Goal: Task Accomplishment & Management: Use online tool/utility

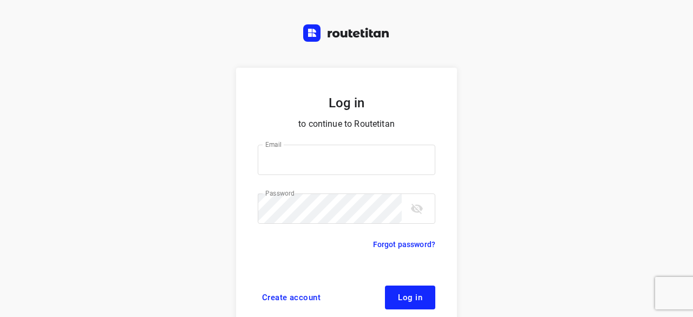
scroll to position [41, 0]
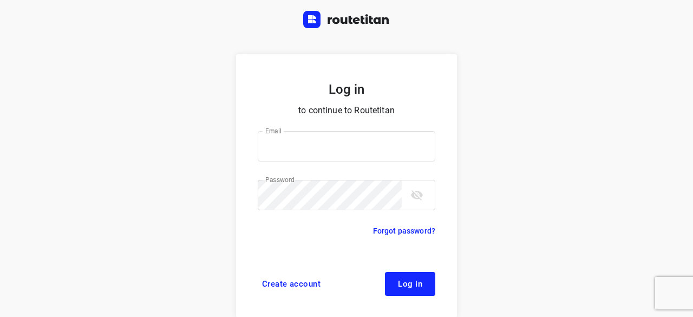
type input "[EMAIL_ADDRESS][DOMAIN_NAME]"
click at [397, 272] on button "Log in" at bounding box center [410, 284] width 50 height 24
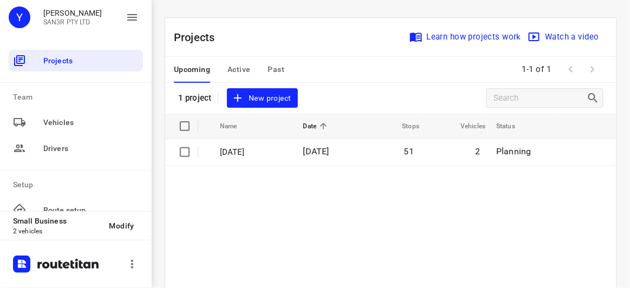
click at [283, 94] on span "New project" at bounding box center [261, 98] width 57 height 14
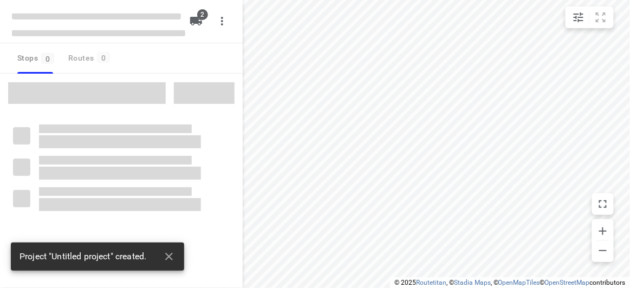
type input "distance"
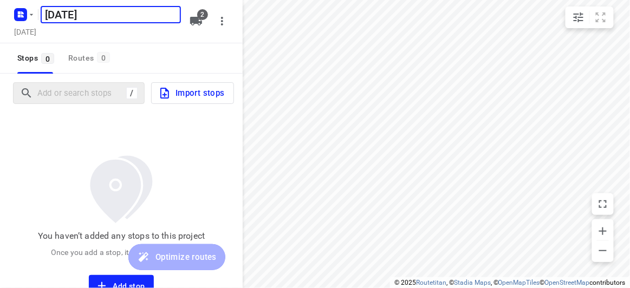
type input "[DATE]"
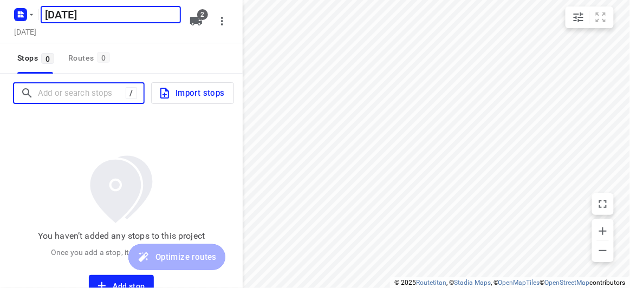
click at [109, 95] on input "Add or search stops" at bounding box center [82, 93] width 88 height 17
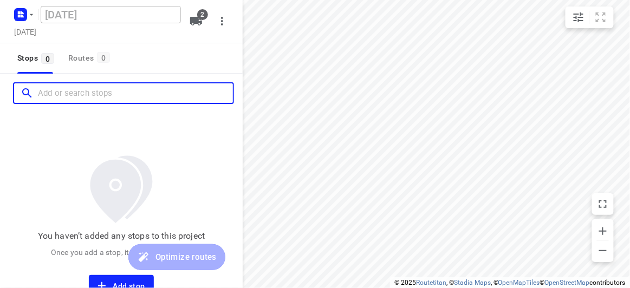
paste input "[STREET_ADDRESS]"
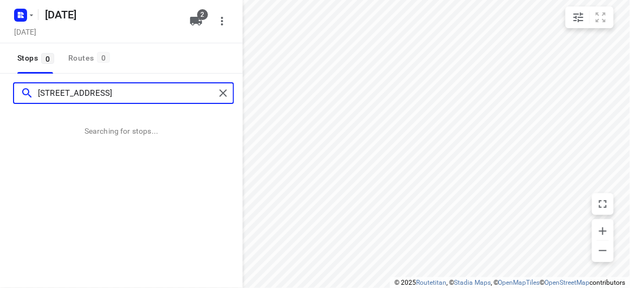
type input "[STREET_ADDRESS]"
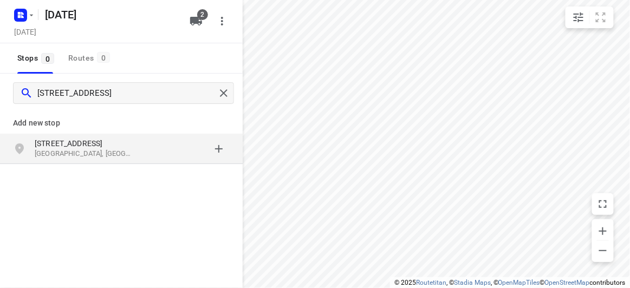
click at [62, 152] on p "[GEOGRAPHIC_DATA], [GEOGRAPHIC_DATA]" at bounding box center [85, 154] width 100 height 10
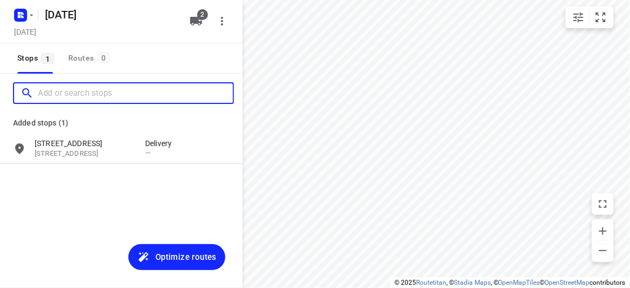
paste input "[STREET_ADDRESS]"
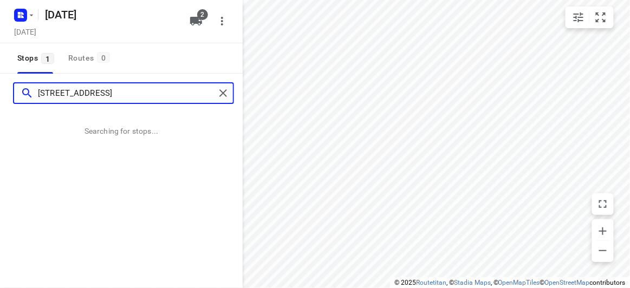
type input "[STREET_ADDRESS]"
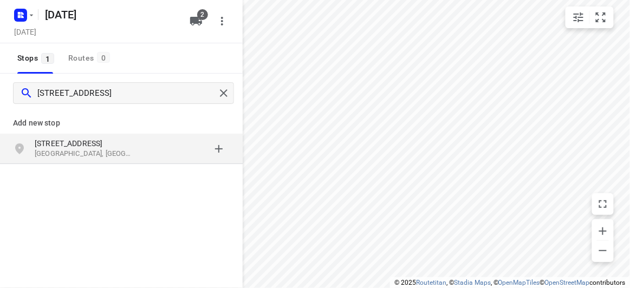
click at [140, 141] on p "[STREET_ADDRESS]" at bounding box center [90, 143] width 110 height 11
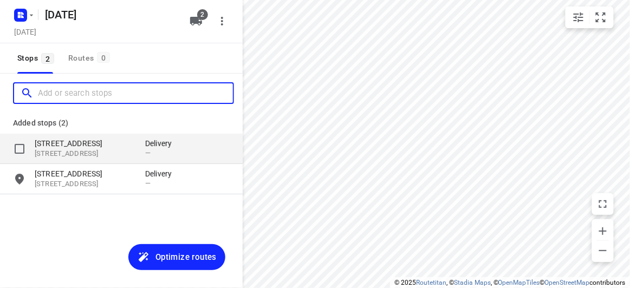
paste input "[STREET_ADDRESS][PERSON_NAME]"
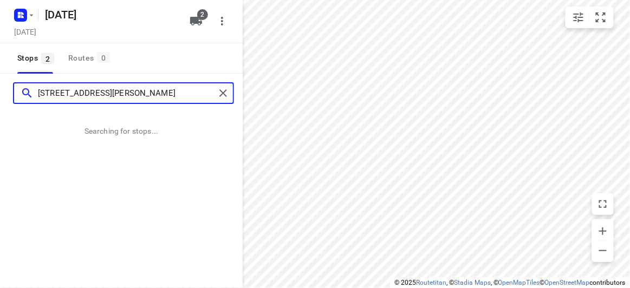
type input "[STREET_ADDRESS][PERSON_NAME]"
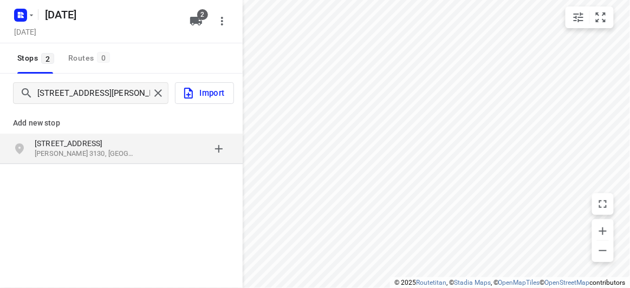
click at [88, 143] on p "[STREET_ADDRESS]" at bounding box center [85, 143] width 100 height 11
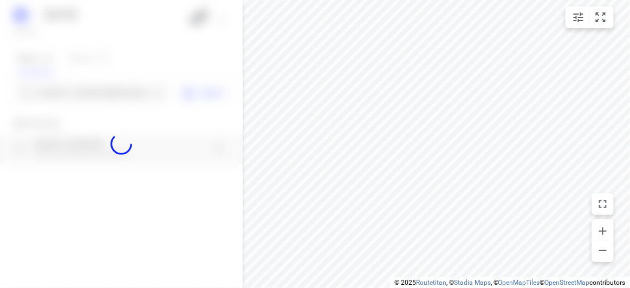
click at [97, 96] on div at bounding box center [121, 144] width 243 height 288
click at [99, 94] on div at bounding box center [121, 144] width 243 height 288
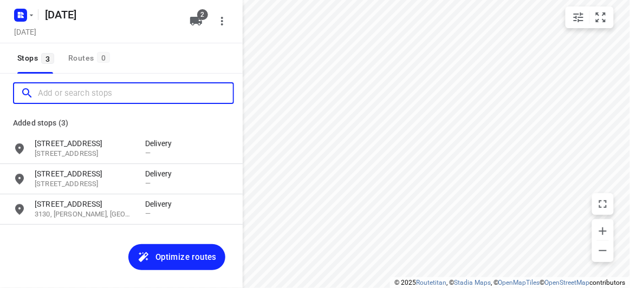
paste input "[STREET_ADDRESS][PERSON_NAME]"
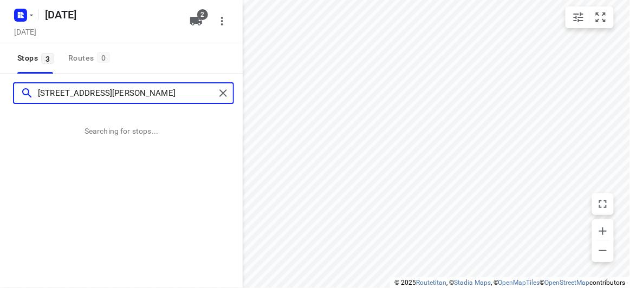
type input "[STREET_ADDRESS][PERSON_NAME]"
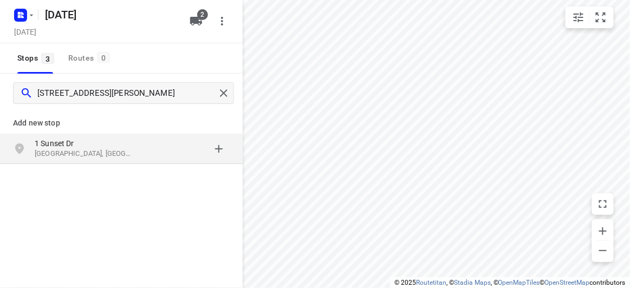
click at [136, 152] on div "[STREET_ADDRESS][PERSON_NAME]" at bounding box center [90, 149] width 110 height 22
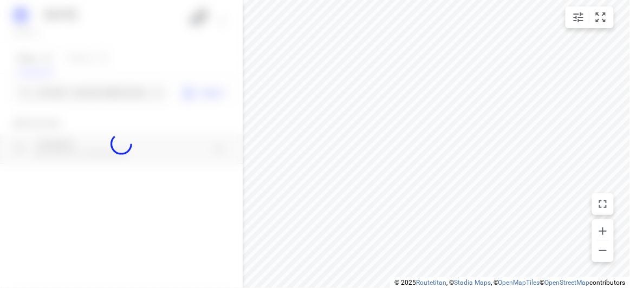
click at [115, 95] on div at bounding box center [121, 144] width 243 height 288
click at [115, 93] on div at bounding box center [121, 144] width 243 height 288
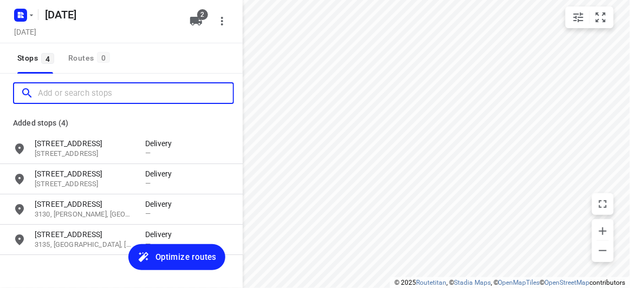
paste input "[STREET_ADDRESS]"
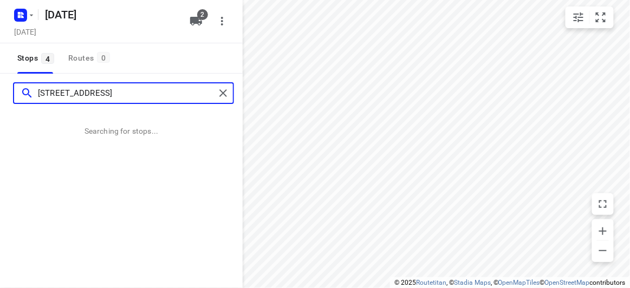
type input "[STREET_ADDRESS]"
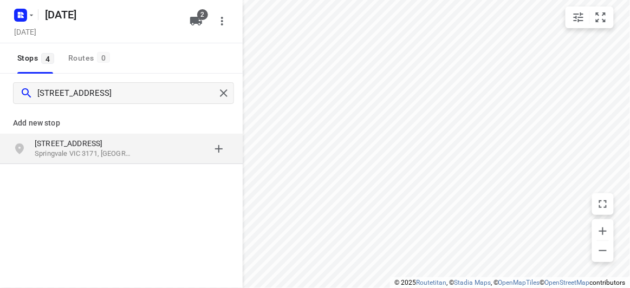
click at [73, 134] on div "[STREET_ADDRESS]" at bounding box center [121, 149] width 243 height 30
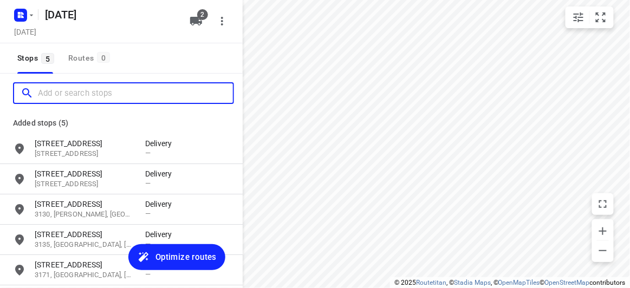
paste input "[STREET_ADDRESS]"
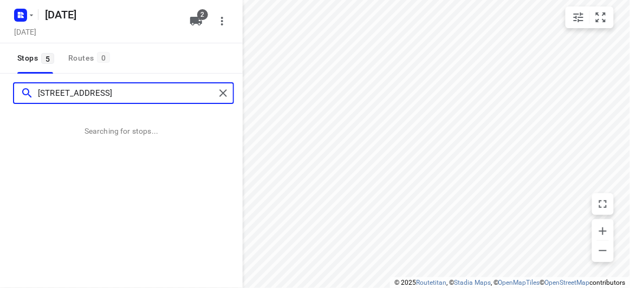
type input "[STREET_ADDRESS]"
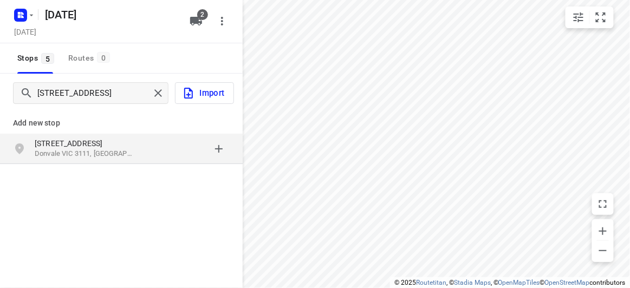
click at [78, 144] on p "[STREET_ADDRESS]" at bounding box center [85, 143] width 100 height 11
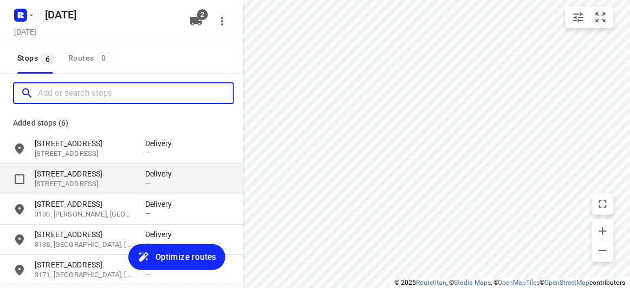
paste input "[STREET_ADDRESS][PERSON_NAME]"
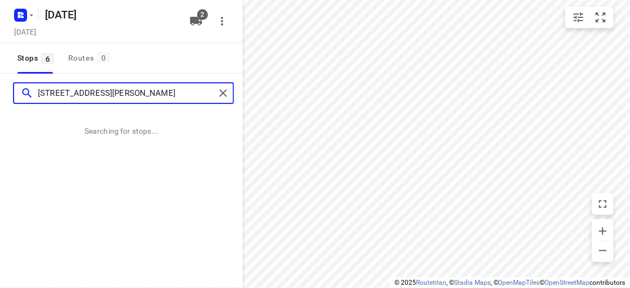
type input "[STREET_ADDRESS][PERSON_NAME]"
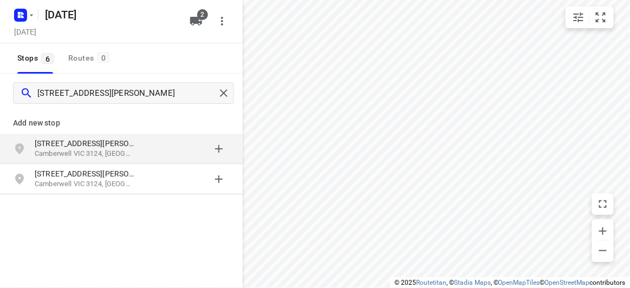
click at [83, 142] on p "[STREET_ADDRESS][PERSON_NAME]" at bounding box center [85, 143] width 100 height 11
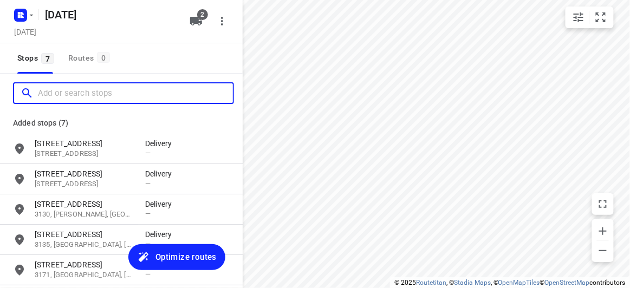
click at [60, 94] on input "Add or search stops" at bounding box center [135, 93] width 195 height 17
paste input "[STREET_ADDRESS]. [PERSON_NAME][GEOGRAPHIC_DATA] 3150"
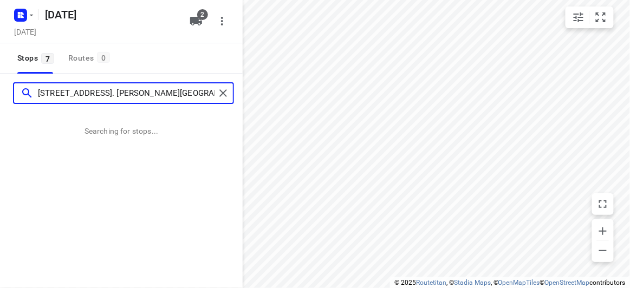
drag, startPoint x: 80, startPoint y: 97, endPoint x: 74, endPoint y: 97, distance: 6.0
click at [80, 97] on input "[STREET_ADDRESS]. [PERSON_NAME][GEOGRAPHIC_DATA] 3150" at bounding box center [126, 93] width 177 height 17
click at [66, 96] on input "[STREET_ADDRESS]. [PERSON_NAME][GEOGRAPHIC_DATA] 3150" at bounding box center [126, 93] width 177 height 17
click at [69, 94] on input "[STREET_ADDRESS]. [PERSON_NAME][GEOGRAPHIC_DATA] 3150" at bounding box center [126, 93] width 177 height 17
type input "11 range view court. [PERSON_NAME][GEOGRAPHIC_DATA] 3150"
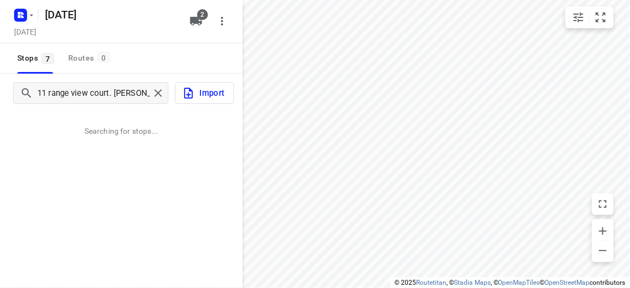
drag, startPoint x: 149, startPoint y: 187, endPoint x: 172, endPoint y: 203, distance: 27.2
click at [149, 187] on div "11 range view court. [PERSON_NAME][GEOGRAPHIC_DATA] 3150 Import Searching for s…" at bounding box center [121, 218] width 243 height 288
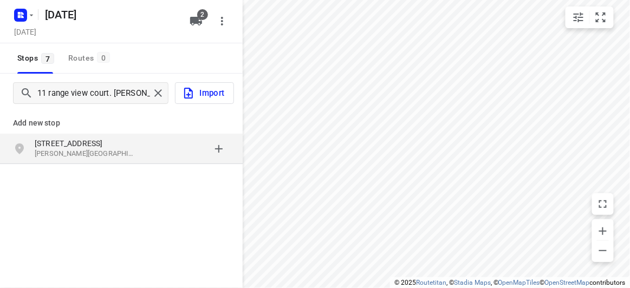
click at [106, 142] on p "[STREET_ADDRESS]" at bounding box center [85, 143] width 100 height 11
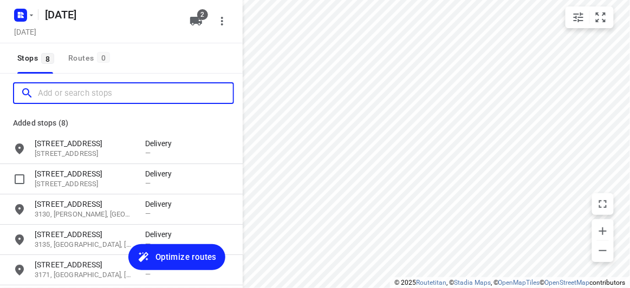
paste input "[STREET_ADDRESS][PERSON_NAME]"
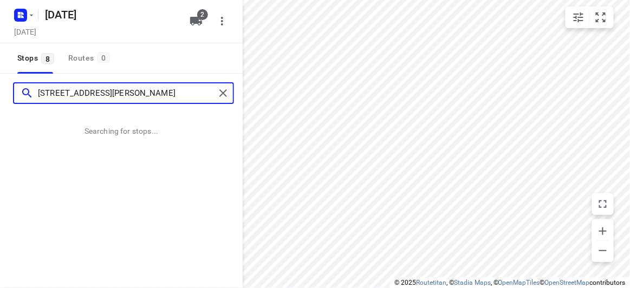
type input "[STREET_ADDRESS][PERSON_NAME]"
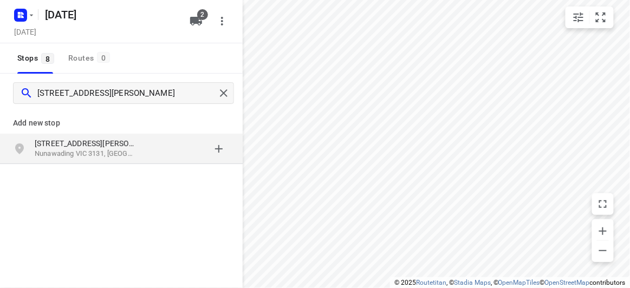
click at [86, 138] on p "[STREET_ADDRESS][PERSON_NAME]" at bounding box center [85, 143] width 100 height 11
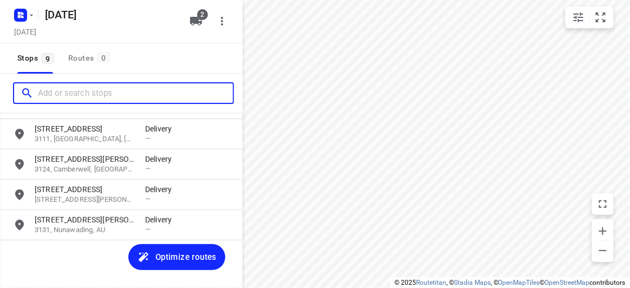
scroll to position [168, 0]
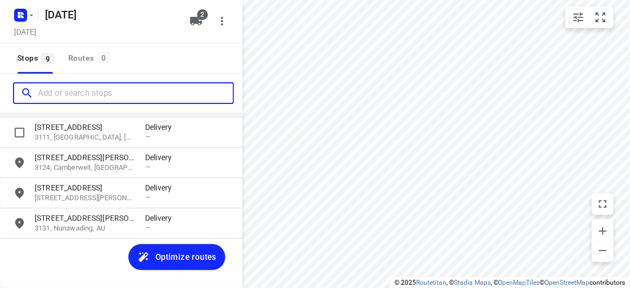
paste input "[STREET_ADDRESS][PERSON_NAME]"
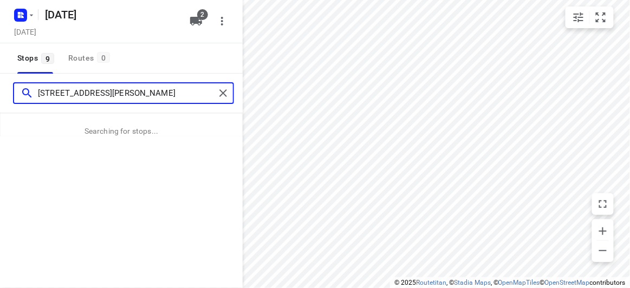
type input "[STREET_ADDRESS][PERSON_NAME]"
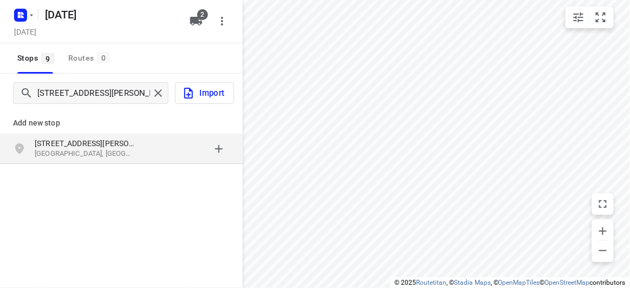
click at [126, 139] on p "[STREET_ADDRESS][PERSON_NAME]" at bounding box center [85, 143] width 100 height 11
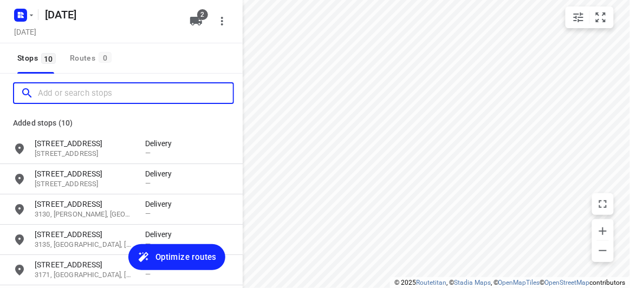
scroll to position [0, 0]
paste input "[STREET_ADDRESS]"
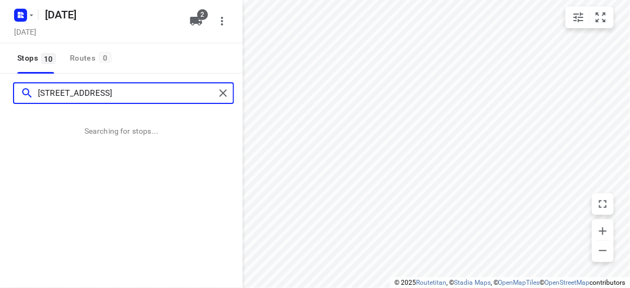
type input "[STREET_ADDRESS]"
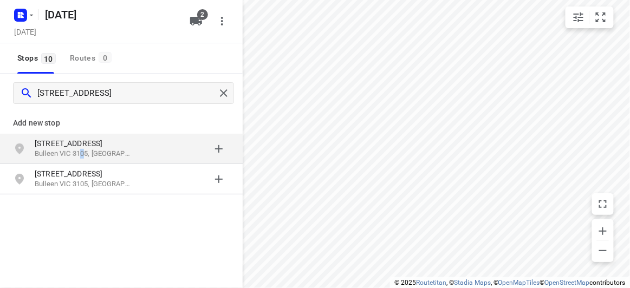
click at [79, 154] on p "Bulleen VIC 3105, [GEOGRAPHIC_DATA]" at bounding box center [85, 154] width 100 height 10
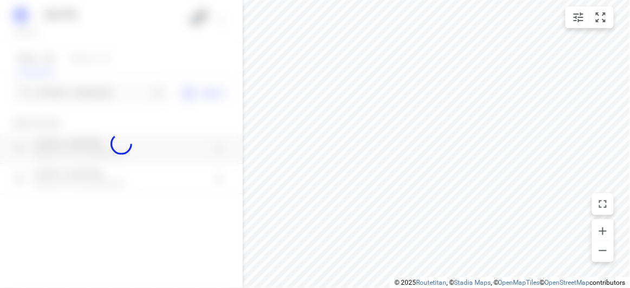
click at [50, 97] on div at bounding box center [121, 144] width 243 height 288
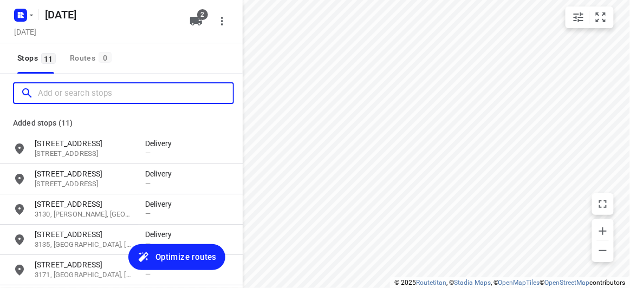
paste input "[STREET_ADDRESS]"
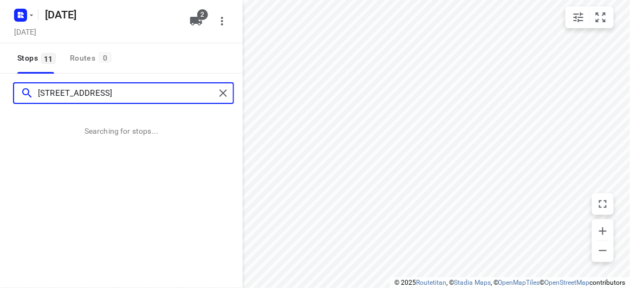
type input "[STREET_ADDRESS]"
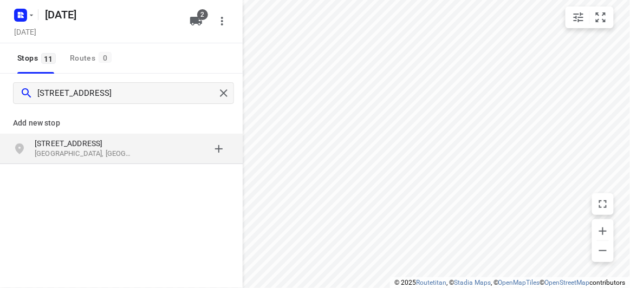
click at [123, 138] on p "[STREET_ADDRESS]" at bounding box center [85, 143] width 100 height 11
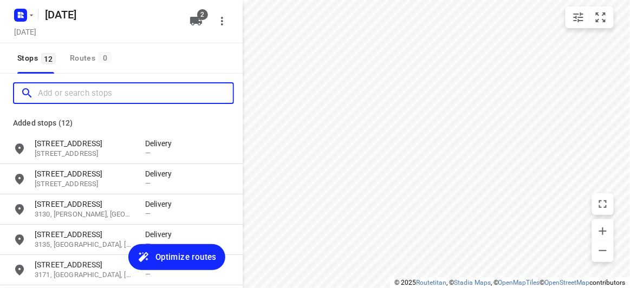
paste input "[STREET_ADDRESS]"
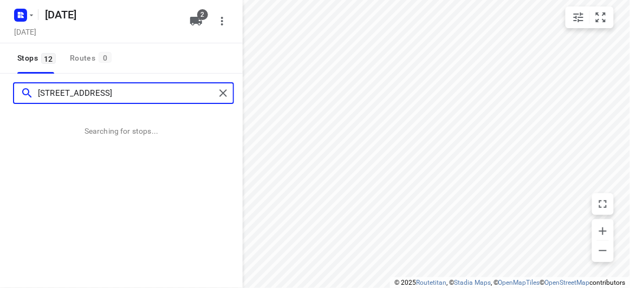
type input "[STREET_ADDRESS]"
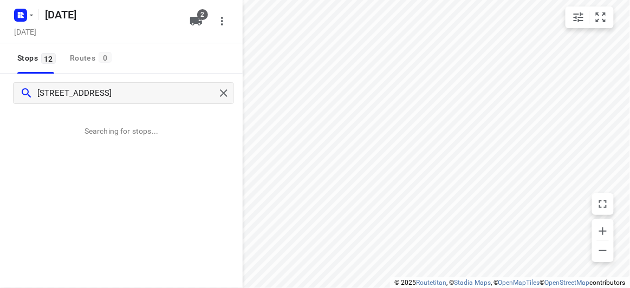
click at [435, 287] on div "i © 2025 Routetitan , © Stadia Maps , © OpenMapTiles © OpenStreetMap contributo…" at bounding box center [510, 282] width 240 height 11
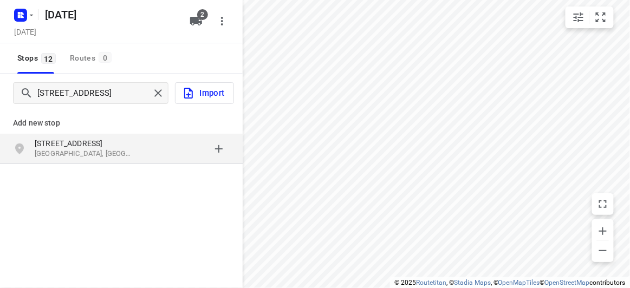
click at [113, 161] on div "[STREET_ADDRESS]" at bounding box center [121, 149] width 243 height 30
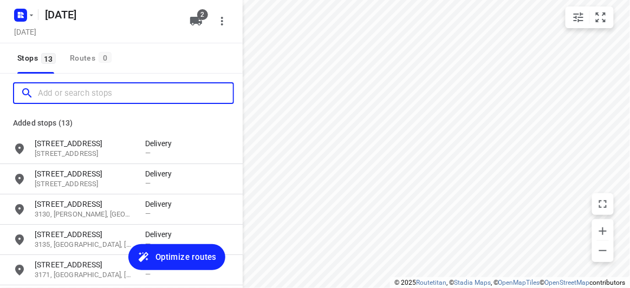
click at [99, 89] on input "Add or search stops" at bounding box center [135, 93] width 195 height 17
paste input "[STREET_ADDRESS]"
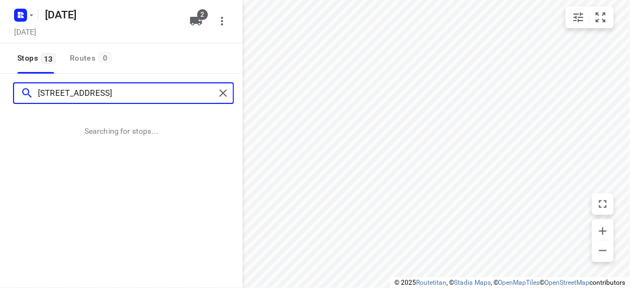
type input "[STREET_ADDRESS]"
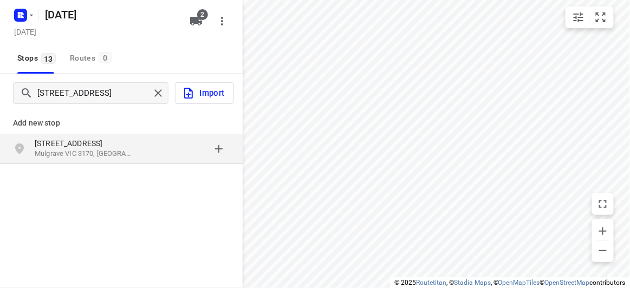
click at [57, 138] on p "[STREET_ADDRESS]" at bounding box center [85, 143] width 100 height 11
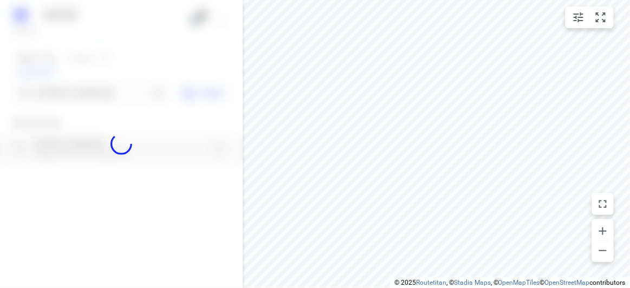
click at [63, 102] on div at bounding box center [121, 144] width 243 height 288
click at [64, 99] on div at bounding box center [121, 144] width 243 height 288
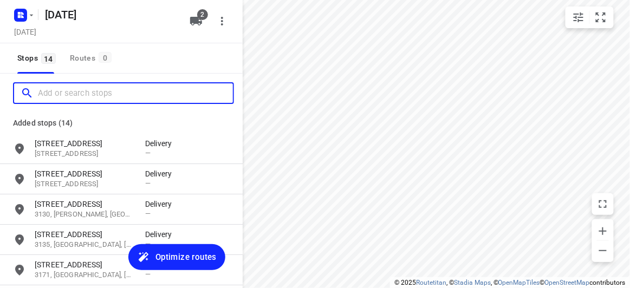
paste input "[STREET_ADDRESS][PERSON_NAME]"
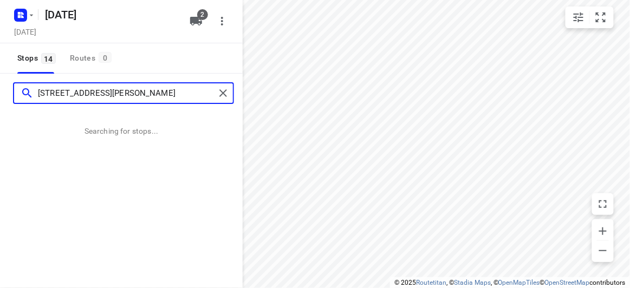
type input "[STREET_ADDRESS][PERSON_NAME]"
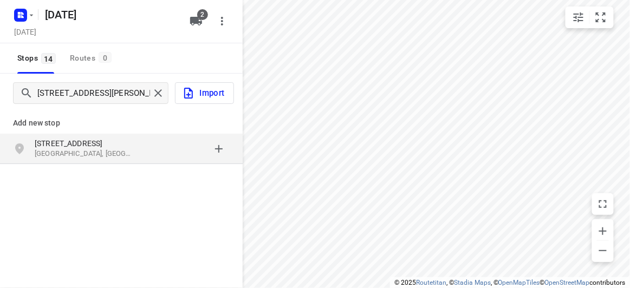
click at [68, 141] on p "[STREET_ADDRESS]" at bounding box center [85, 143] width 100 height 11
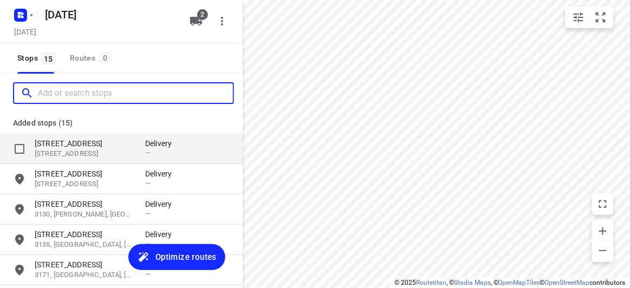
paste input "[STREET_ADDRESS]"
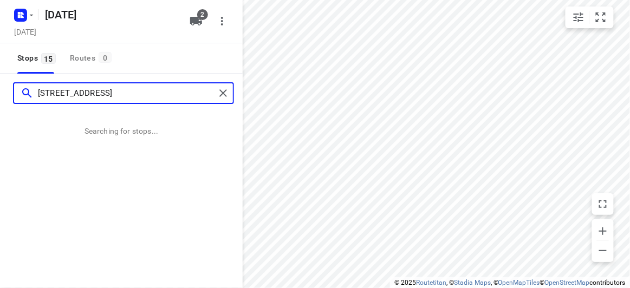
type input "[STREET_ADDRESS]"
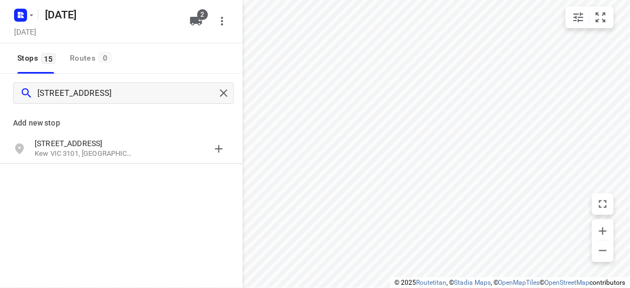
click at [55, 123] on p "Add new stop" at bounding box center [121, 122] width 217 height 13
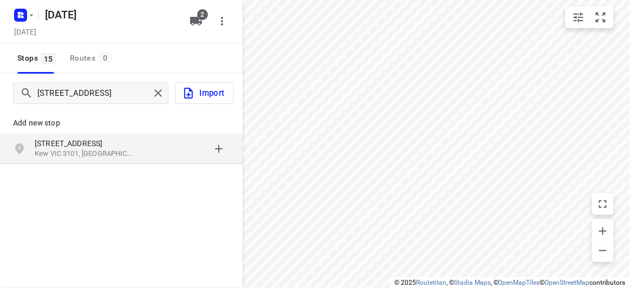
click at [52, 146] on p "[STREET_ADDRESS]" at bounding box center [85, 143] width 100 height 11
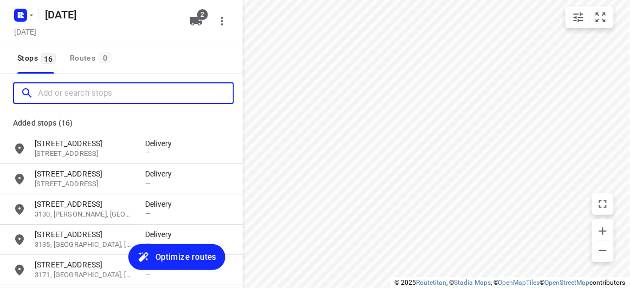
paste input "[STREET_ADDRESS]"
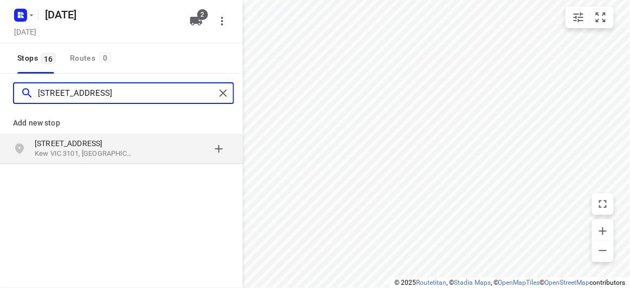
type input "[STREET_ADDRESS]"
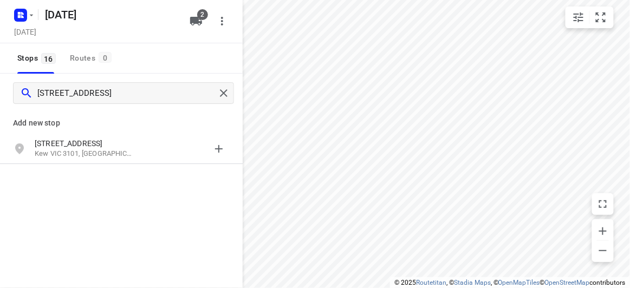
click at [61, 122] on p "Add new stop" at bounding box center [121, 122] width 217 height 13
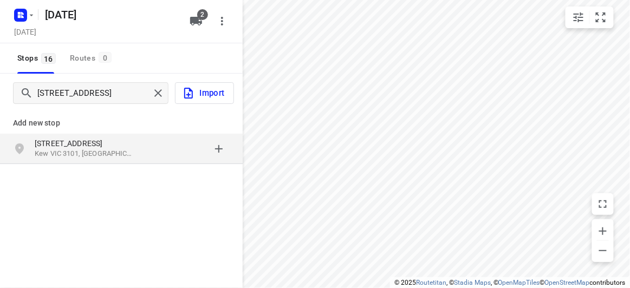
click at [75, 146] on p "[STREET_ADDRESS]" at bounding box center [85, 143] width 100 height 11
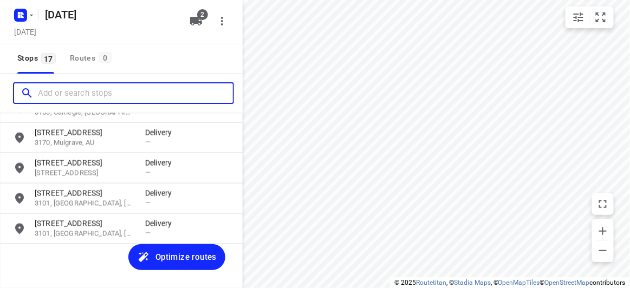
scroll to position [411, 0]
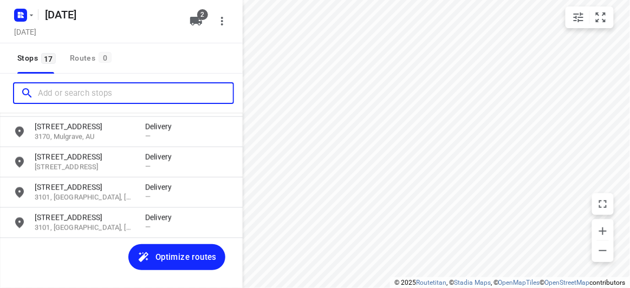
click at [96, 93] on input "Add or search stops" at bounding box center [135, 93] width 195 height 17
paste input "[STREET_ADDRESS]"
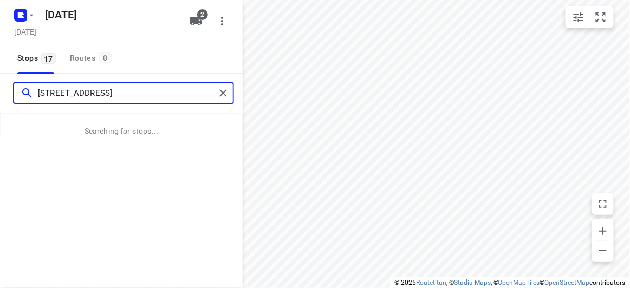
type input "[STREET_ADDRESS]"
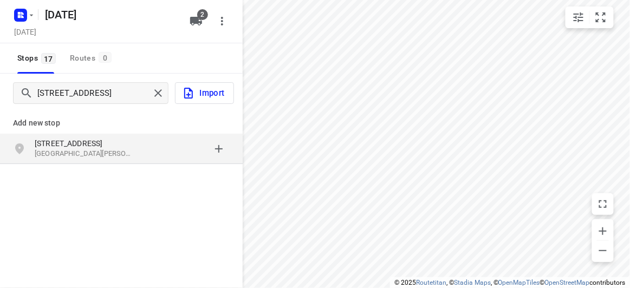
click at [145, 148] on div "[STREET_ADDRESS][PERSON_NAME]" at bounding box center [90, 149] width 110 height 22
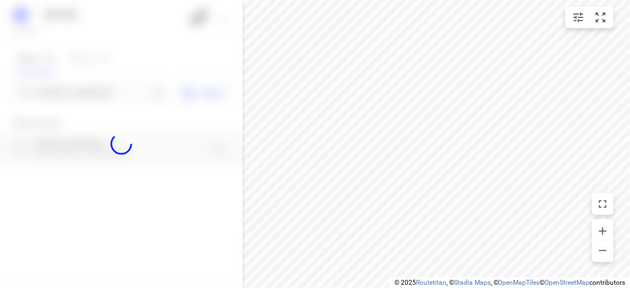
click at [110, 92] on div at bounding box center [121, 144] width 243 height 288
click at [110, 95] on div at bounding box center [121, 144] width 243 height 288
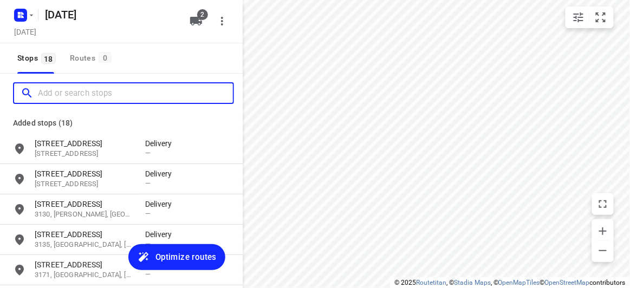
scroll to position [0, 0]
paste input "[STREET_ADDRESS]"
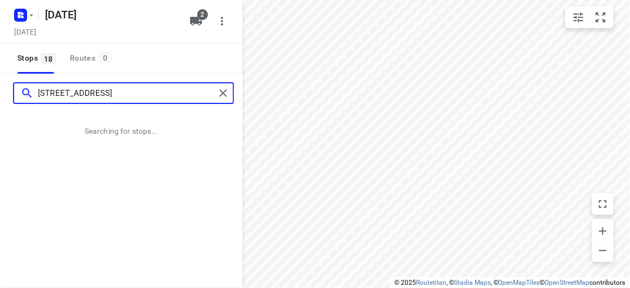
type input "[STREET_ADDRESS]"
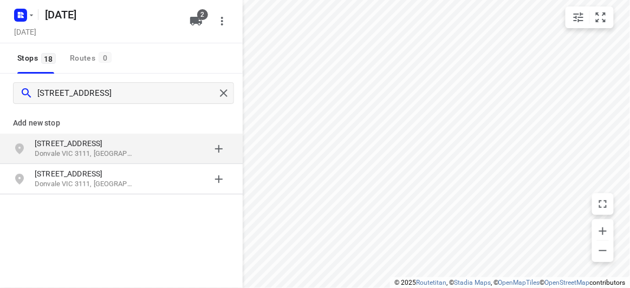
click at [37, 128] on p "Add new stop" at bounding box center [121, 122] width 217 height 13
click at [45, 146] on p "[STREET_ADDRESS]" at bounding box center [85, 143] width 100 height 11
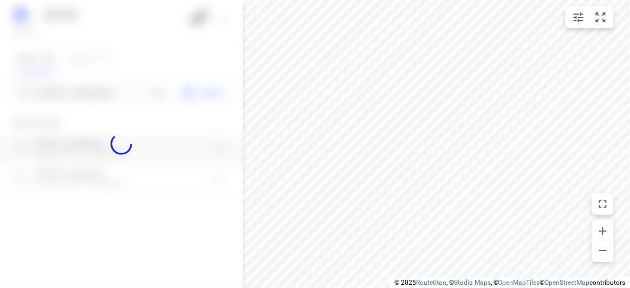
click at [62, 99] on div at bounding box center [121, 144] width 243 height 288
click at [64, 96] on div at bounding box center [121, 144] width 243 height 288
click at [64, 96] on div "[DATE], Sep 03 2 Stops 18 Routes 0 [GEOGRAPHIC_DATA] Import Add new stop [STREE…" at bounding box center [121, 144] width 243 height 288
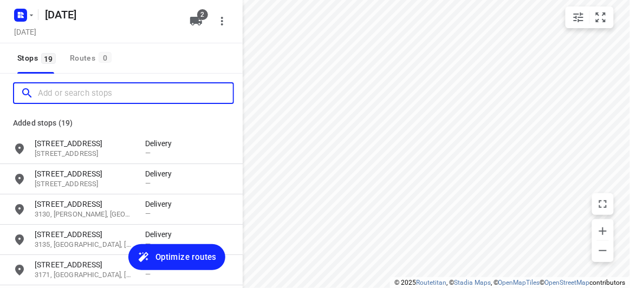
paste input "[STREET_ADDRESS]"
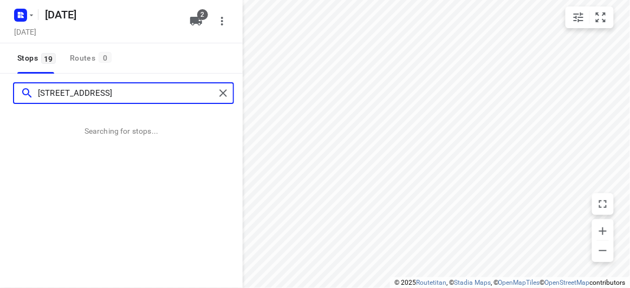
type input "[STREET_ADDRESS]"
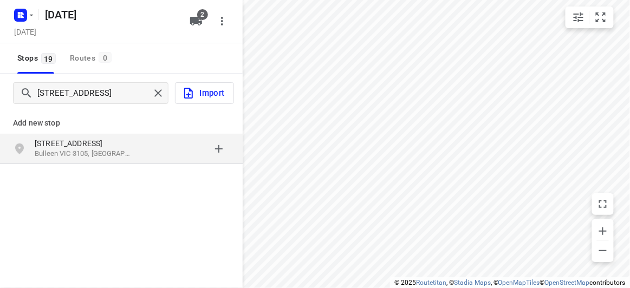
click at [113, 135] on div "[STREET_ADDRESS]" at bounding box center [121, 149] width 243 height 30
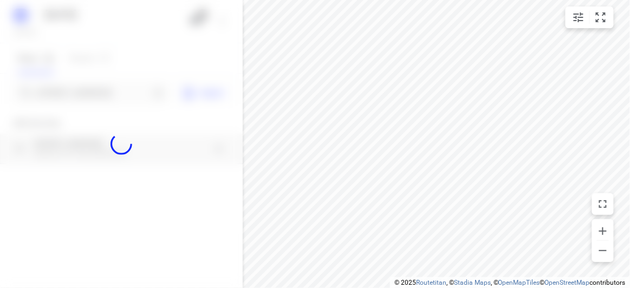
click at [93, 89] on div at bounding box center [121, 144] width 243 height 288
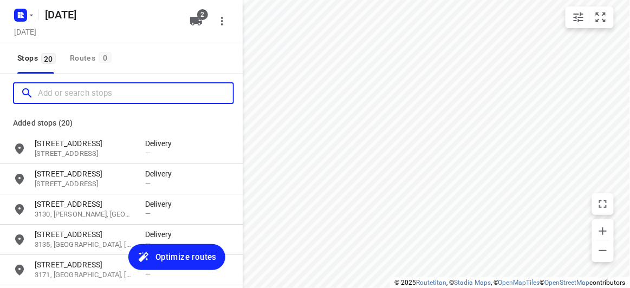
paste input "[STREET_ADDRESS]"
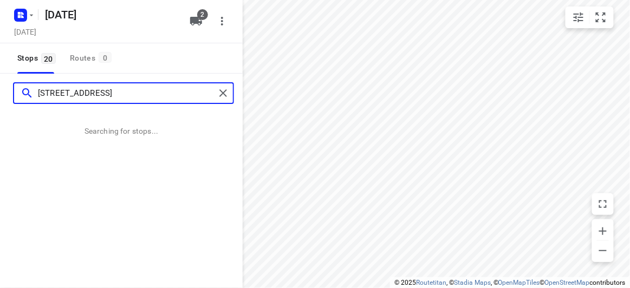
type input "[STREET_ADDRESS]"
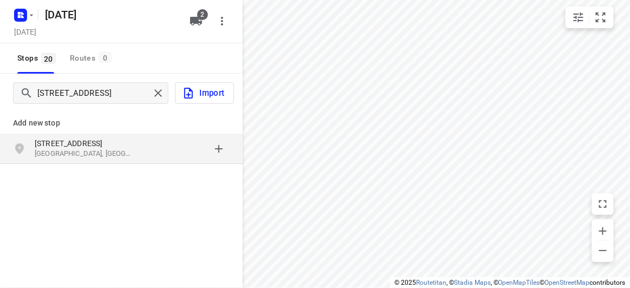
click at [126, 134] on div "[STREET_ADDRESS]" at bounding box center [121, 149] width 243 height 30
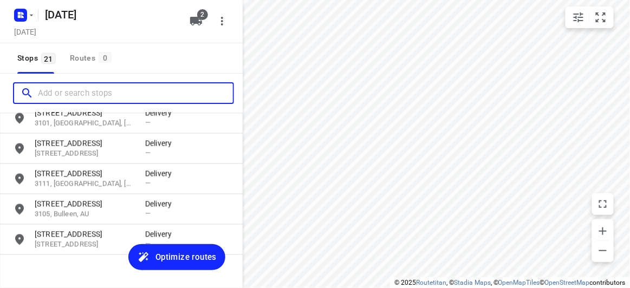
scroll to position [532, 0]
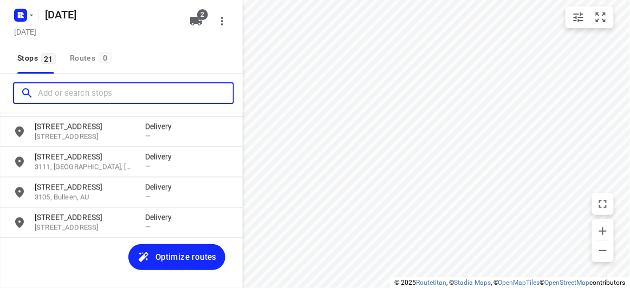
click at [106, 95] on input "Add or search stops" at bounding box center [135, 93] width 195 height 17
paste input "[STREET_ADDRESS][PERSON_NAME]"
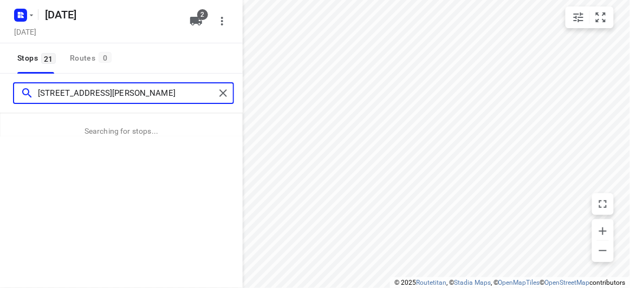
type input "[STREET_ADDRESS][PERSON_NAME]"
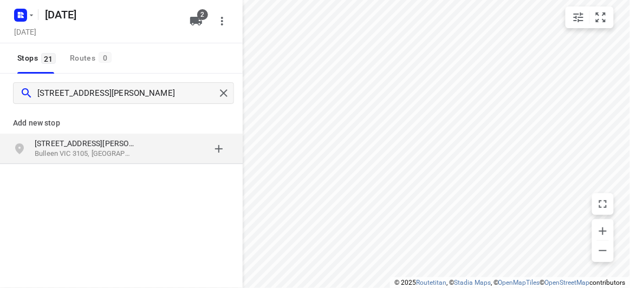
click at [90, 150] on p "Bulleen VIC 3105, [GEOGRAPHIC_DATA]" at bounding box center [85, 154] width 100 height 10
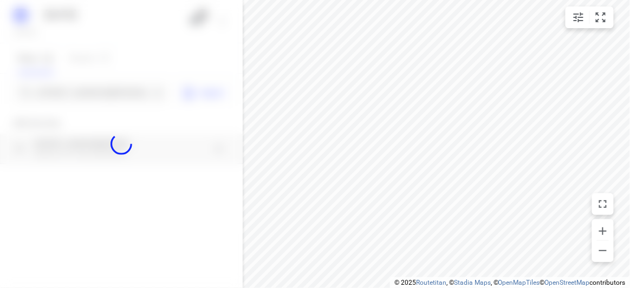
click at [86, 86] on div at bounding box center [121, 144] width 243 height 288
click at [86, 91] on div at bounding box center [121, 144] width 243 height 288
click at [90, 97] on div at bounding box center [121, 144] width 243 height 288
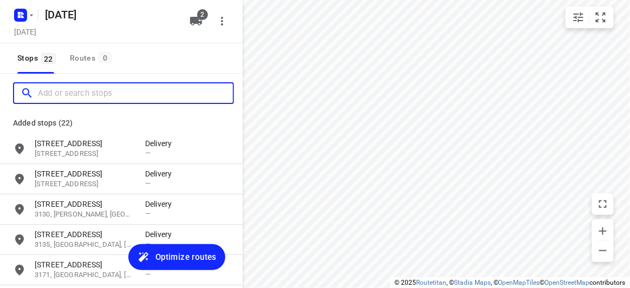
scroll to position [0, 0]
paste input "[STREET_ADDRESS][PERSON_NAME]"
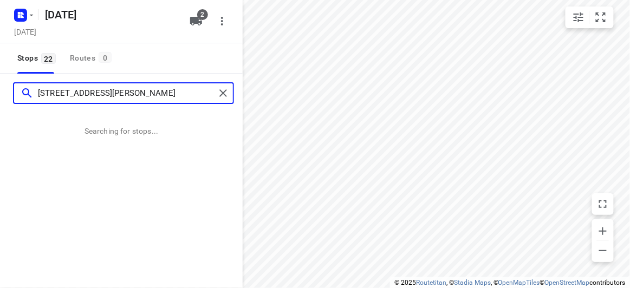
type input "[STREET_ADDRESS][PERSON_NAME]"
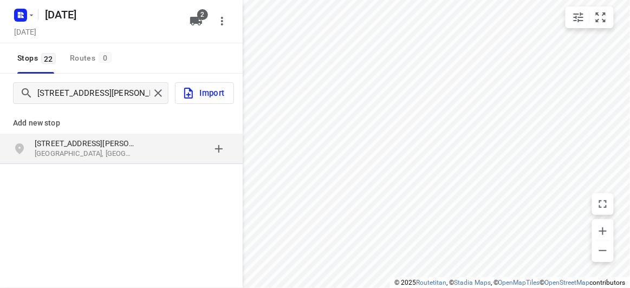
click at [147, 146] on div "grid" at bounding box center [187, 149] width 84 height 22
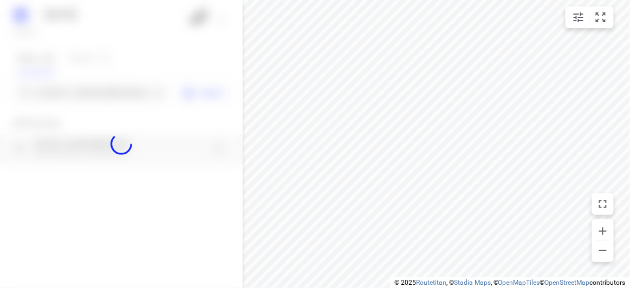
click at [90, 97] on div at bounding box center [121, 144] width 243 height 288
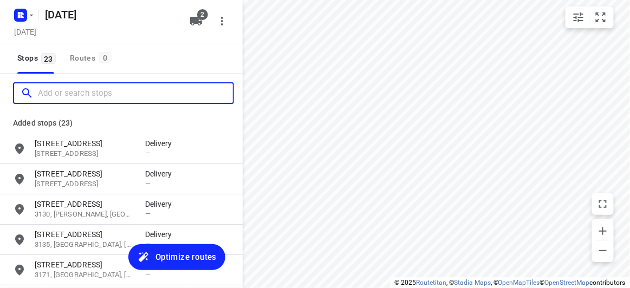
paste input "/ [STREET_ADDRESS]"
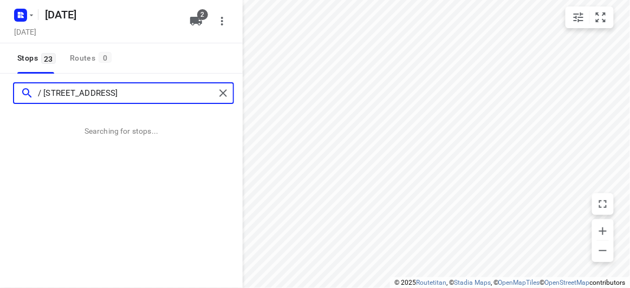
type input "/ [STREET_ADDRESS]"
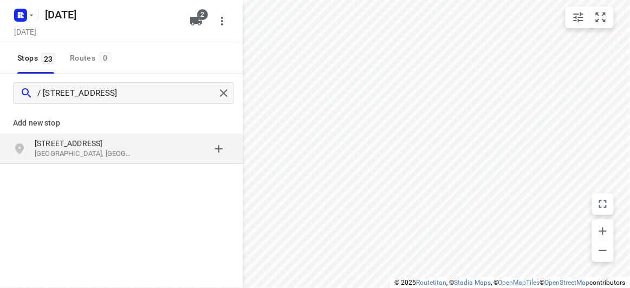
click at [144, 155] on div "[STREET_ADDRESS]" at bounding box center [90, 149] width 110 height 22
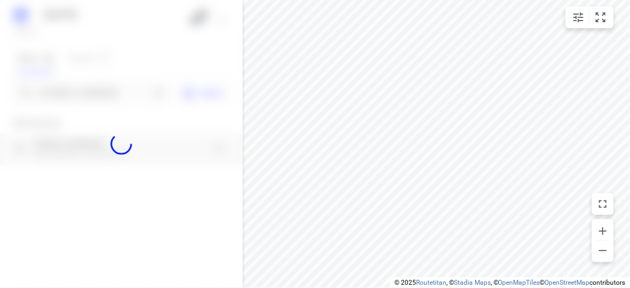
click at [114, 101] on div at bounding box center [121, 144] width 243 height 288
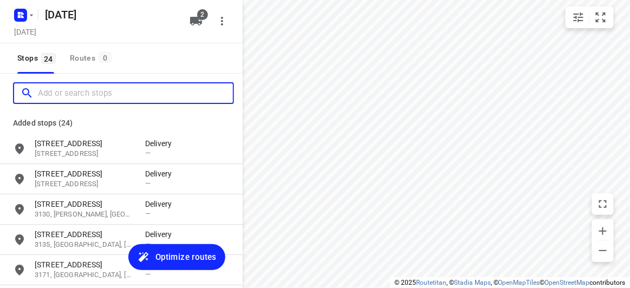
paste input "[STREET_ADDRESS]"
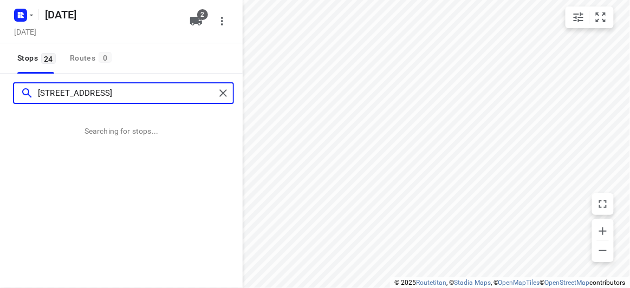
type input "[STREET_ADDRESS]"
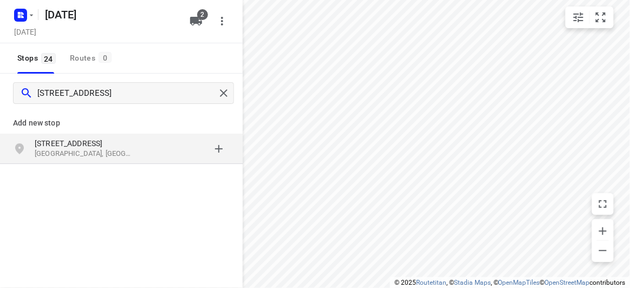
click at [159, 160] on div "[STREET_ADDRESS]" at bounding box center [121, 149] width 243 height 30
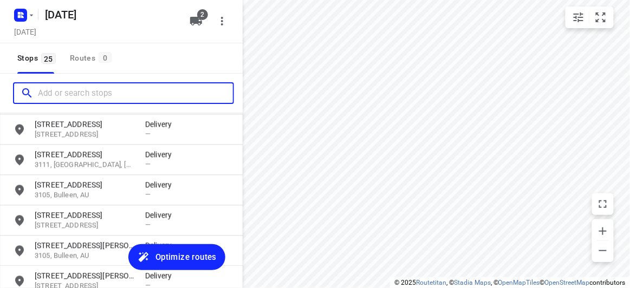
scroll to position [653, 0]
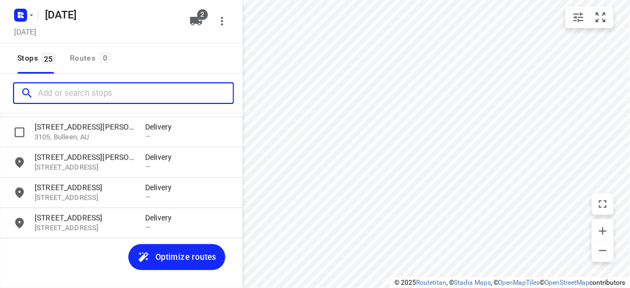
paste input "[STREET_ADDRESS][PERSON_NAME]"
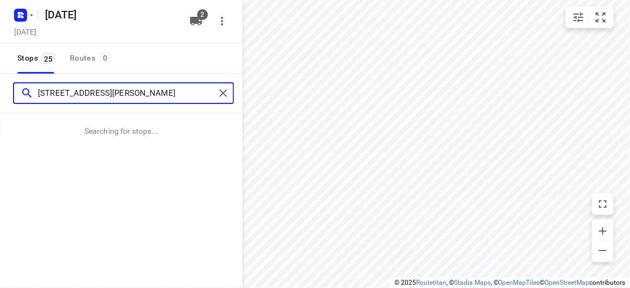
type input "[STREET_ADDRESS][PERSON_NAME]"
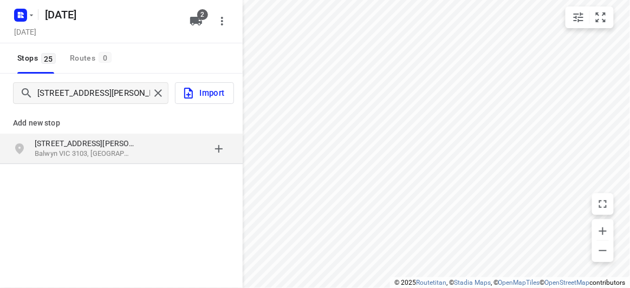
click at [116, 169] on div "Add new stop [STREET_ADDRESS][PERSON_NAME]" at bounding box center [121, 173] width 243 height 121
click at [115, 162] on div "[STREET_ADDRESS][PERSON_NAME]" at bounding box center [121, 149] width 243 height 30
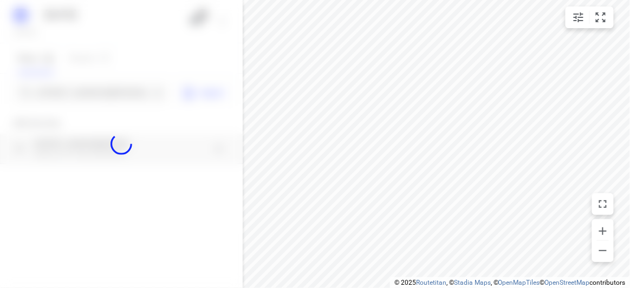
click at [117, 91] on div at bounding box center [121, 144] width 243 height 288
paste input "2 eyre ct [DEMOGRAPHIC_DATA][GEOGRAPHIC_DATA] 3107"
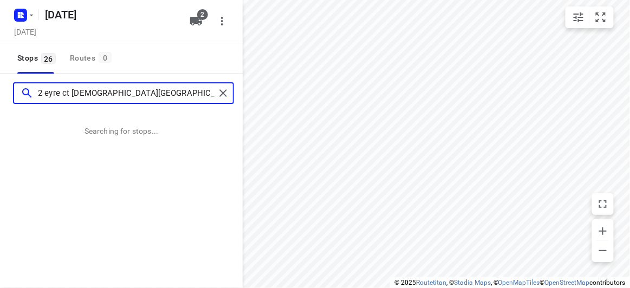
type input "2 eyre ct [DEMOGRAPHIC_DATA][GEOGRAPHIC_DATA] 3107"
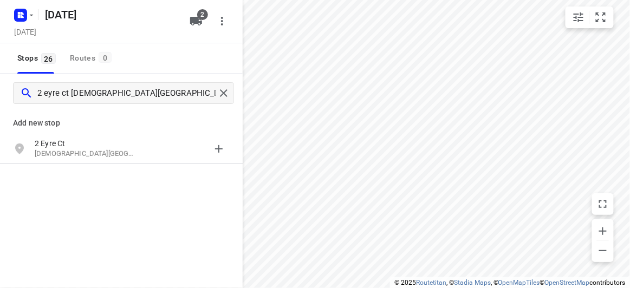
click at [30, 129] on div "Add new stop" at bounding box center [121, 118] width 243 height 30
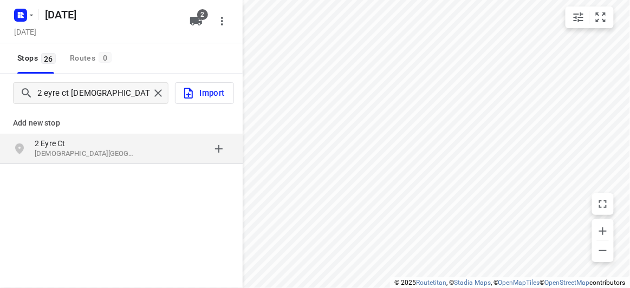
click at [36, 143] on p "2 Eyre Ct" at bounding box center [85, 143] width 100 height 11
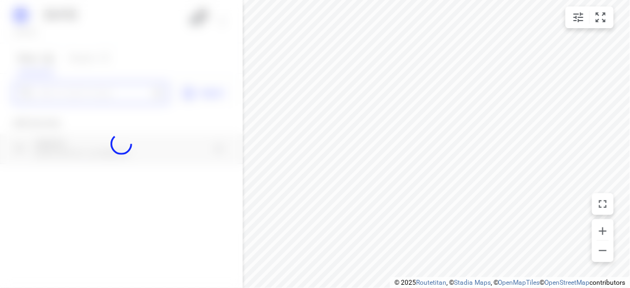
scroll to position [0, 0]
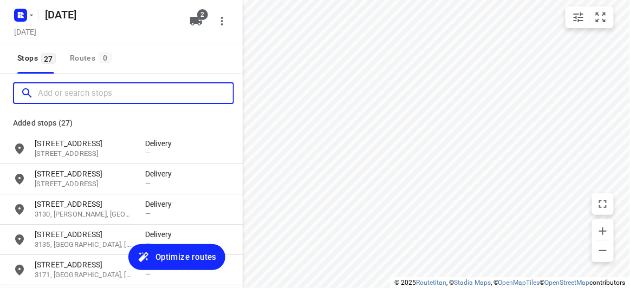
paste input "[STREET_ADDRESS]"
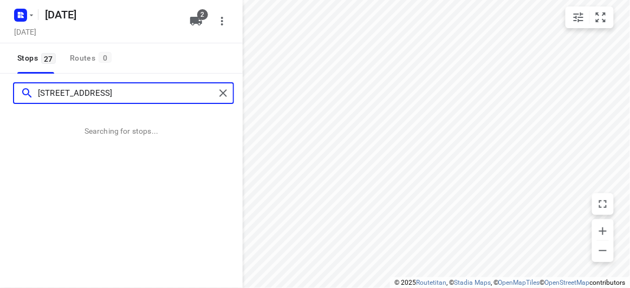
type input "[STREET_ADDRESS]"
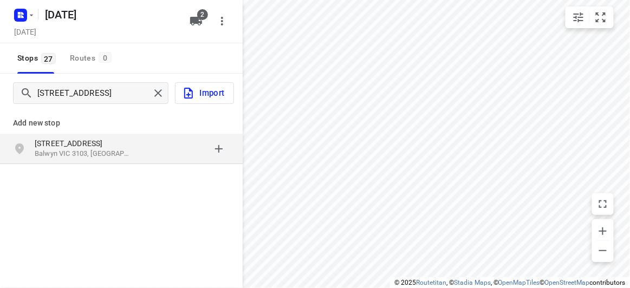
click at [89, 142] on p "[STREET_ADDRESS]" at bounding box center [85, 143] width 100 height 11
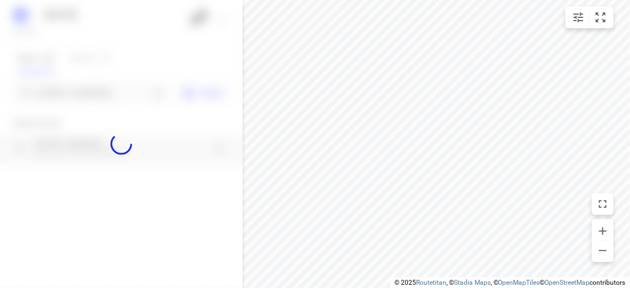
click at [74, 87] on div at bounding box center [121, 144] width 243 height 288
paste input "[STREET_ADDRESS][PERSON_NAME]"
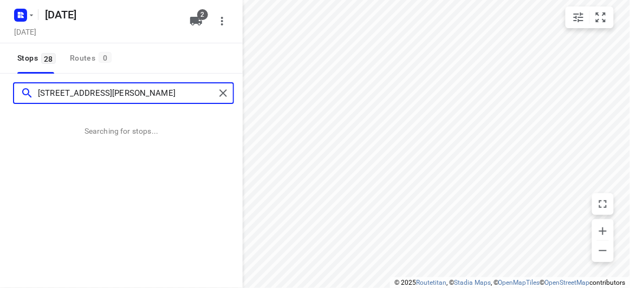
type input "[STREET_ADDRESS][PERSON_NAME]"
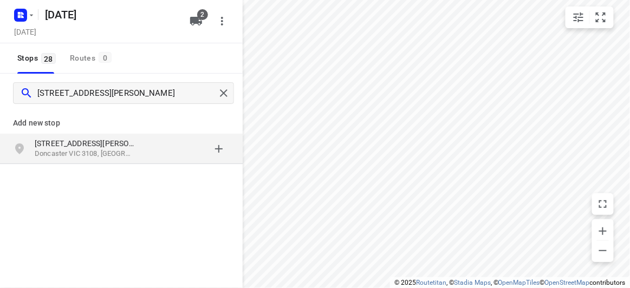
click at [58, 162] on div "[STREET_ADDRESS][PERSON_NAME]" at bounding box center [121, 149] width 243 height 30
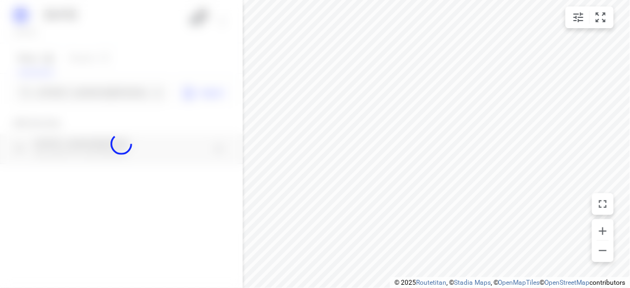
click at [61, 99] on div at bounding box center [121, 144] width 243 height 288
click at [62, 99] on div at bounding box center [121, 144] width 243 height 288
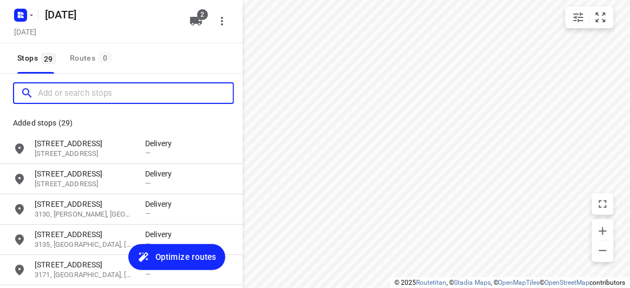
paste input "[STREET_ADDRESS][PERSON_NAME]"
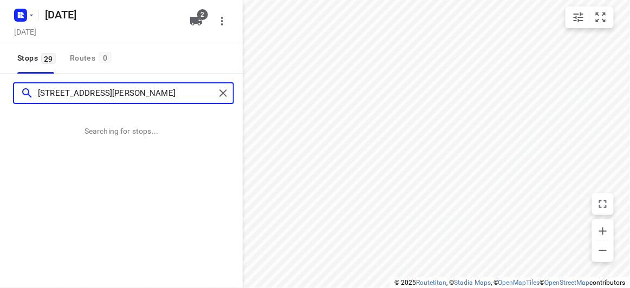
type input "[STREET_ADDRESS][PERSON_NAME]"
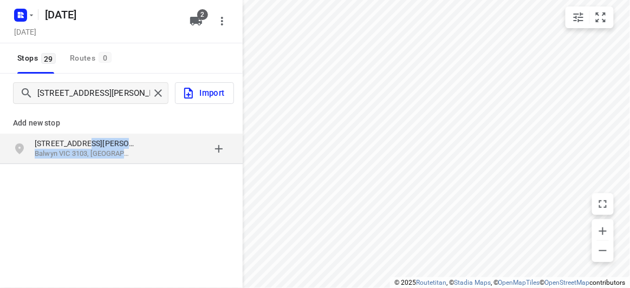
click at [134, 151] on div "[STREET_ADDRESS][PERSON_NAME]" at bounding box center [90, 149] width 110 height 22
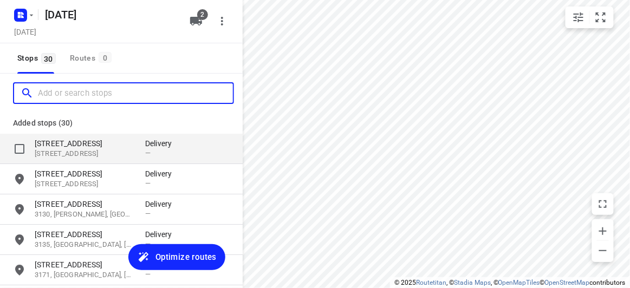
paste input "/[STREET_ADDRESS]"
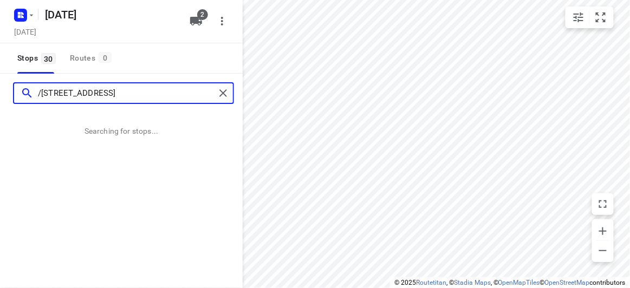
type input "/[STREET_ADDRESS]"
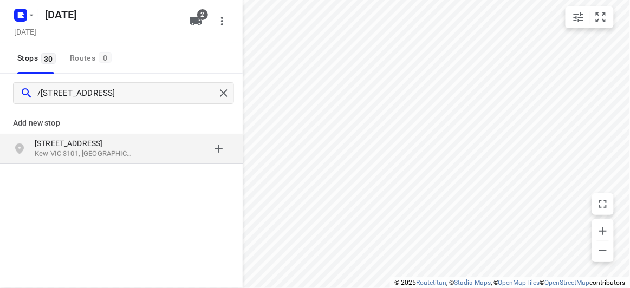
click at [67, 151] on p "Kew VIC 3101, [GEOGRAPHIC_DATA]" at bounding box center [85, 154] width 100 height 10
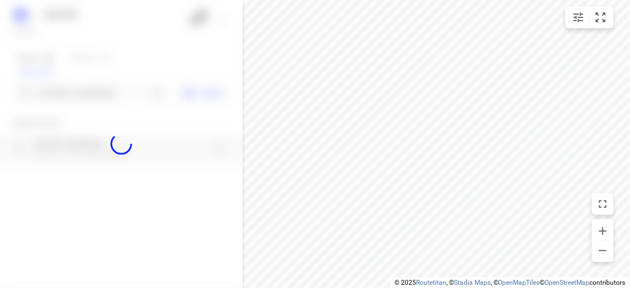
click at [58, 84] on div at bounding box center [121, 144] width 243 height 288
click at [61, 87] on div at bounding box center [121, 144] width 243 height 288
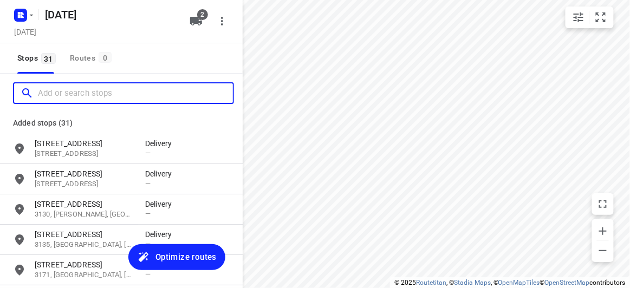
paste input "[STREET_ADDRESS][PERSON_NAME]"
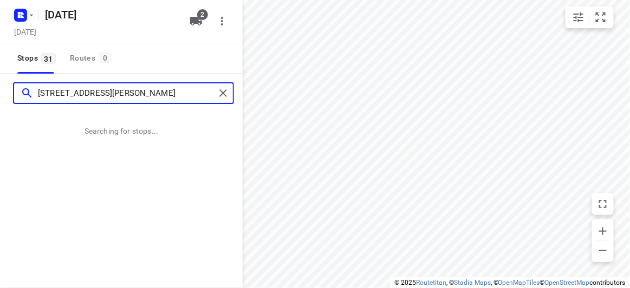
type input "[STREET_ADDRESS][PERSON_NAME]"
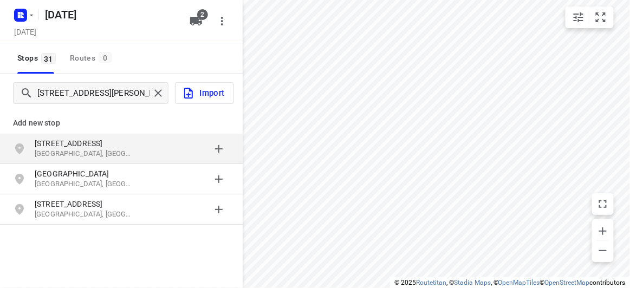
click at [64, 147] on p "[STREET_ADDRESS]" at bounding box center [85, 143] width 100 height 11
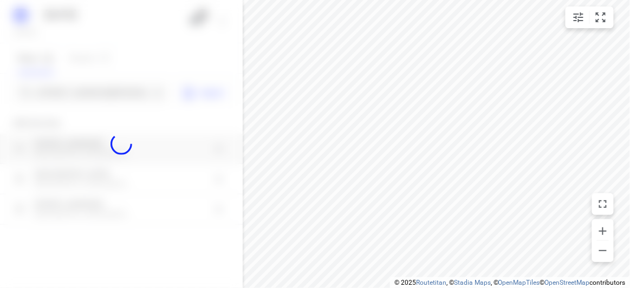
click at [56, 96] on div at bounding box center [121, 144] width 243 height 288
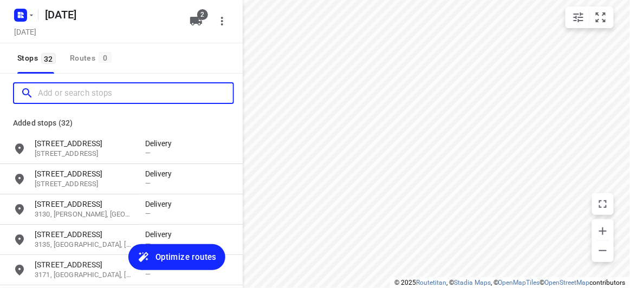
paste input "[STREET_ADDRESS]"
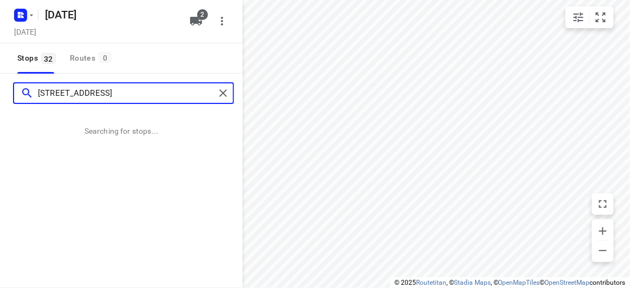
type input "[STREET_ADDRESS]"
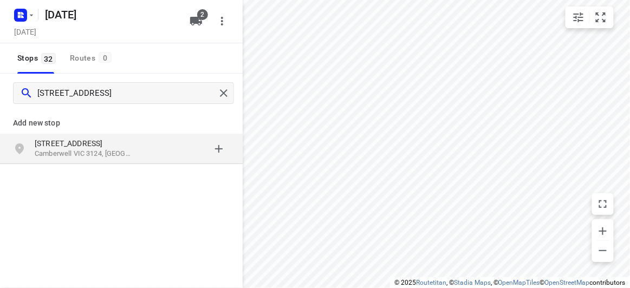
click at [83, 141] on p "[STREET_ADDRESS]" at bounding box center [85, 143] width 100 height 11
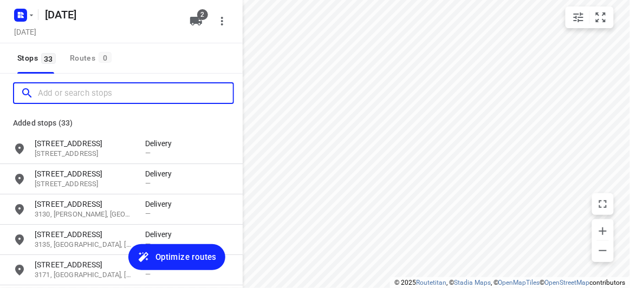
paste input "[STREET_ADDRESS][PERSON_NAME][PERSON_NAME]"
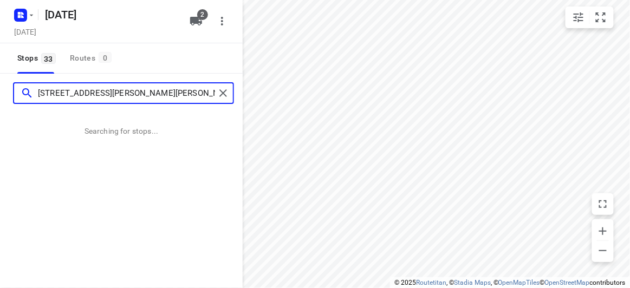
type input "[STREET_ADDRESS][PERSON_NAME][PERSON_NAME]"
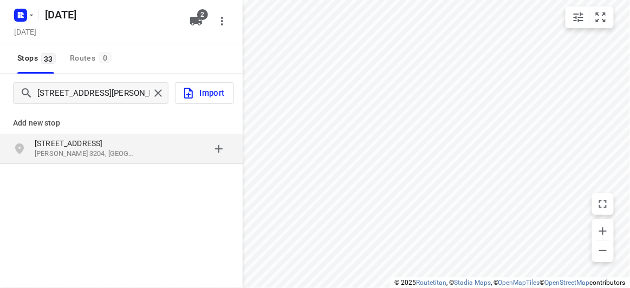
click at [126, 144] on p "[STREET_ADDRESS]" at bounding box center [85, 143] width 100 height 11
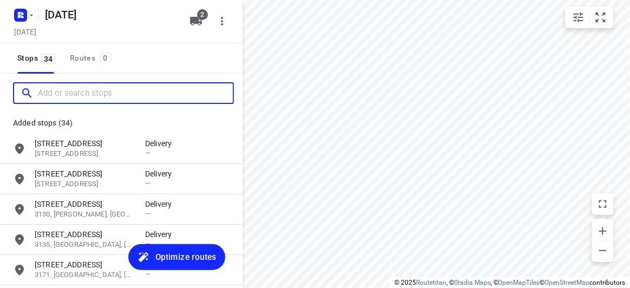
paste input "[STREET_ADDRESS][PERSON_NAME]"
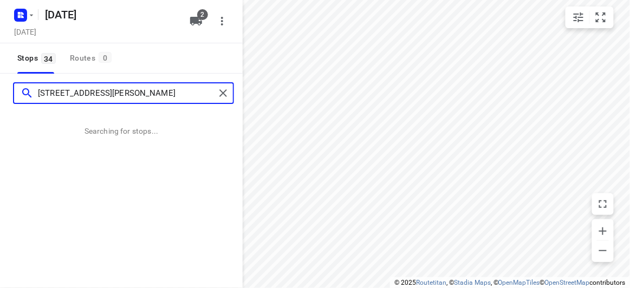
click at [45, 88] on input "[STREET_ADDRESS][PERSON_NAME]" at bounding box center [126, 93] width 177 height 17
type input "[STREET_ADDRESS][PERSON_NAME]"
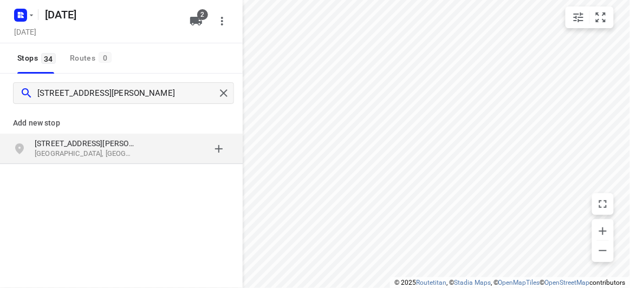
click at [114, 155] on p "[GEOGRAPHIC_DATA], [GEOGRAPHIC_DATA]" at bounding box center [85, 154] width 100 height 10
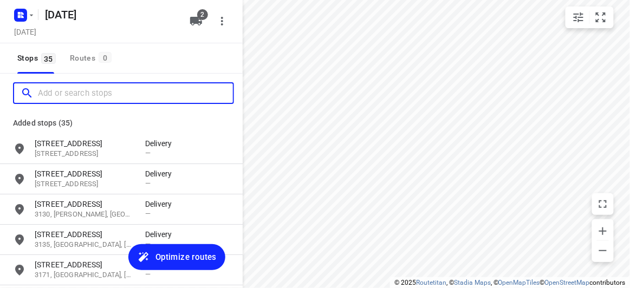
paste input "[STREET_ADDRESS][PERSON_NAME][PERSON_NAME]"
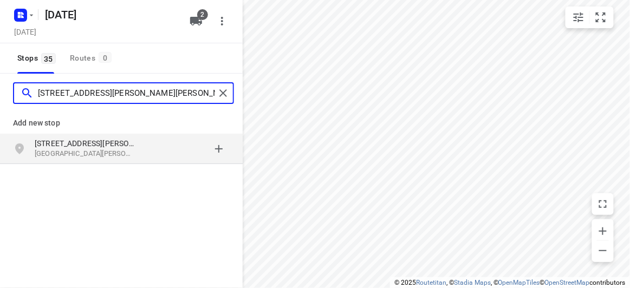
type input "[STREET_ADDRESS][PERSON_NAME][PERSON_NAME]"
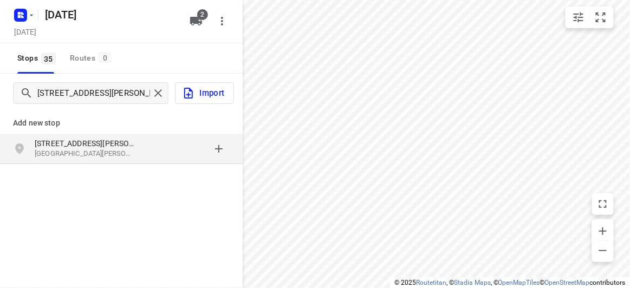
click at [45, 141] on p "[STREET_ADDRESS][PERSON_NAME]" at bounding box center [85, 143] width 100 height 11
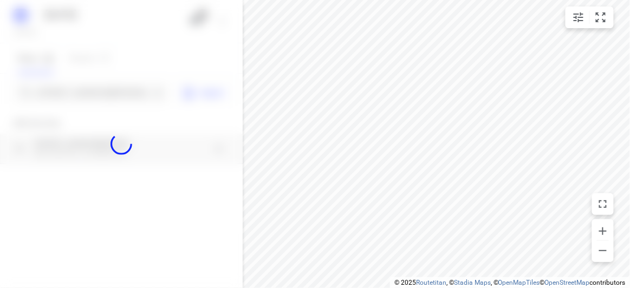
click at [81, 96] on div at bounding box center [121, 144] width 243 height 288
paste input "[STREET_ADDRESS][PERSON_NAME][PERSON_NAME]"
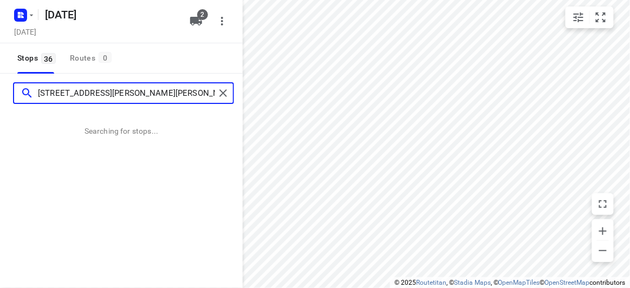
type input "[STREET_ADDRESS][PERSON_NAME][PERSON_NAME]"
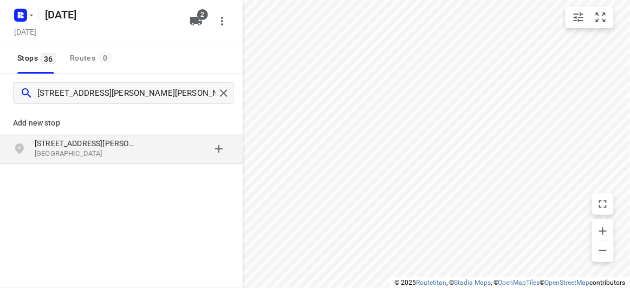
click at [91, 139] on p "[STREET_ADDRESS][PERSON_NAME]" at bounding box center [85, 143] width 100 height 11
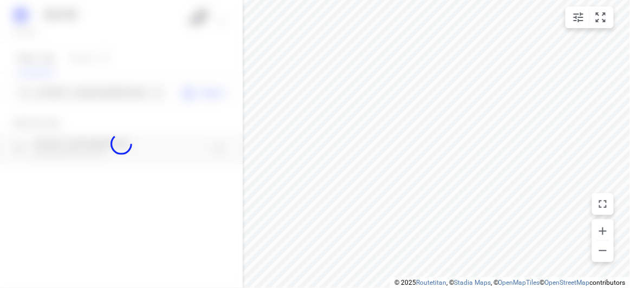
click at [80, 97] on div at bounding box center [121, 144] width 243 height 288
click at [81, 91] on div at bounding box center [121, 144] width 243 height 288
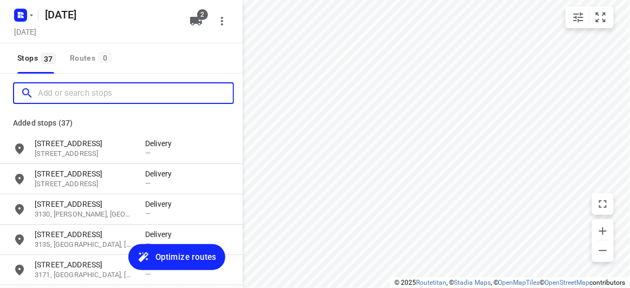
paste input "[STREET_ADDRESS]"
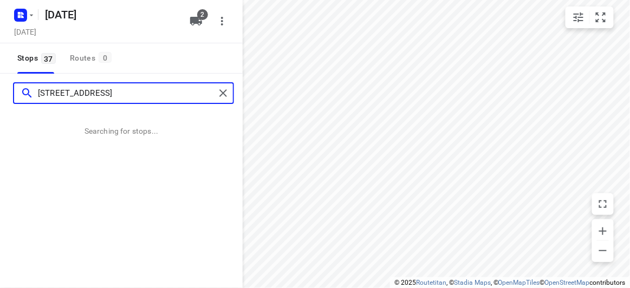
type input "[STREET_ADDRESS]"
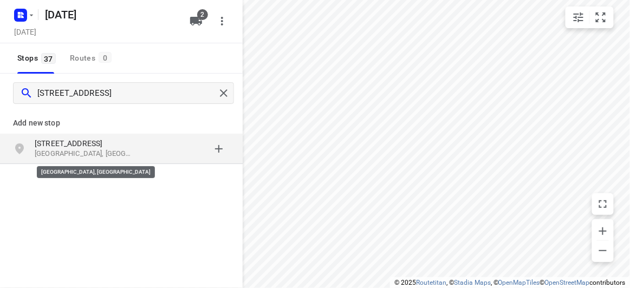
click at [96, 156] on p "[GEOGRAPHIC_DATA], [GEOGRAPHIC_DATA]" at bounding box center [85, 154] width 100 height 10
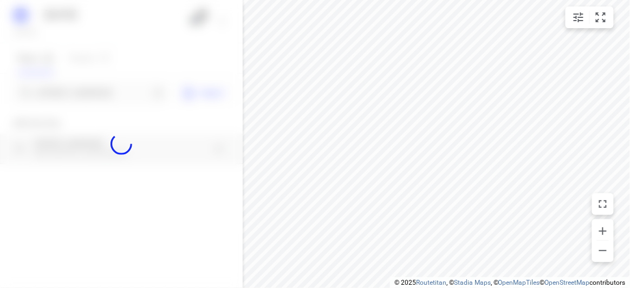
click at [67, 99] on div at bounding box center [121, 144] width 243 height 288
click at [69, 92] on div at bounding box center [121, 144] width 243 height 288
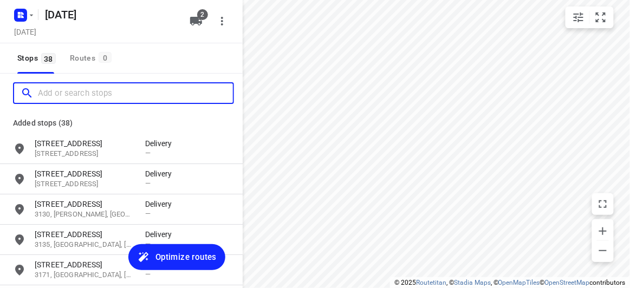
paste input "[STREET_ADDRESS]"
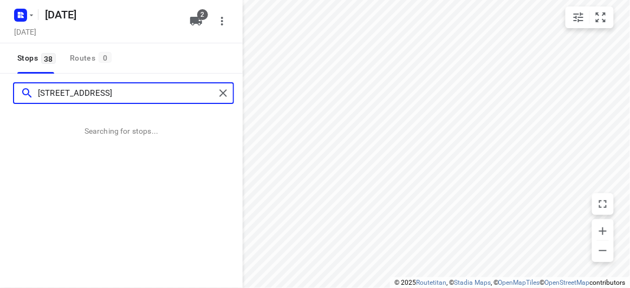
type input "[STREET_ADDRESS]"
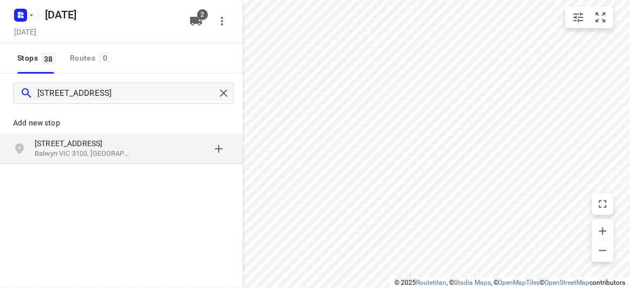
click at [91, 154] on p "Balwyn VIC 3103, [GEOGRAPHIC_DATA]" at bounding box center [85, 154] width 100 height 10
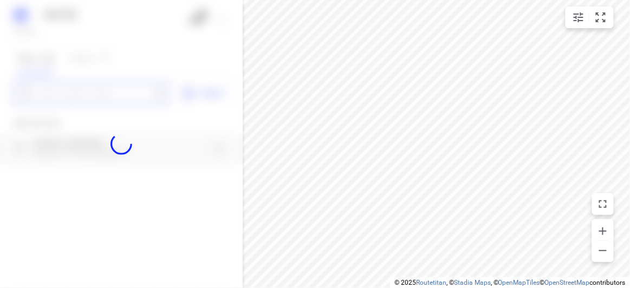
paste input "[STREET_ADDRESS]"
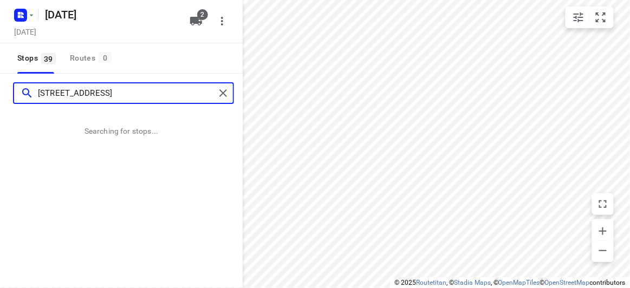
type input "[STREET_ADDRESS]"
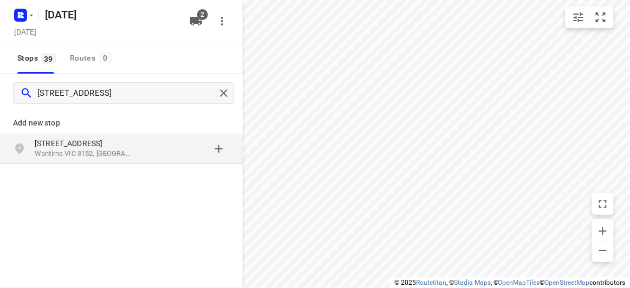
click at [104, 141] on p "[STREET_ADDRESS]" at bounding box center [85, 143] width 100 height 11
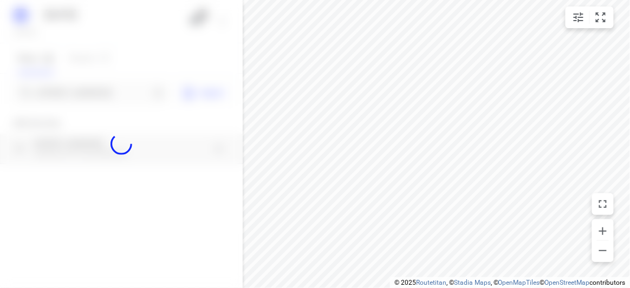
click at [73, 92] on div at bounding box center [121, 144] width 243 height 288
click at [73, 93] on div at bounding box center [121, 144] width 243 height 288
click at [73, 93] on input "[STREET_ADDRESS]" at bounding box center [94, 93] width 112 height 17
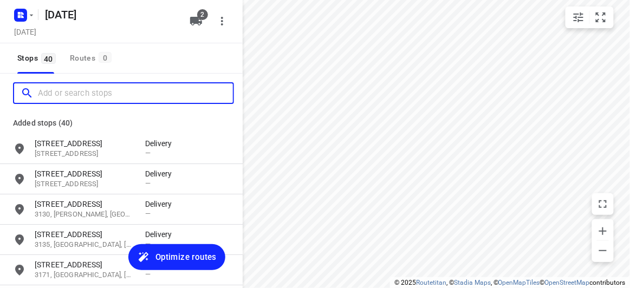
paste input "[STREET_ADDRESS]"
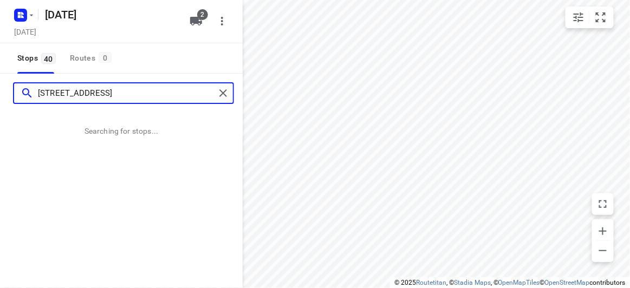
type input "[STREET_ADDRESS]"
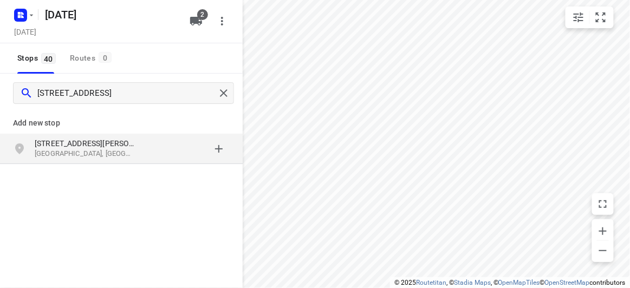
click at [11, 124] on div "Add new stop" at bounding box center [121, 122] width 243 height 13
click at [62, 154] on p "[GEOGRAPHIC_DATA], [GEOGRAPHIC_DATA]" at bounding box center [85, 154] width 100 height 10
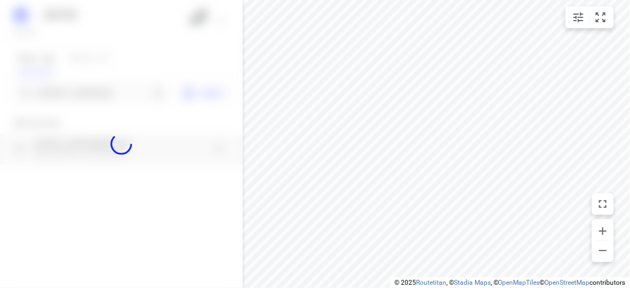
click at [55, 94] on div at bounding box center [121, 144] width 243 height 288
click at [55, 94] on input "Add or search stops" at bounding box center [94, 93] width 112 height 17
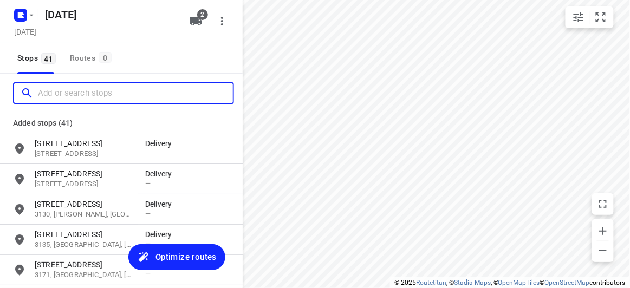
paste input "[STREET_ADDRESS]"
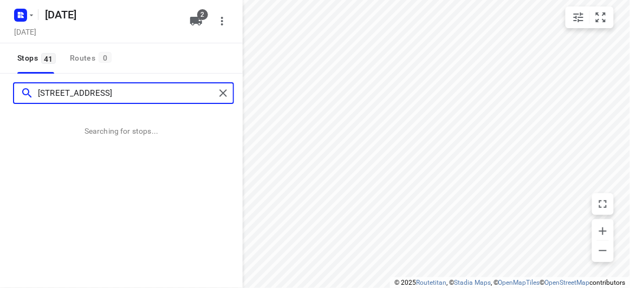
type input "[STREET_ADDRESS]"
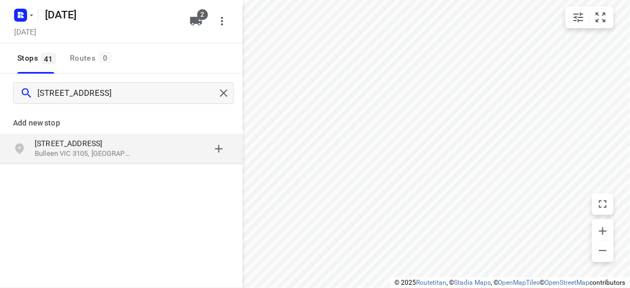
click at [44, 146] on p "[STREET_ADDRESS]" at bounding box center [85, 143] width 100 height 11
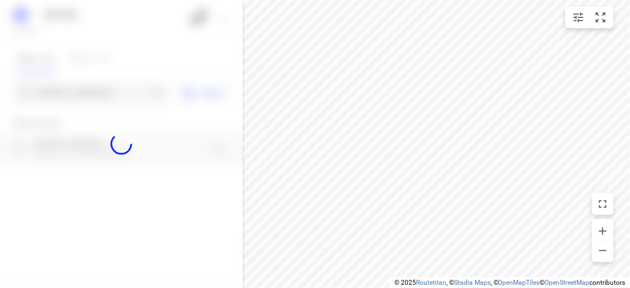
click at [47, 99] on div at bounding box center [121, 144] width 243 height 288
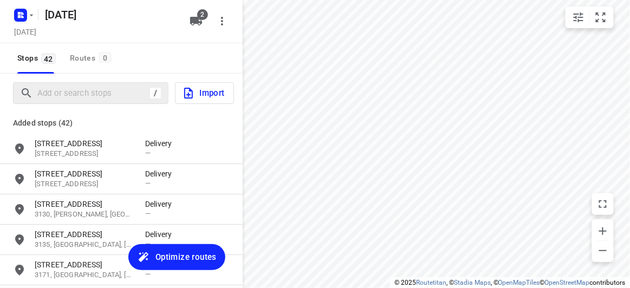
drag, startPoint x: 36, startPoint y: 80, endPoint x: 30, endPoint y: 96, distance: 17.8
click at [30, 96] on icon at bounding box center [26, 93] width 13 height 13
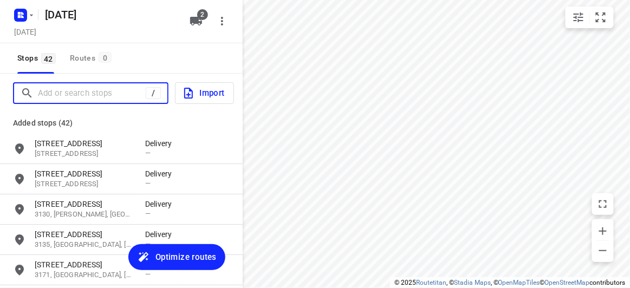
click at [62, 100] on input "Add or search stops" at bounding box center [92, 93] width 108 height 17
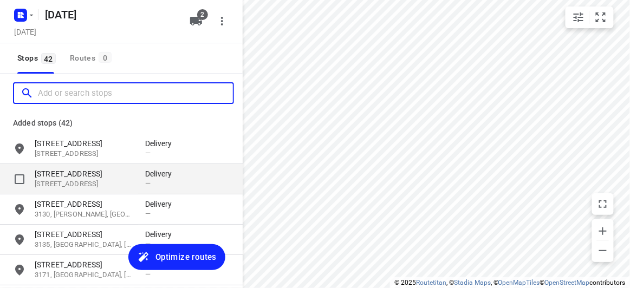
paste input "[STREET_ADDRESS][US_STATE]"
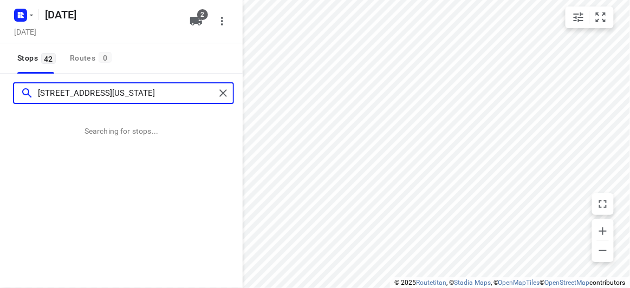
type input "[STREET_ADDRESS][US_STATE]"
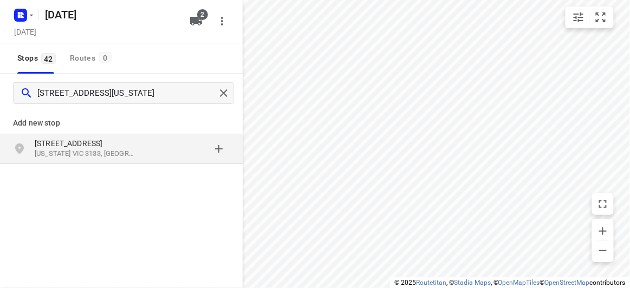
click at [126, 159] on div "[STREET_ADDRESS][US_STATE]" at bounding box center [90, 149] width 110 height 22
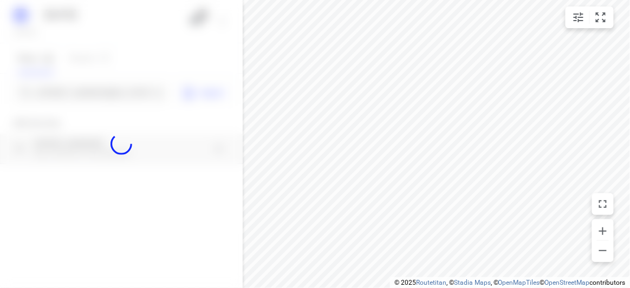
click at [85, 96] on div at bounding box center [121, 144] width 243 height 288
click at [87, 93] on div "[DATE], Sep 03 2 Stops 42 Routes 0 [STREET_ADDRESS][US_STATE] Import Add new st…" at bounding box center [121, 144] width 243 height 288
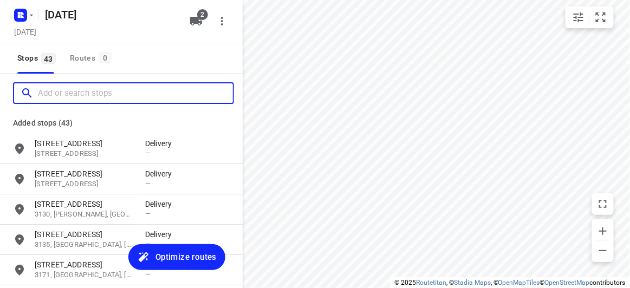
click at [87, 93] on input "Add or search stops" at bounding box center [135, 93] width 195 height 17
paste input "[STREET_ADDRESS]"
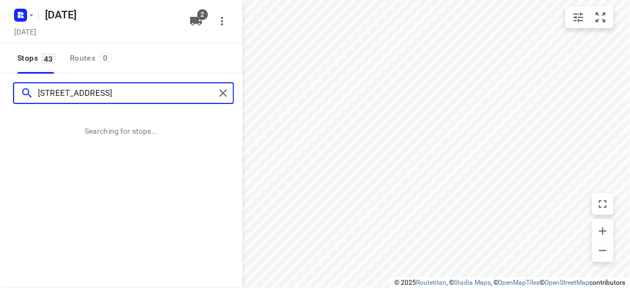
type input "[STREET_ADDRESS]"
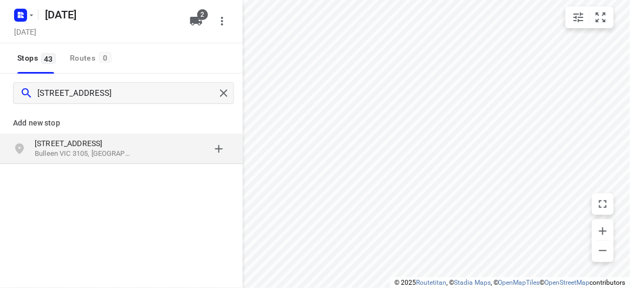
click at [97, 155] on p "Bulleen VIC 3105, [GEOGRAPHIC_DATA]" at bounding box center [85, 154] width 100 height 10
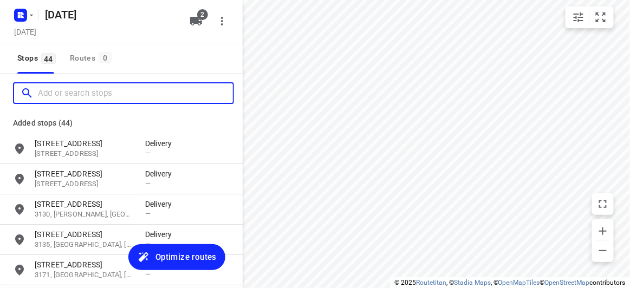
paste input "[STREET_ADDRESS][PERSON_NAME]"
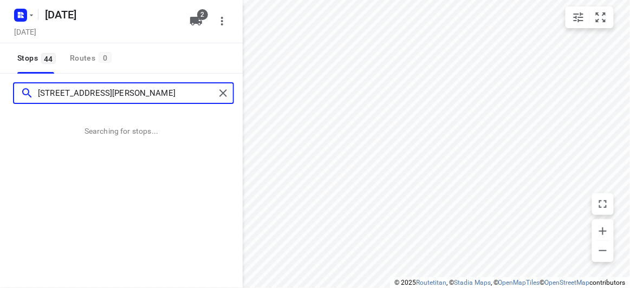
type input "[STREET_ADDRESS][PERSON_NAME]"
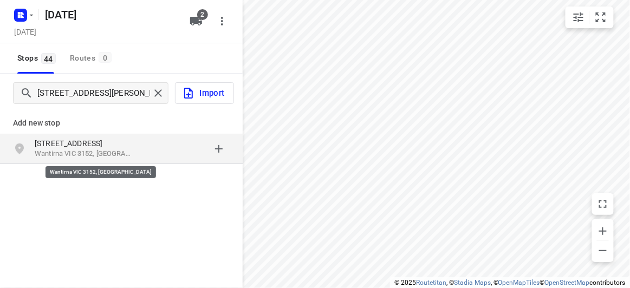
click at [50, 156] on p "Wantirna VIC 3152, [GEOGRAPHIC_DATA]" at bounding box center [85, 154] width 100 height 10
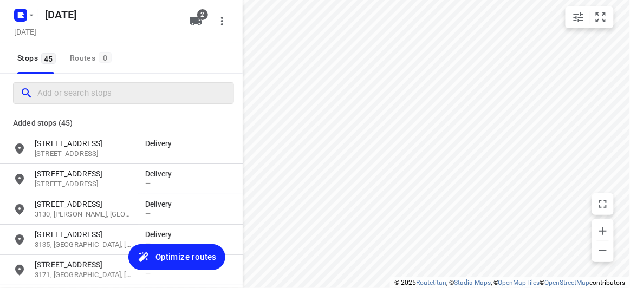
drag, startPoint x: 43, startPoint y: 106, endPoint x: 51, endPoint y: 97, distance: 12.3
click at [44, 104] on div at bounding box center [121, 93] width 243 height 39
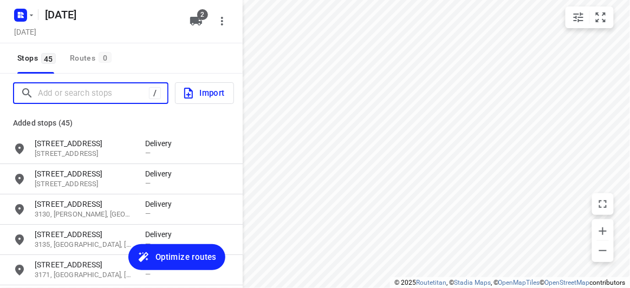
click at [51, 95] on input "Add or search stops" at bounding box center [93, 93] width 111 height 17
paste input "[STREET_ADDRESS][PERSON_NAME][PERSON_NAME]"
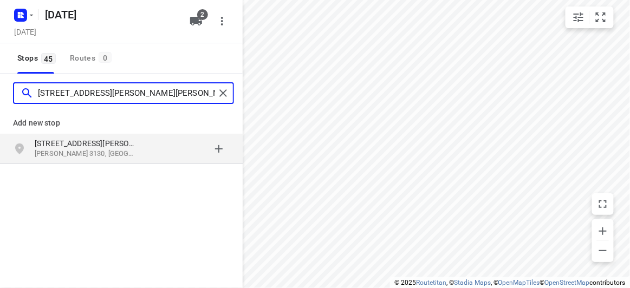
type input "[STREET_ADDRESS][PERSON_NAME][PERSON_NAME]"
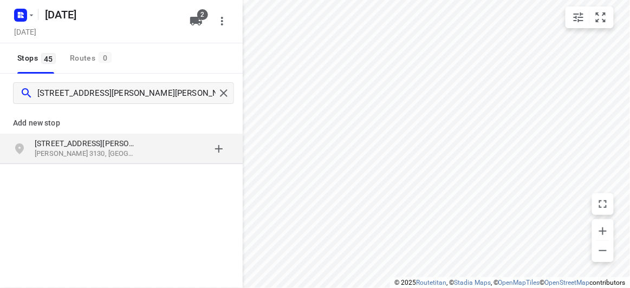
click at [148, 164] on div "Add new stop [STREET_ADDRESS][PERSON_NAME][PERSON_NAME]" at bounding box center [121, 134] width 243 height 62
click at [146, 159] on div "grid" at bounding box center [187, 149] width 84 height 22
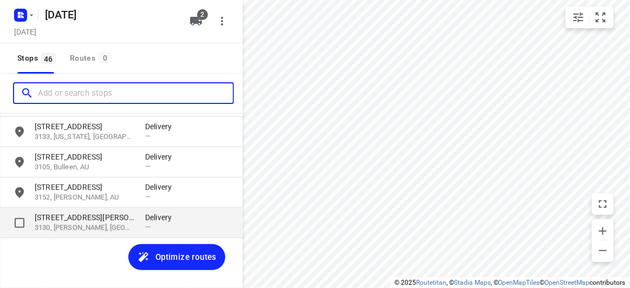
scroll to position [1241, 0]
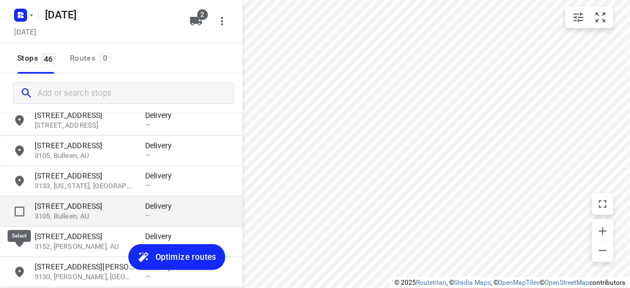
click at [21, 209] on input "grid" at bounding box center [20, 212] width 22 height 22
checkbox input "true"
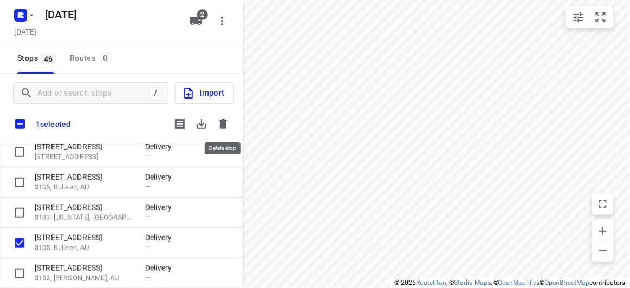
click at [225, 121] on icon "button" at bounding box center [223, 123] width 13 height 13
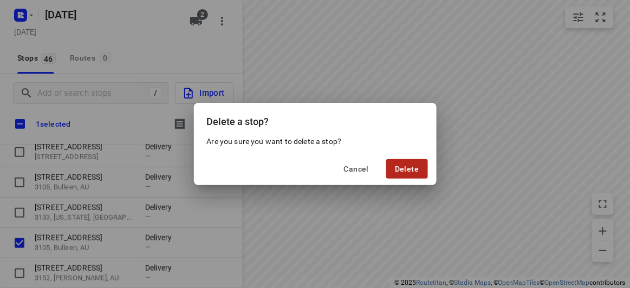
click at [412, 162] on button "Delete" at bounding box center [406, 168] width 41 height 19
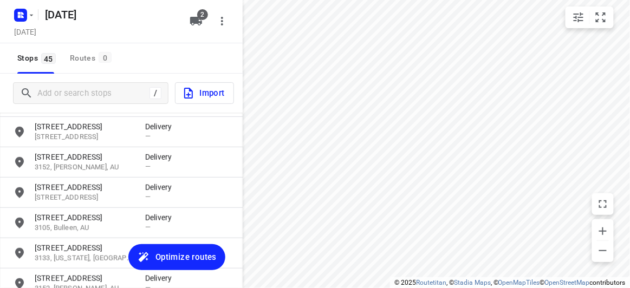
scroll to position [1161, 0]
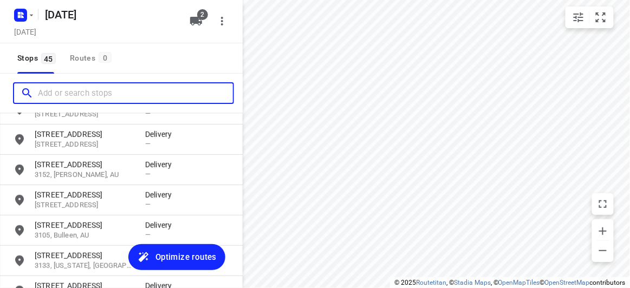
click at [97, 93] on input "Add or search stops" at bounding box center [135, 93] width 195 height 17
paste input "[STREET_ADDRESS]"
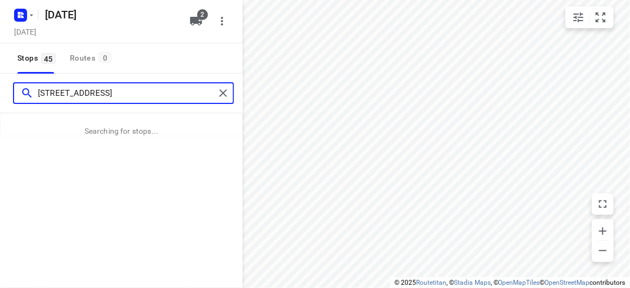
type input "[STREET_ADDRESS]"
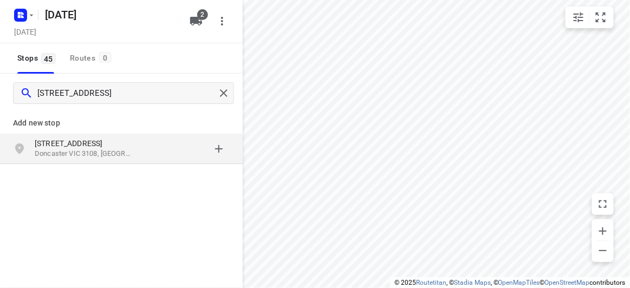
click at [85, 136] on div "[STREET_ADDRESS]" at bounding box center [121, 149] width 243 height 30
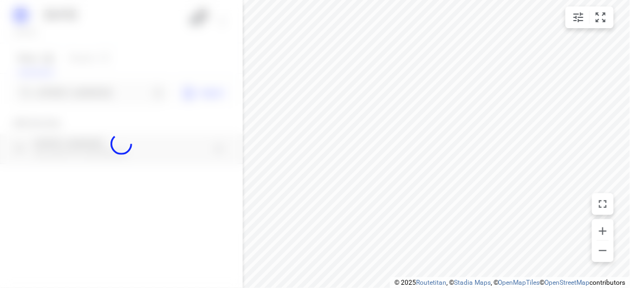
click at [81, 89] on div at bounding box center [121, 144] width 243 height 288
click at [84, 94] on div at bounding box center [121, 144] width 243 height 288
paste input "[STREET_ADDRESS][PERSON_NAME]"
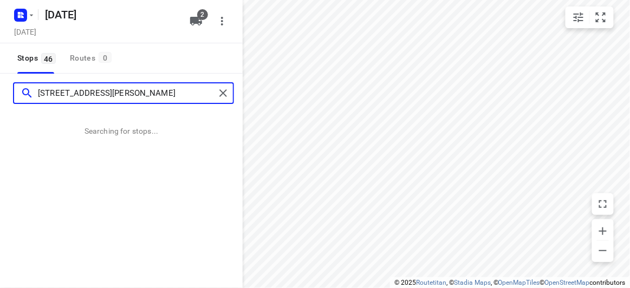
type input "[STREET_ADDRESS][PERSON_NAME]"
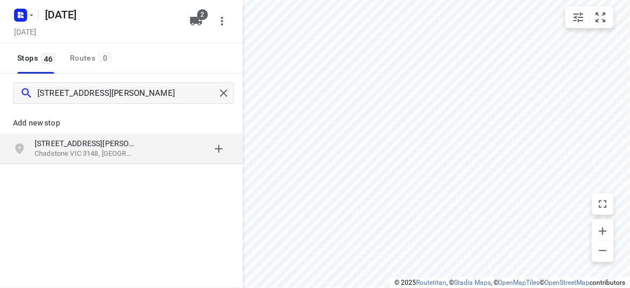
click at [99, 155] on p "Chadstone VIC 3148, [GEOGRAPHIC_DATA]" at bounding box center [85, 154] width 100 height 10
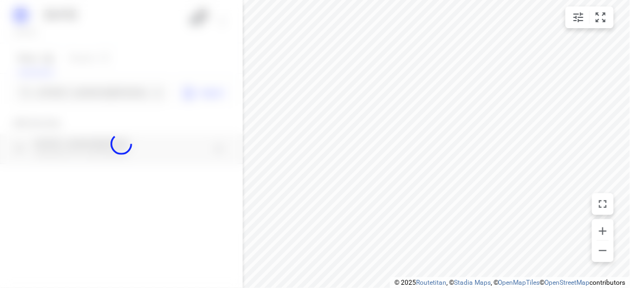
click at [84, 95] on div at bounding box center [121, 144] width 243 height 288
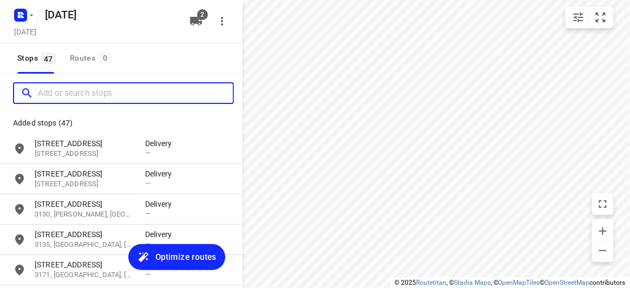
paste input "[STREET_ADDRESS][PERSON_NAME][PERSON_NAME][PERSON_NAME]"
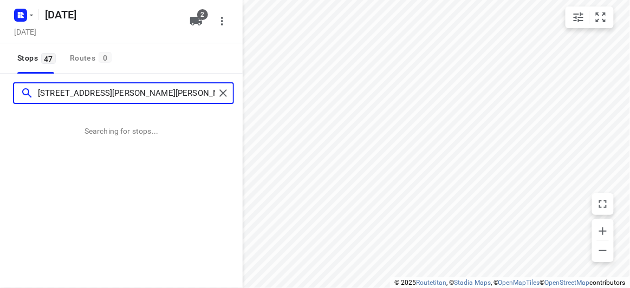
type input "[STREET_ADDRESS][PERSON_NAME][PERSON_NAME][PERSON_NAME]"
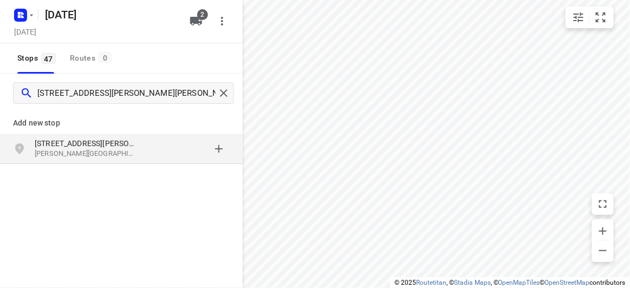
click at [140, 156] on div "[STREET_ADDRESS][PERSON_NAME][PERSON_NAME][PERSON_NAME]" at bounding box center [90, 149] width 110 height 22
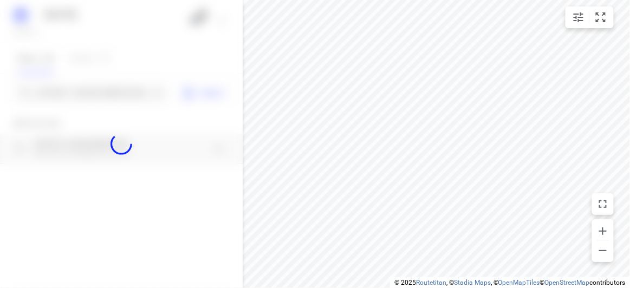
click at [92, 91] on div at bounding box center [121, 144] width 243 height 288
click at [92, 91] on div "[DATE], Sep 03 2 Stops 47 Routes 0 [STREET_ADDRESS][PERSON_NAME][PERSON_NAME][P…" at bounding box center [121, 144] width 243 height 288
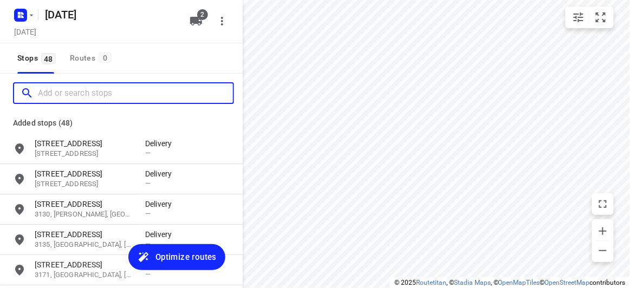
paste input "[STREET_ADDRESS][PERSON_NAME]"
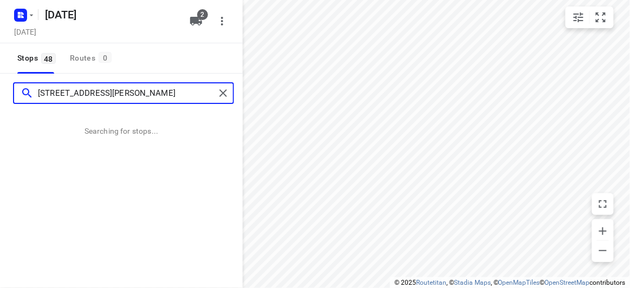
type input "[STREET_ADDRESS][PERSON_NAME]"
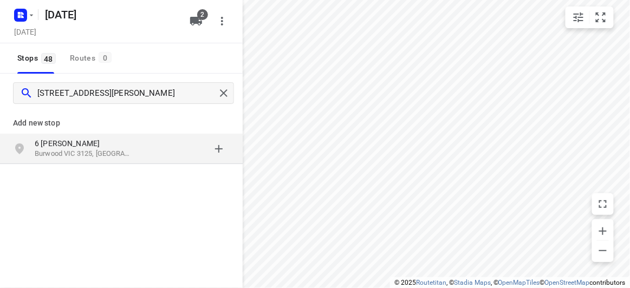
click at [126, 150] on p "Burwood VIC 3125, [GEOGRAPHIC_DATA]" at bounding box center [85, 154] width 100 height 10
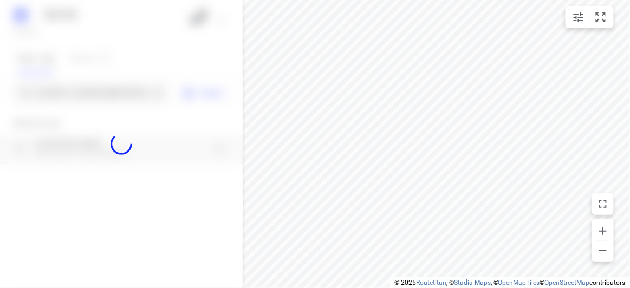
click at [63, 95] on div at bounding box center [121, 144] width 243 height 288
click at [63, 95] on div "[DATE], Sep 03 2 Stops 48 Routes 0 6 [PERSON_NAME] Burwood 3125 Import Add new …" at bounding box center [121, 144] width 243 height 288
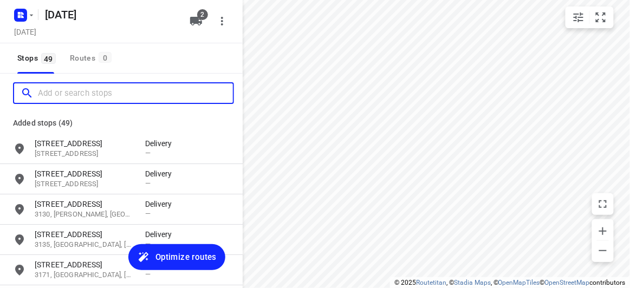
paste input "[STREET_ADDRESS][PERSON_NAME]"
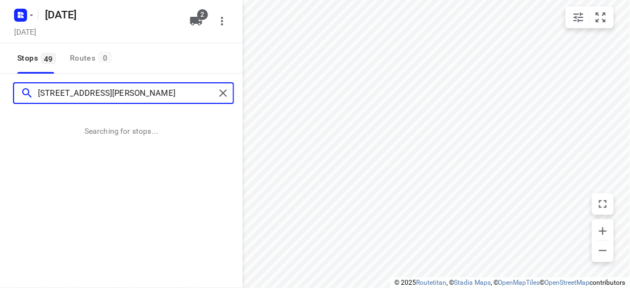
type input "[STREET_ADDRESS][PERSON_NAME]"
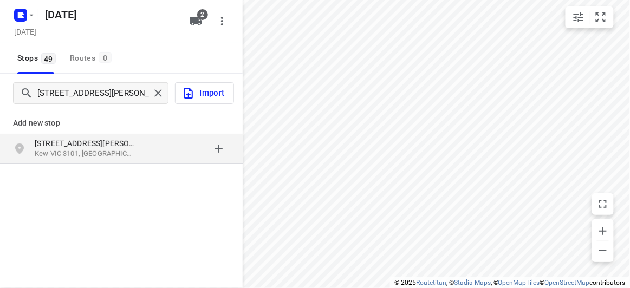
click at [109, 142] on p "[STREET_ADDRESS][PERSON_NAME]" at bounding box center [85, 143] width 100 height 11
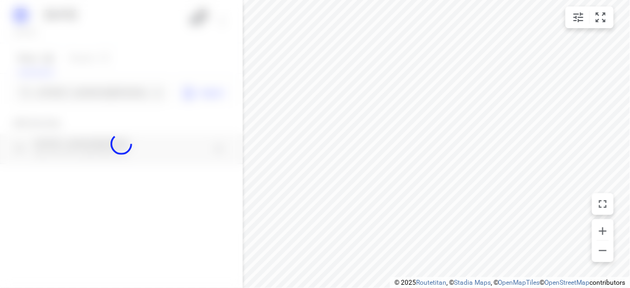
click at [64, 96] on div at bounding box center [121, 144] width 243 height 288
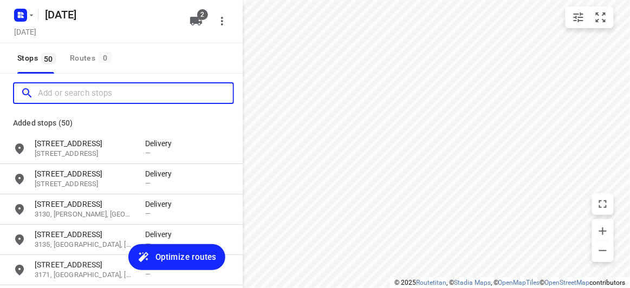
paste input "[STREET_ADDRESS]"
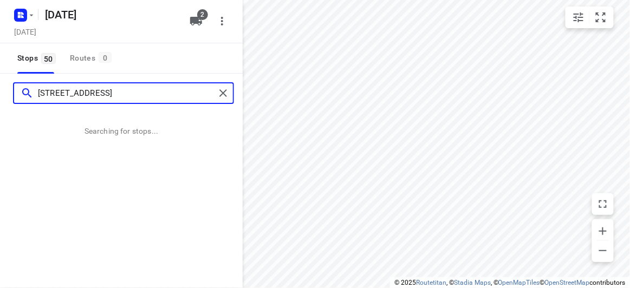
scroll to position [0, 4]
type input "[STREET_ADDRESS]"
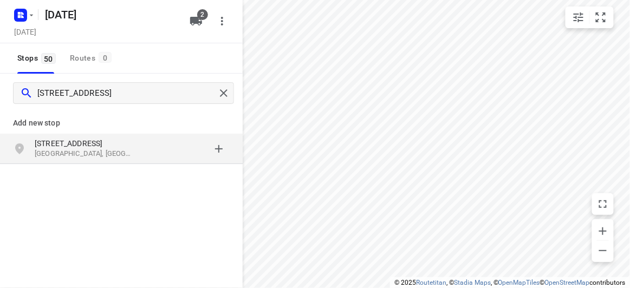
click at [106, 151] on p "[GEOGRAPHIC_DATA], [GEOGRAPHIC_DATA]" at bounding box center [85, 154] width 100 height 10
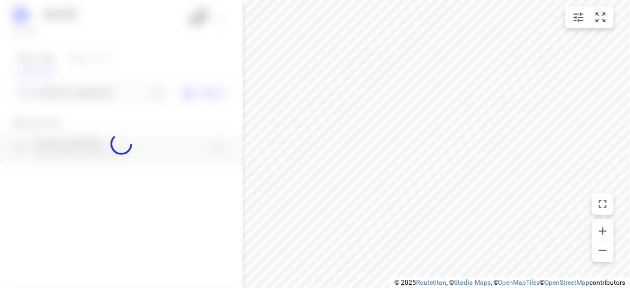
click at [73, 88] on div at bounding box center [121, 144] width 243 height 288
click at [75, 91] on div at bounding box center [121, 144] width 243 height 288
paste input "[STREET_ADDRESS]"
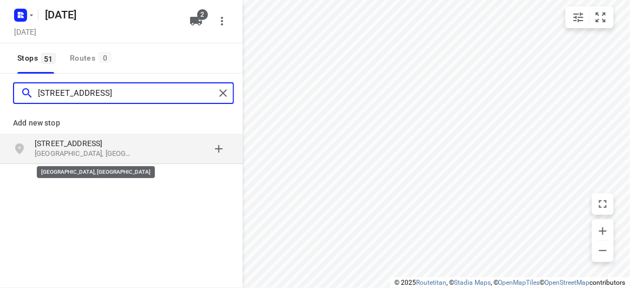
type input "[STREET_ADDRESS]"
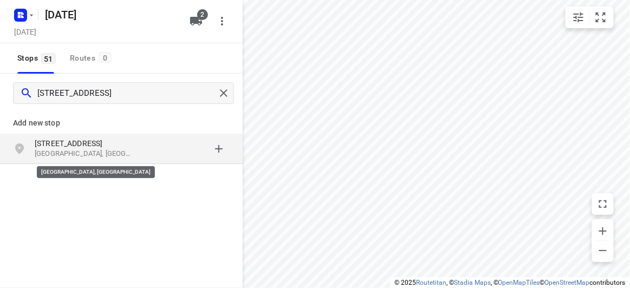
click at [94, 151] on p "[GEOGRAPHIC_DATA], [GEOGRAPHIC_DATA]" at bounding box center [85, 154] width 100 height 10
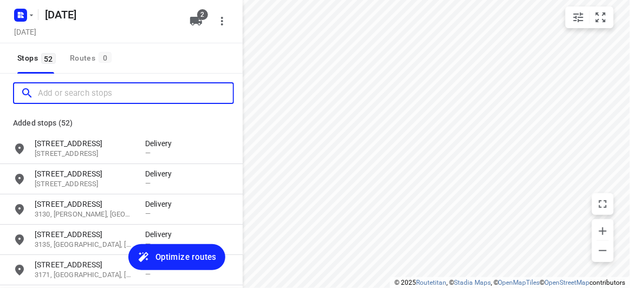
paste input "[STREET_ADDRESS]"
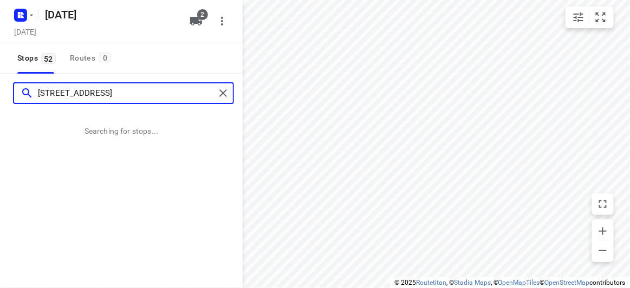
type input "[STREET_ADDRESS]"
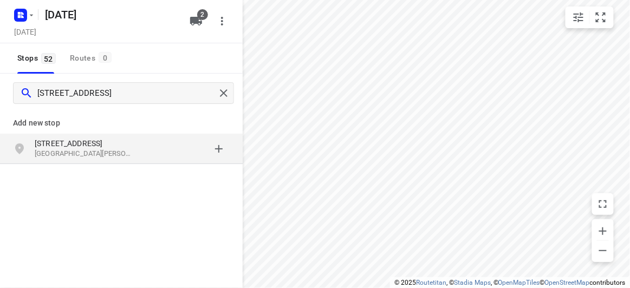
click at [112, 141] on p "[STREET_ADDRESS]" at bounding box center [85, 143] width 100 height 11
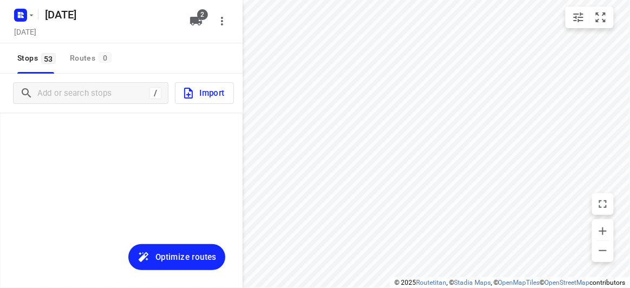
scroll to position [1502, 0]
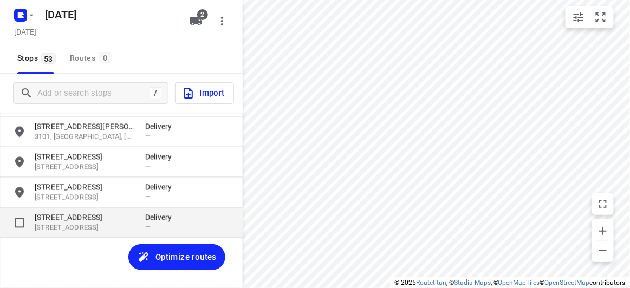
click at [84, 231] on p "[STREET_ADDRESS]" at bounding box center [85, 228] width 100 height 10
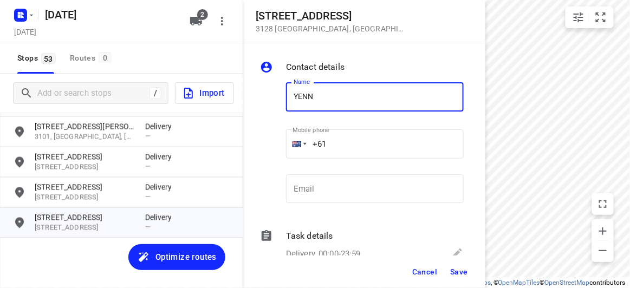
type input "Yenny Novita"
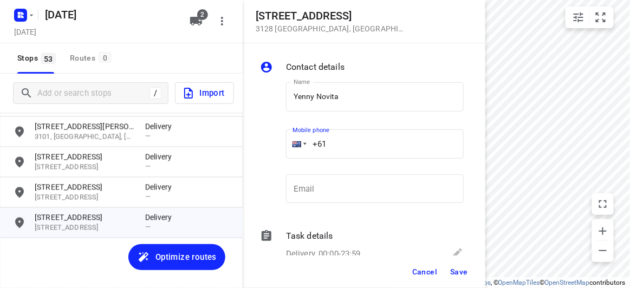
click at [291, 147] on div "+61" at bounding box center [375, 143] width 178 height 29
paste input "415495891"
type input "[PHONE_NUMBER]"
click at [466, 270] on span "Save" at bounding box center [459, 271] width 18 height 9
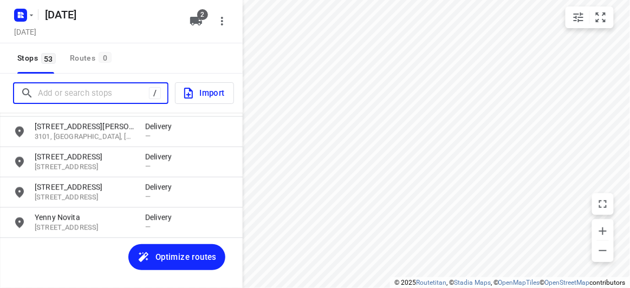
click at [103, 86] on input "Add or search stops" at bounding box center [93, 93] width 111 height 17
paste input "[STREET_ADDRESS][PERSON_NAME]"
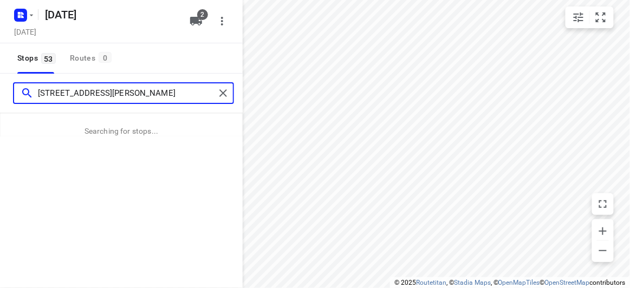
type input "[STREET_ADDRESS][PERSON_NAME]"
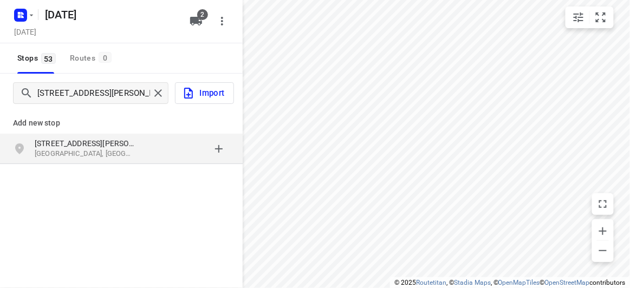
click at [146, 167] on div "Add new stop [STREET_ADDRESS][PERSON_NAME]" at bounding box center [121, 173] width 243 height 121
click at [142, 149] on div "[STREET_ADDRESS][PERSON_NAME]" at bounding box center [90, 149] width 110 height 22
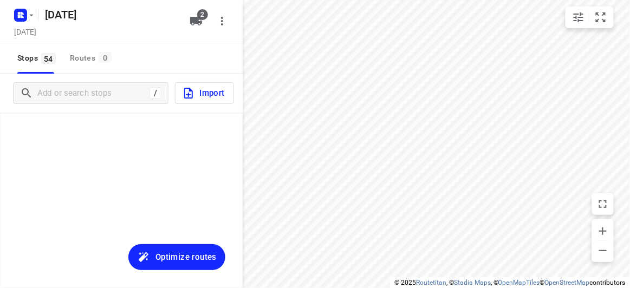
scroll to position [1532, 0]
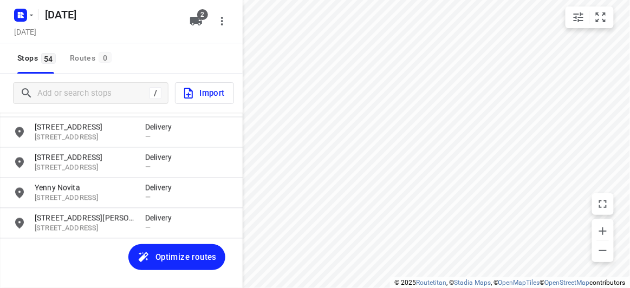
click at [127, 240] on div "[STREET_ADDRESS][PERSON_NAME] Delivery — [STREET_ADDRESS][PERSON_NAME][PERSON_N…" at bounding box center [121, 211] width 243 height 196
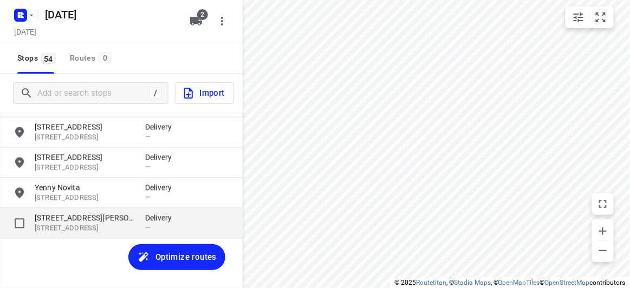
click at [113, 227] on p "[STREET_ADDRESS]" at bounding box center [85, 229] width 100 height 10
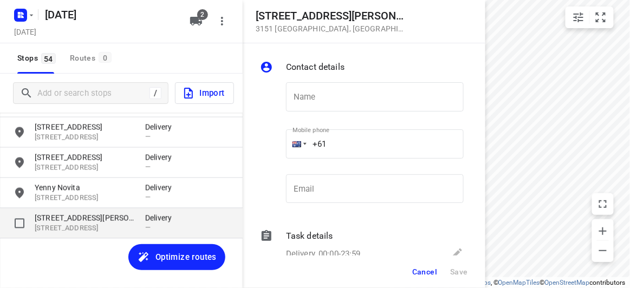
type input "N"
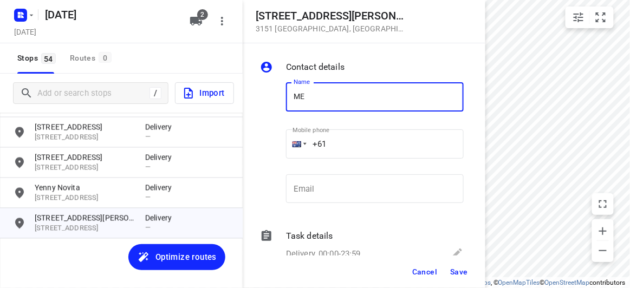
type input "MEITA"
click at [338, 147] on input "+61" at bounding box center [375, 143] width 178 height 29
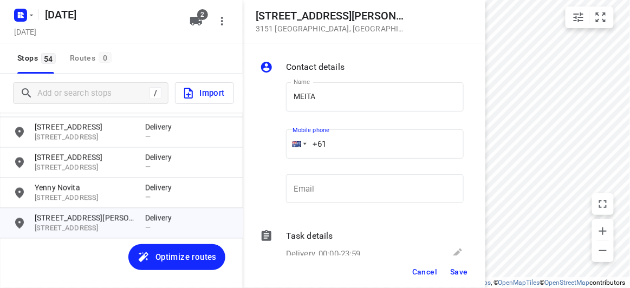
paste input "0402772669"
click at [341, 159] on div "Mobile phone [PHONE_NUMBER] ​" at bounding box center [375, 146] width 178 height 43
click at [336, 143] on input "[PHONE_NUMBER]" at bounding box center [375, 143] width 178 height 29
click at [335, 143] on input "[PHONE_NUMBER]" at bounding box center [375, 143] width 178 height 29
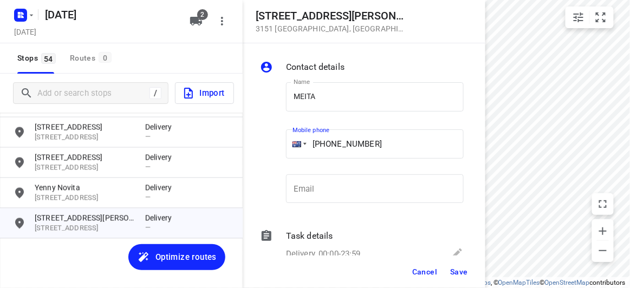
click at [333, 143] on input "[PHONE_NUMBER]" at bounding box center [375, 143] width 178 height 29
type input "[PHONE_NUMBER]"
click at [449, 271] on button "Save" at bounding box center [459, 271] width 27 height 19
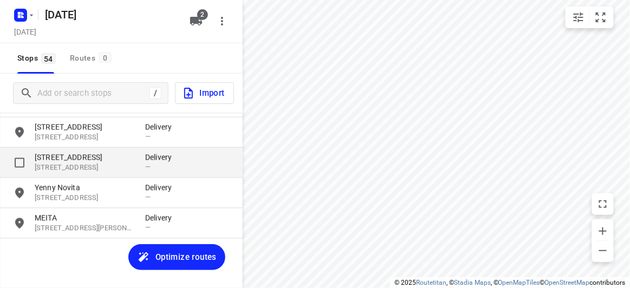
click at [84, 164] on p "[STREET_ADDRESS]" at bounding box center [85, 168] width 100 height 10
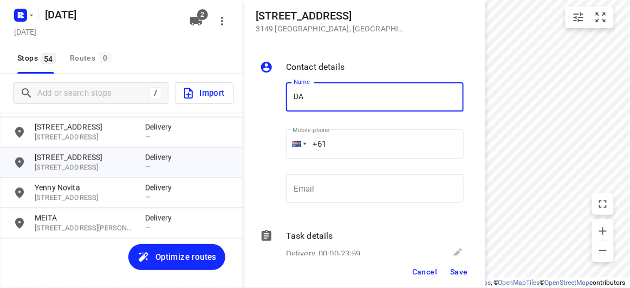
type input "[PERSON_NAME] 1/42"
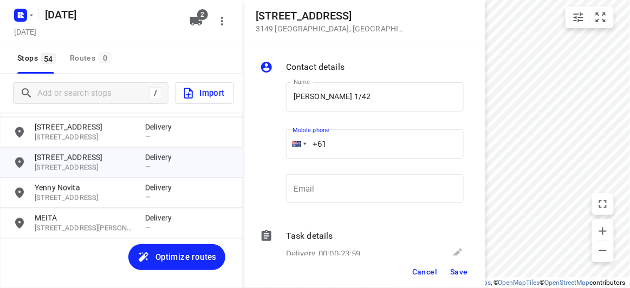
drag, startPoint x: 318, startPoint y: 139, endPoint x: 259, endPoint y: 142, distance: 59.6
click at [259, 142] on div "Name [PERSON_NAME] 1/42 Name Mobile phone +61 ​ Email Email" at bounding box center [362, 145] width 208 height 143
paste input "412888226"
type input "[PHONE_NUMBER]"
click at [449, 269] on button "Save" at bounding box center [459, 271] width 27 height 19
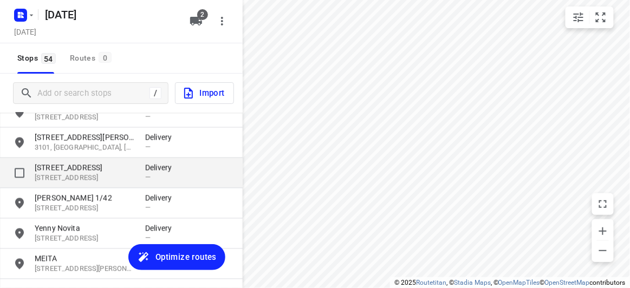
scroll to position [1483, 0]
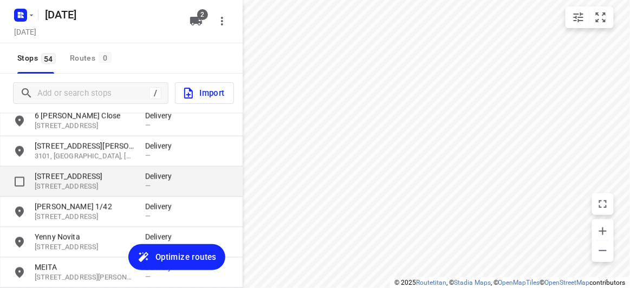
click at [64, 182] on p "[STREET_ADDRESS]" at bounding box center [85, 187] width 100 height 10
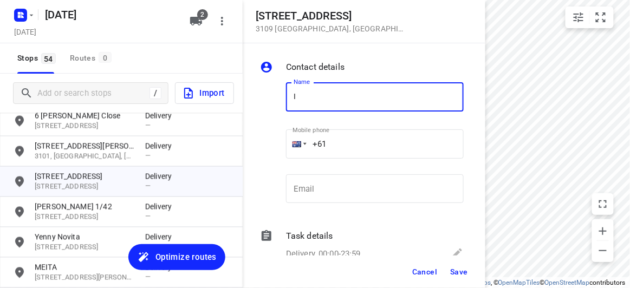
drag, startPoint x: 349, startPoint y: 89, endPoint x: 242, endPoint y: 89, distance: 107.2
click at [242, 89] on div "[STREET_ADDRESS] Contact details Name I Name Mobile phone +61 ​ Email Email Tas…" at bounding box center [121, 144] width 243 height 288
type input "[PERSON_NAME] 3/152"
click at [343, 152] on input "+61" at bounding box center [375, 143] width 178 height 29
paste input "433799992"
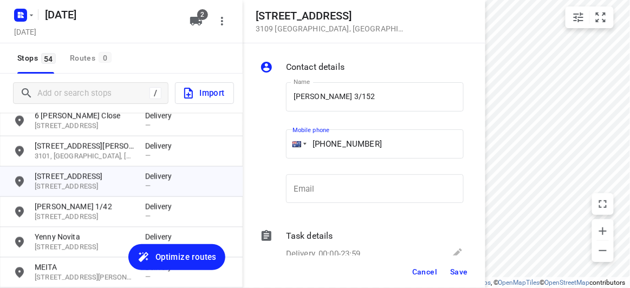
type input "[PHONE_NUMBER]"
click at [461, 278] on button "Save" at bounding box center [459, 271] width 27 height 19
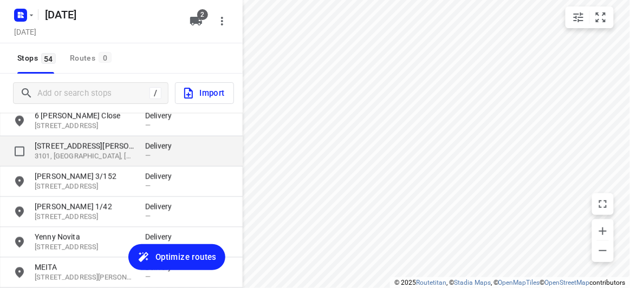
click at [66, 152] on p "3101, [GEOGRAPHIC_DATA], [GEOGRAPHIC_DATA]" at bounding box center [85, 157] width 100 height 10
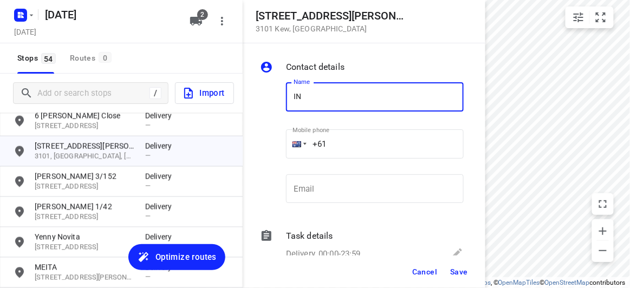
drag, startPoint x: 298, startPoint y: 88, endPoint x: 226, endPoint y: 91, distance: 71.6
click at [226, 91] on div "[STREET_ADDRESS][PERSON_NAME] Contact details Name IN Name Mobile phone +61 ​ E…" at bounding box center [121, 144] width 243 height 288
type input "[PERSON_NAME]"
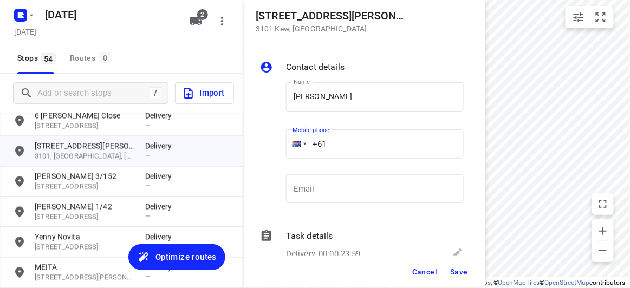
drag, startPoint x: 414, startPoint y: 115, endPoint x: 349, endPoint y: 139, distance: 68.5
click at [349, 139] on input "+61" at bounding box center [375, 143] width 178 height 29
paste input "433351220"
type input "[PHONE_NUMBER]"
click at [459, 274] on span "Save" at bounding box center [459, 271] width 18 height 9
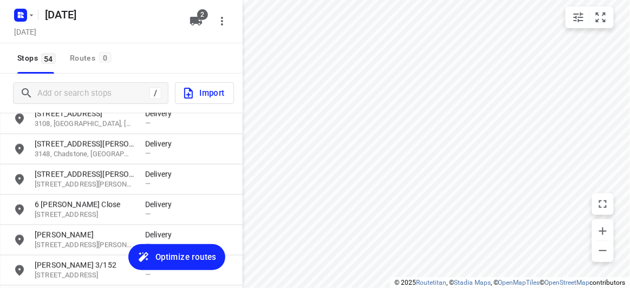
scroll to position [1385, 0]
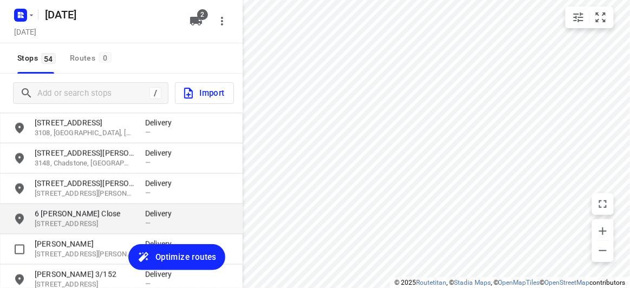
click at [64, 220] on p "[STREET_ADDRESS]" at bounding box center [85, 224] width 100 height 10
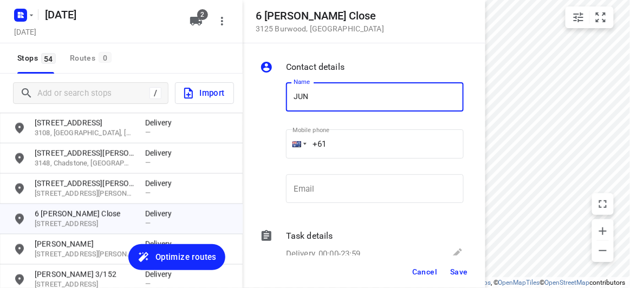
type input "[PERSON_NAME]"
click at [341, 148] on input "+61" at bounding box center [375, 143] width 178 height 29
paste input "421218178"
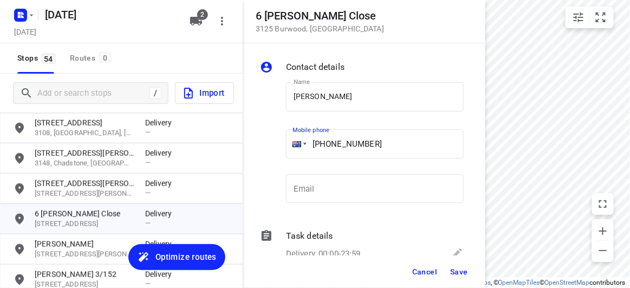
type input "[PHONE_NUMBER]"
click at [464, 265] on button "Save" at bounding box center [459, 271] width 27 height 19
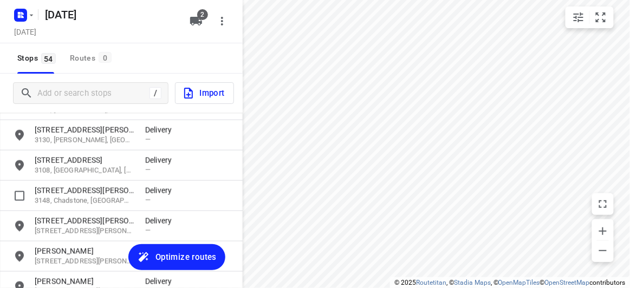
scroll to position [1336, 0]
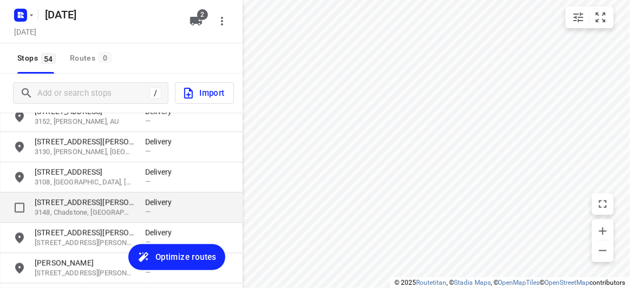
click at [44, 201] on p "[STREET_ADDRESS][PERSON_NAME]" at bounding box center [85, 202] width 100 height 11
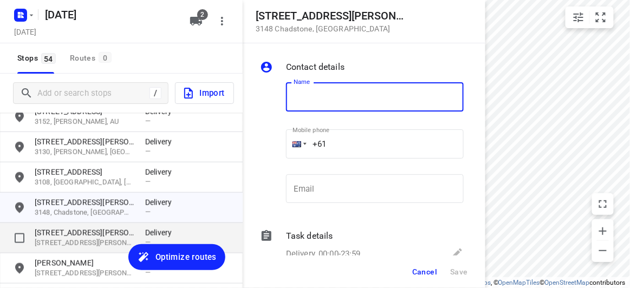
click at [66, 251] on div "[STREET_ADDRESS][PERSON_NAME][PERSON_NAME][PERSON_NAME] Delivery —" at bounding box center [121, 238] width 243 height 30
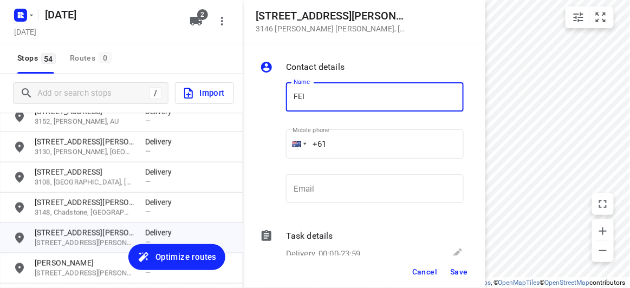
type input "FEIFEI LI 3/8"
click at [339, 147] on input "+61" at bounding box center [375, 143] width 178 height 29
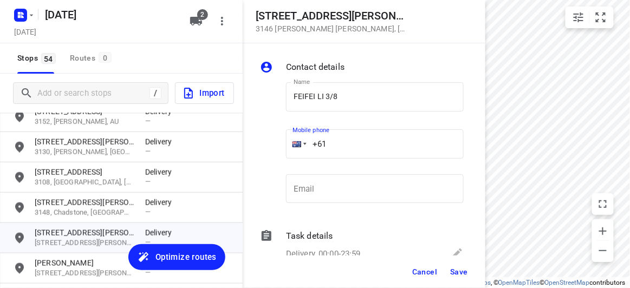
paste input "435888928"
type input "[PHONE_NUMBER]"
click at [457, 269] on span "Save" at bounding box center [459, 271] width 18 height 9
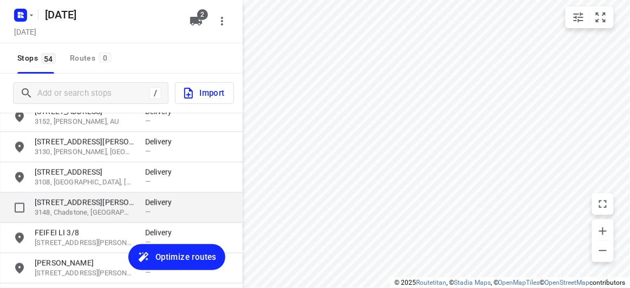
click at [72, 198] on p "[STREET_ADDRESS][PERSON_NAME]" at bounding box center [85, 202] width 100 height 11
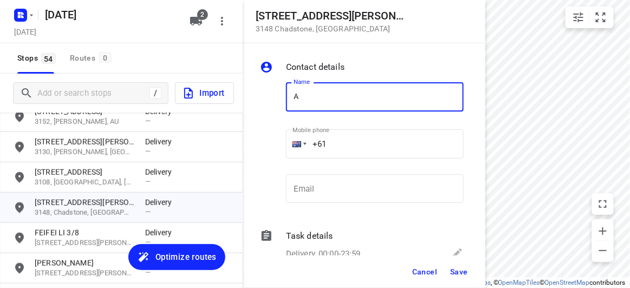
drag, startPoint x: 289, startPoint y: 95, endPoint x: 238, endPoint y: 99, distance: 51.0
click at [238, 99] on div "[STREET_ADDRESS][PERSON_NAME] Contact details Name A Name Mobile phone +61 ​ Em…" at bounding box center [121, 144] width 243 height 288
type input "[PERSON_NAME] 2/1"
drag, startPoint x: 313, startPoint y: 143, endPoint x: 285, endPoint y: 146, distance: 27.7
click at [285, 146] on div "Mobile phone +61 ​" at bounding box center [375, 147] width 186 height 50
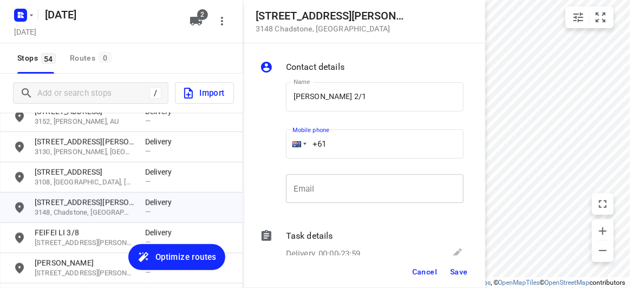
paste input "411959750"
type input "[PHONE_NUMBER]"
click at [453, 268] on span "Save" at bounding box center [459, 271] width 18 height 9
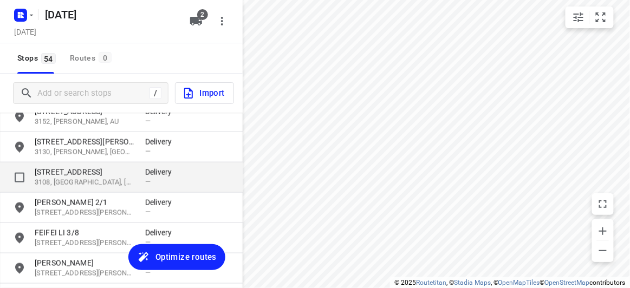
click at [56, 187] on p "3108, [GEOGRAPHIC_DATA], [GEOGRAPHIC_DATA]" at bounding box center [85, 183] width 100 height 10
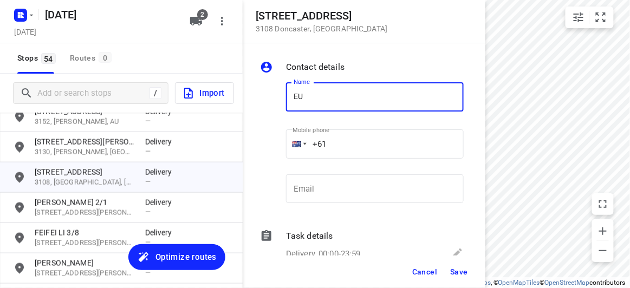
type input "EU [PERSON_NAME]"
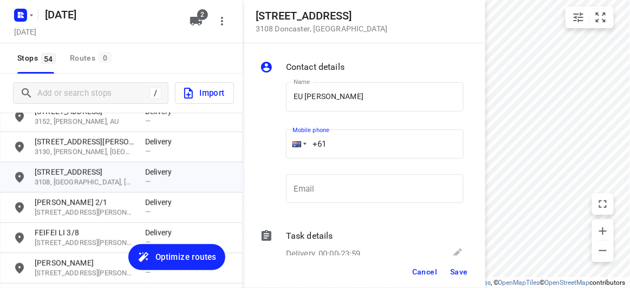
drag, startPoint x: 327, startPoint y: 141, endPoint x: 287, endPoint y: 141, distance: 39.5
click at [287, 141] on div "+61" at bounding box center [375, 143] width 178 height 29
paste input "433166662"
type input "[PHONE_NUMBER]"
click at [462, 272] on span "Save" at bounding box center [459, 271] width 18 height 9
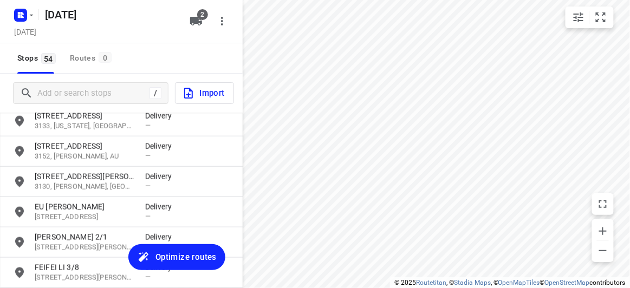
scroll to position [1286, 0]
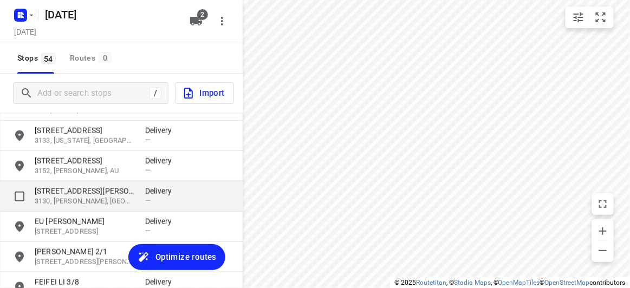
click at [44, 183] on div "[STREET_ADDRESS][PERSON_NAME][PERSON_NAME] Delivery —" at bounding box center [121, 196] width 243 height 30
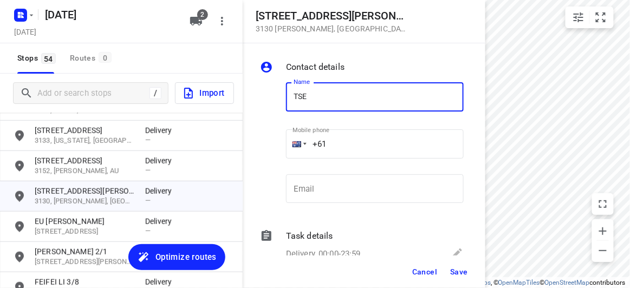
type input "TSEN"
click at [338, 151] on input "+61" at bounding box center [375, 143] width 178 height 29
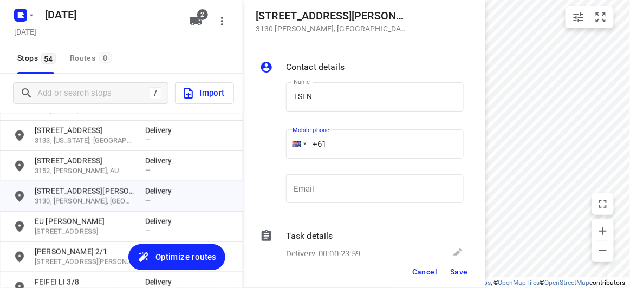
paste input "423822324"
type input "[PHONE_NUMBER]"
click at [459, 272] on span "Save" at bounding box center [459, 271] width 18 height 9
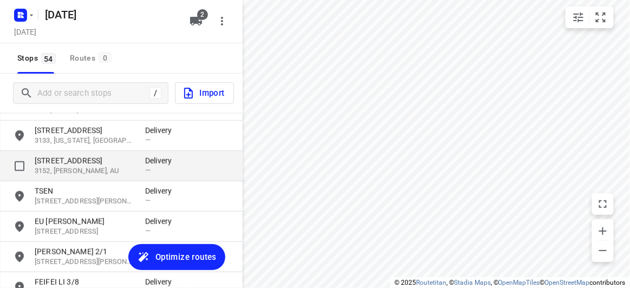
click at [50, 167] on p "3152, [PERSON_NAME], AU" at bounding box center [85, 171] width 100 height 10
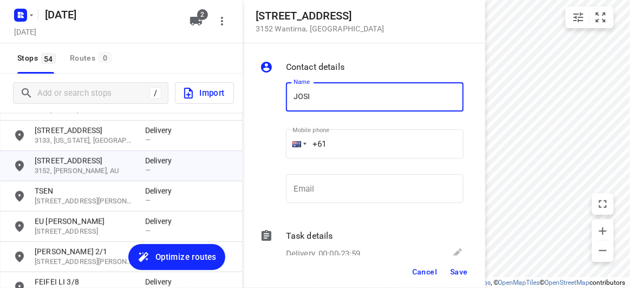
type input "[PERSON_NAME]"
click at [344, 148] on input "+61" at bounding box center [375, 143] width 178 height 29
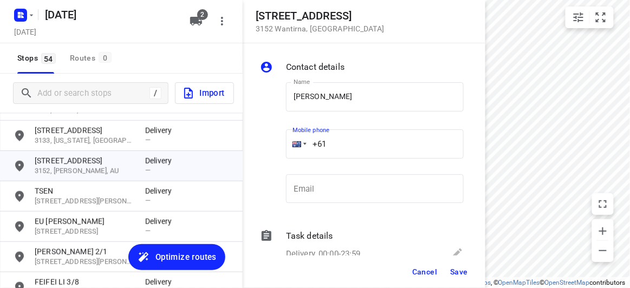
paste input "0412868762"
click at [333, 148] on input "[PHONE_NUMBER]" at bounding box center [375, 143] width 178 height 29
click at [330, 147] on input "[PHONE_NUMBER]" at bounding box center [375, 143] width 178 height 29
click at [332, 146] on input "[PHONE_NUMBER]" at bounding box center [375, 143] width 178 height 29
type input "[PHONE_NUMBER]"
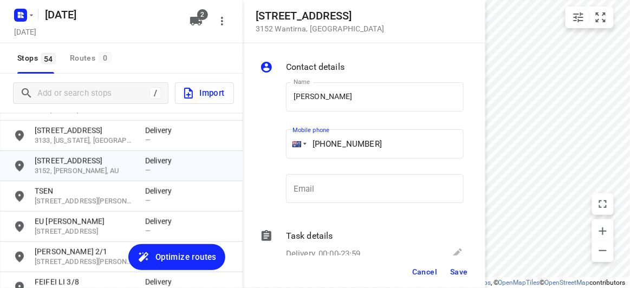
click at [461, 270] on span "Save" at bounding box center [459, 271] width 18 height 9
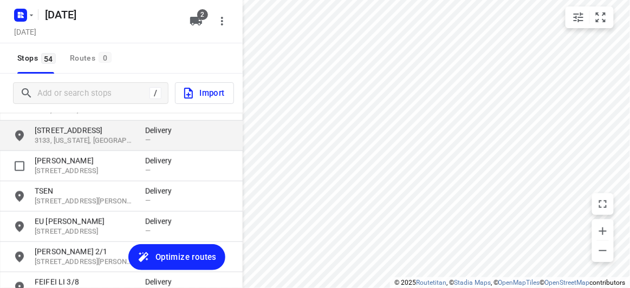
click at [61, 142] on p "3133, [US_STATE], [GEOGRAPHIC_DATA]" at bounding box center [85, 141] width 100 height 10
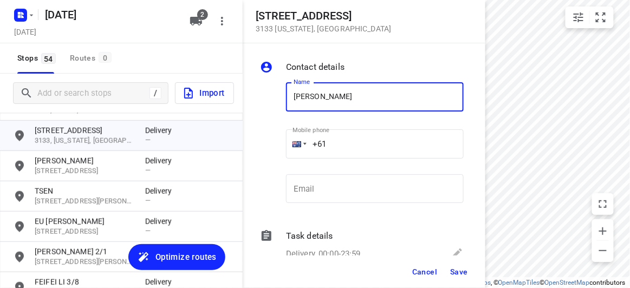
paste input "431546925"
type input "[PERSON_NAME] LEE431546925"
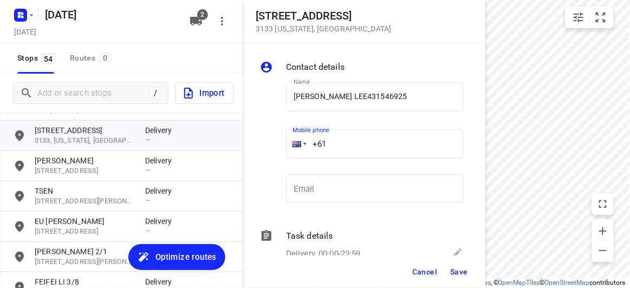
drag, startPoint x: 339, startPoint y: 137, endPoint x: 341, endPoint y: 142, distance: 5.8
click at [339, 139] on input "+61" at bounding box center [375, 143] width 178 height 29
paste input "431546925"
type input "[PHONE_NUMBER]"
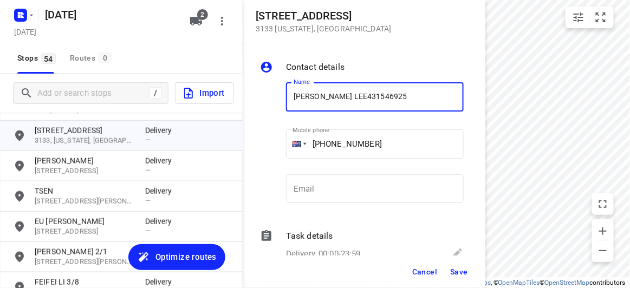
drag, startPoint x: 384, startPoint y: 101, endPoint x: 332, endPoint y: 106, distance: 52.2
click at [332, 106] on input "[PERSON_NAME] LEE431546925" at bounding box center [375, 96] width 178 height 29
type input "[PERSON_NAME]"
click at [461, 269] on span "Save" at bounding box center [459, 271] width 18 height 9
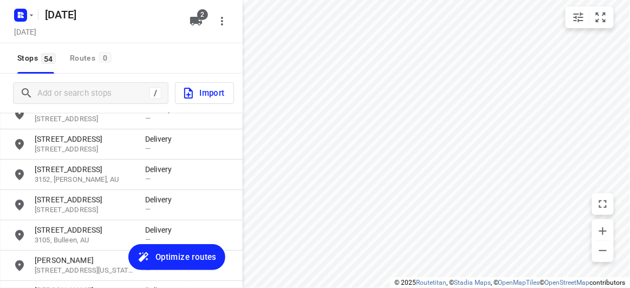
scroll to position [1138, 0]
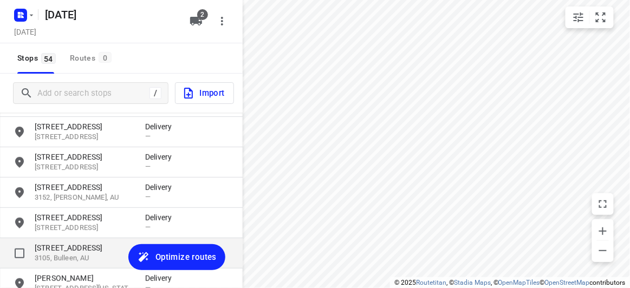
click at [78, 252] on p "[STREET_ADDRESS]" at bounding box center [85, 248] width 100 height 11
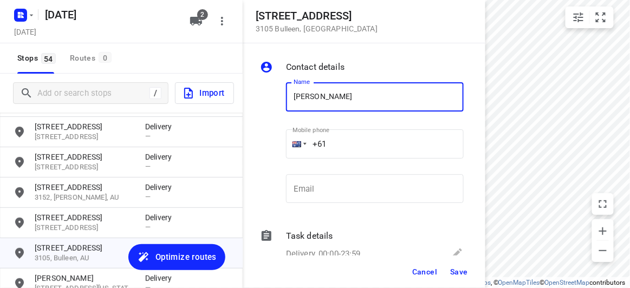
type input "[PERSON_NAME]"
drag, startPoint x: 337, startPoint y: 159, endPoint x: 345, endPoint y: 144, distance: 17.0
click at [345, 144] on input "+61" at bounding box center [375, 143] width 178 height 29
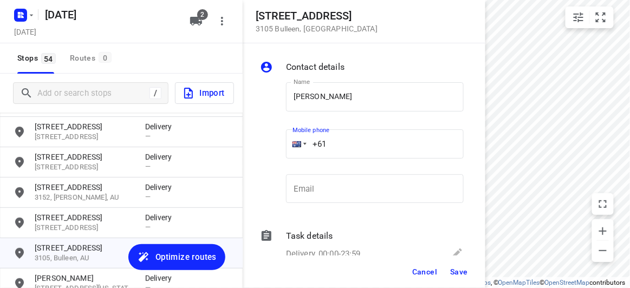
paste input "423810764"
type input "[PHONE_NUMBER]"
click at [459, 275] on span "Save" at bounding box center [459, 271] width 18 height 9
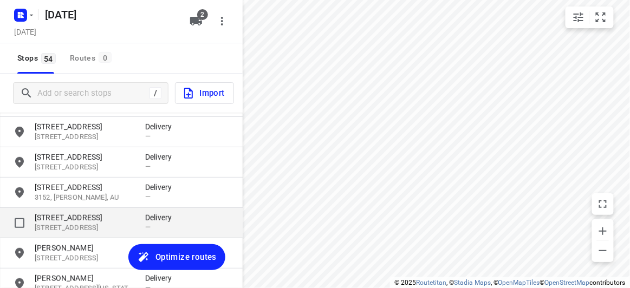
click at [71, 225] on p "[STREET_ADDRESS]" at bounding box center [85, 228] width 100 height 10
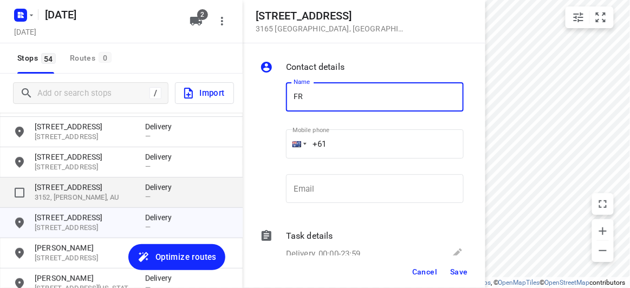
type input "FR"
click at [72, 189] on p "[STREET_ADDRESS]" at bounding box center [85, 187] width 100 height 11
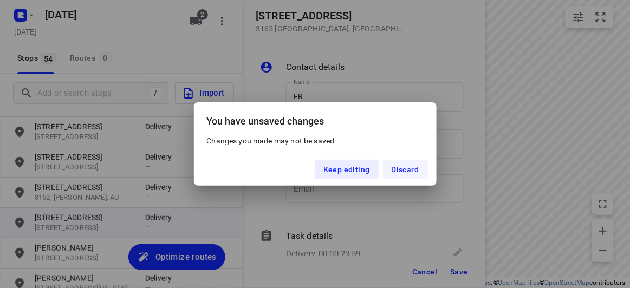
click at [398, 162] on button "Discard" at bounding box center [405, 169] width 45 height 19
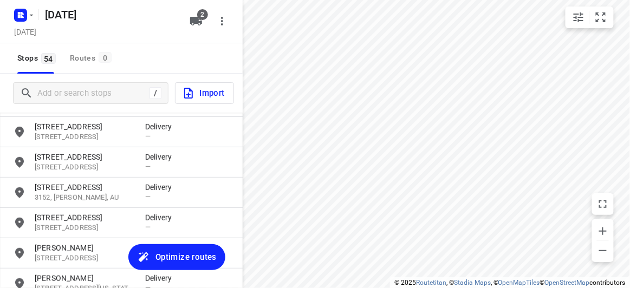
scroll to position [20, 0]
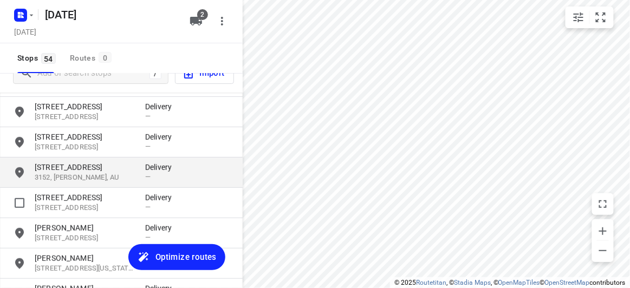
click at [101, 184] on div "[STREET_ADDRESS] Delivery —" at bounding box center [121, 173] width 243 height 30
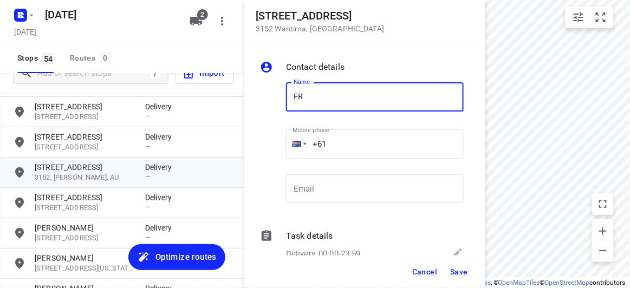
type input "[PERSON_NAME]"
click at [341, 142] on input "+61" at bounding box center [375, 143] width 178 height 29
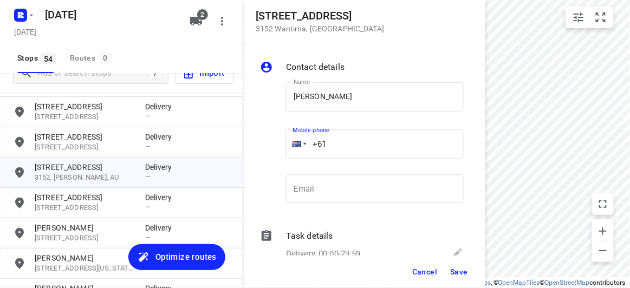
paste input "404640992"
type input "[PHONE_NUMBER]"
click at [454, 270] on span "Save" at bounding box center [459, 271] width 18 height 9
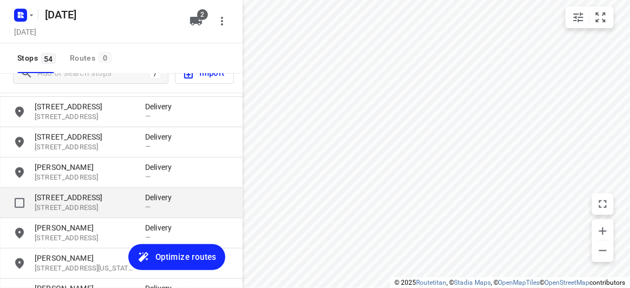
click at [104, 206] on p "[STREET_ADDRESS]" at bounding box center [85, 208] width 100 height 10
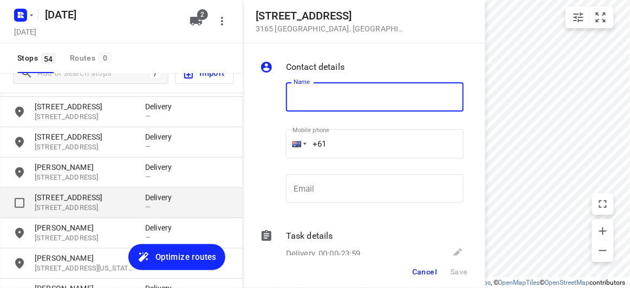
type input "F"
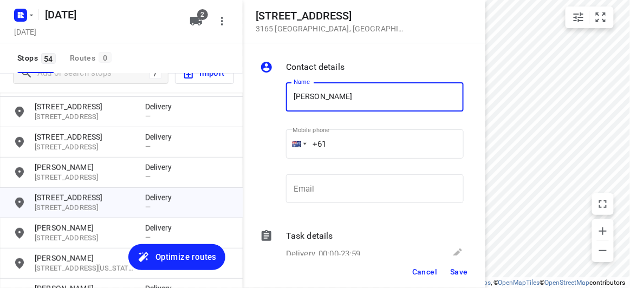
drag, startPoint x: 330, startPoint y: 101, endPoint x: 261, endPoint y: 109, distance: 68.8
click at [261, 109] on div "Name [PERSON_NAME] Name Mobile phone +61 ​ Email Email" at bounding box center [362, 145] width 208 height 143
type input "G"
type input "[PERSON_NAME]"
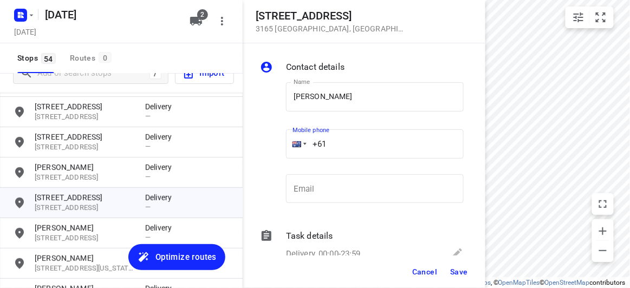
click at [345, 139] on input "+61" at bounding box center [375, 143] width 178 height 29
paste input "411721699"
type input "[PHONE_NUMBER]"
click at [460, 277] on button "Save" at bounding box center [459, 271] width 27 height 19
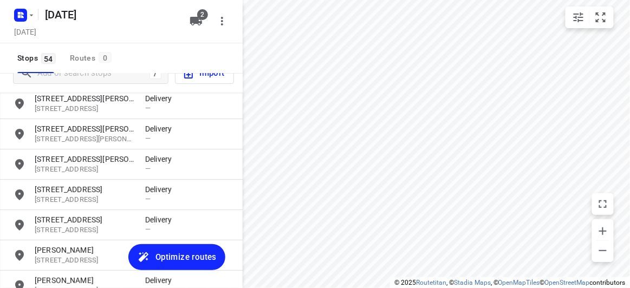
scroll to position [1040, 0]
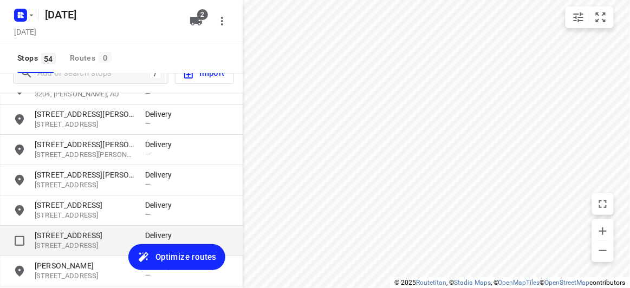
click at [90, 243] on p "[STREET_ADDRESS]" at bounding box center [85, 246] width 100 height 10
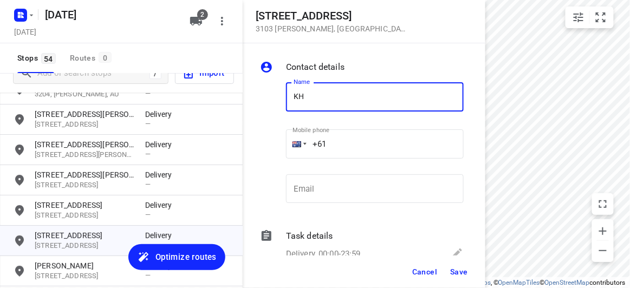
type input "[PERSON_NAME]"
click at [325, 142] on input "+61" at bounding box center [375, 143] width 178 height 29
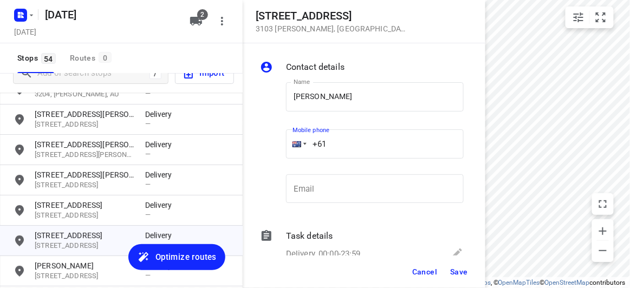
paste input "483375070"
type input "[PHONE_NUMBER]"
click at [460, 271] on span "Save" at bounding box center [459, 271] width 18 height 9
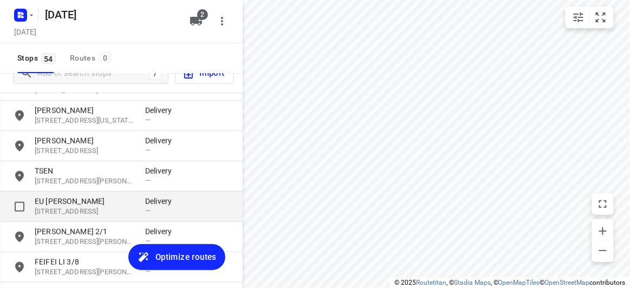
scroll to position [1237, 0]
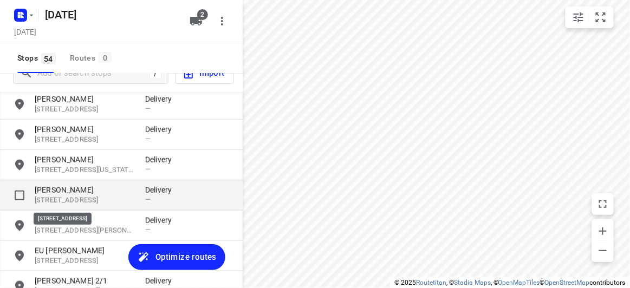
click at [75, 202] on p "[STREET_ADDRESS]" at bounding box center [85, 200] width 100 height 10
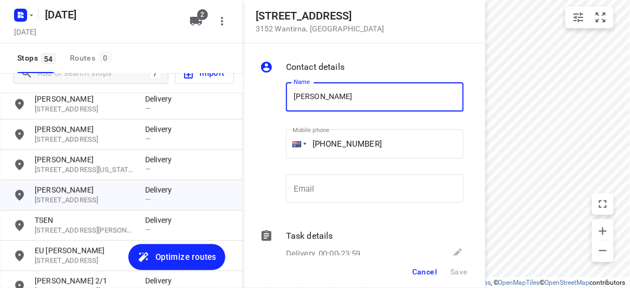
drag, startPoint x: 313, startPoint y: 107, endPoint x: 285, endPoint y: 105, distance: 28.7
click at [285, 105] on div "Name [PERSON_NAME] Name" at bounding box center [375, 98] width 186 height 55
type input "[PERSON_NAME]"
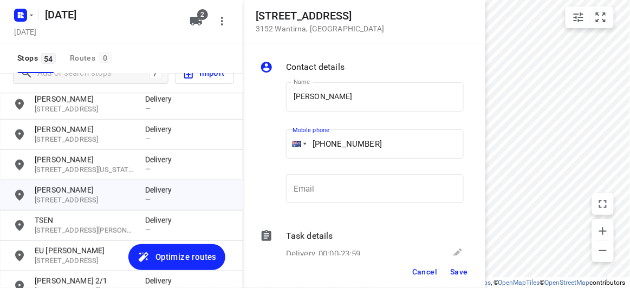
drag, startPoint x: 342, startPoint y: 150, endPoint x: 330, endPoint y: 149, distance: 11.9
click at [330, 149] on input "[PHONE_NUMBER]" at bounding box center [375, 143] width 178 height 29
paste input "431546925"
click at [333, 143] on input "[PHONE_NUMBER]" at bounding box center [375, 143] width 178 height 29
type input "[PHONE_NUMBER]"
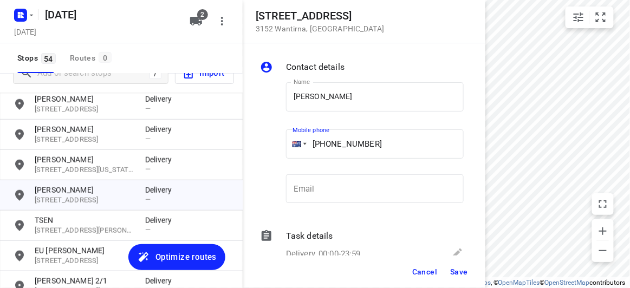
click at [460, 269] on span "Save" at bounding box center [459, 271] width 18 height 9
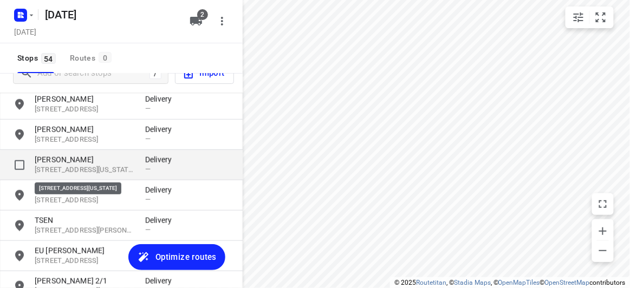
click at [86, 172] on p "[STREET_ADDRESS][US_STATE]" at bounding box center [85, 170] width 100 height 10
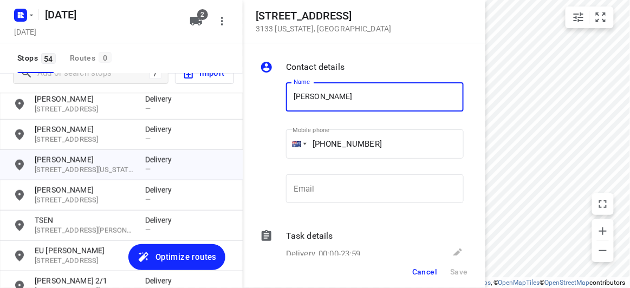
drag, startPoint x: 365, startPoint y: 94, endPoint x: 279, endPoint y: 99, distance: 86.8
click at [279, 99] on div "Name [PERSON_NAME] Name Mobile phone [PHONE_NUMBER] ​ Email Email" at bounding box center [362, 145] width 208 height 143
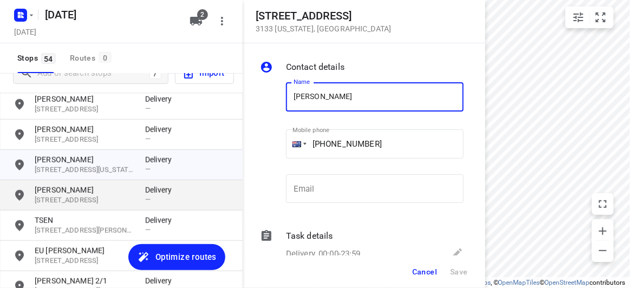
scroll to position [1286, 0]
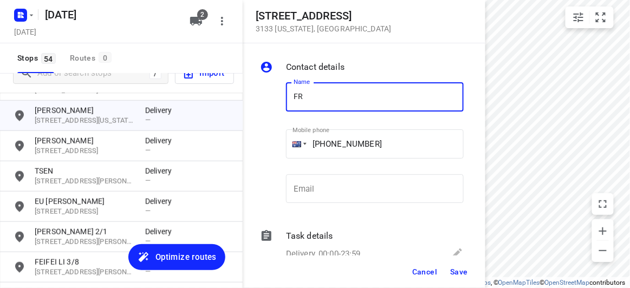
type input "[PERSON_NAME]"
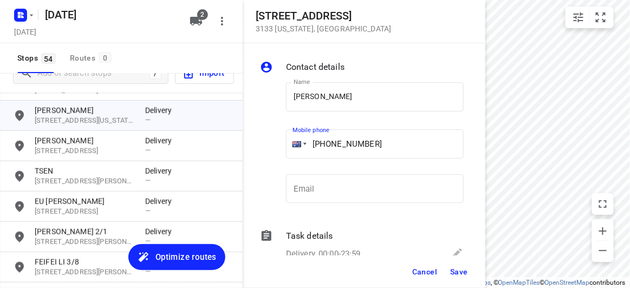
click at [355, 150] on input "[PHONE_NUMBER]" at bounding box center [375, 143] width 178 height 29
drag, startPoint x: 389, startPoint y: 135, endPoint x: 330, endPoint y: 141, distance: 59.3
click at [330, 141] on input "[PHONE_NUMBER]" at bounding box center [375, 143] width 178 height 29
paste input "0404640992"
drag, startPoint x: 328, startPoint y: 161, endPoint x: 333, endPoint y: 147, distance: 14.6
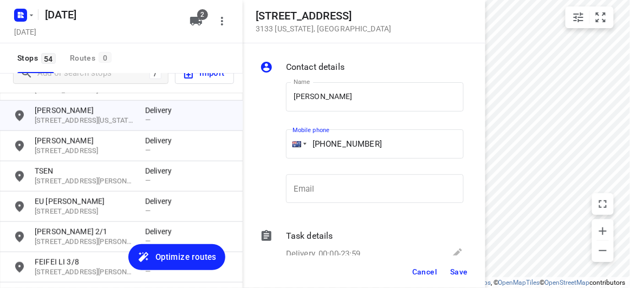
click at [328, 159] on div "Mobile phone [PHONE_NUMBER] ​" at bounding box center [375, 146] width 178 height 43
click at [333, 147] on input "[PHONE_NUMBER]" at bounding box center [375, 143] width 178 height 29
click at [333, 143] on input "[PHONE_NUMBER]" at bounding box center [375, 143] width 178 height 29
type input "[PHONE_NUMBER]"
click at [457, 269] on span "Save" at bounding box center [459, 271] width 18 height 9
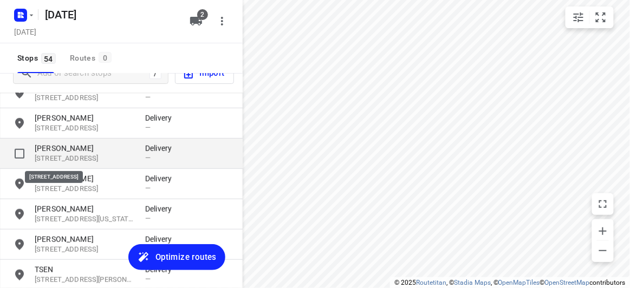
scroll to position [1138, 0]
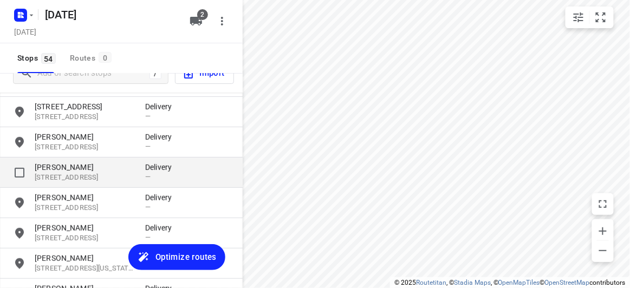
click at [67, 169] on p "[PERSON_NAME]" at bounding box center [85, 167] width 100 height 11
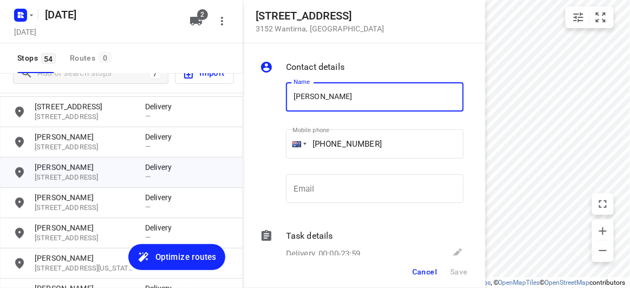
drag, startPoint x: 316, startPoint y: 91, endPoint x: 259, endPoint y: 91, distance: 56.3
click at [259, 91] on div "Name [PERSON_NAME] Name Mobile phone [PHONE_NUMBER] ​ Email Email" at bounding box center [362, 145] width 208 height 143
type input "O"
type input "[PERSON_NAME]"
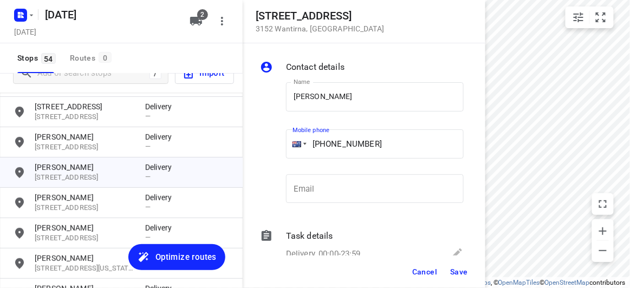
drag, startPoint x: 361, startPoint y: 146, endPoint x: 330, endPoint y: 147, distance: 30.3
click at [330, 147] on input "[PHONE_NUMBER]" at bounding box center [375, 143] width 178 height 29
paste input "433807353"
click at [333, 150] on input "[PHONE_NUMBER]" at bounding box center [375, 143] width 178 height 29
type input "[PHONE_NUMBER]"
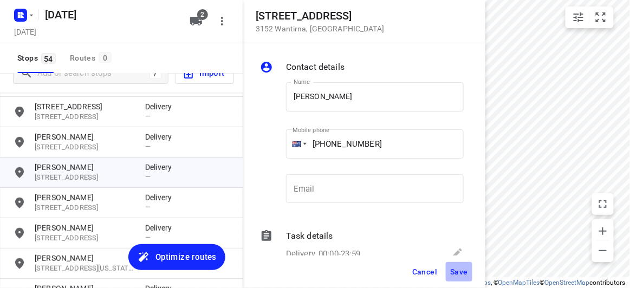
click at [463, 270] on span "Save" at bounding box center [459, 271] width 18 height 9
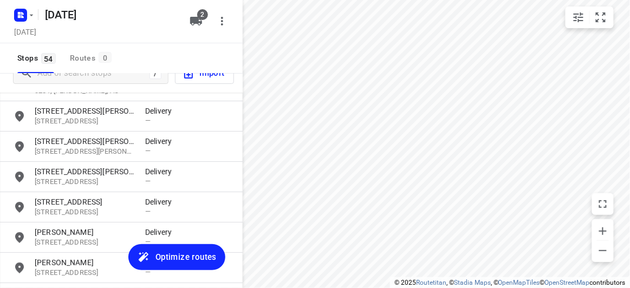
scroll to position [1040, 0]
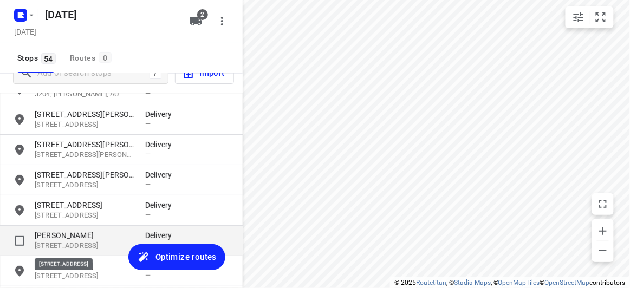
click at [89, 246] on p "[STREET_ADDRESS]" at bounding box center [85, 246] width 100 height 10
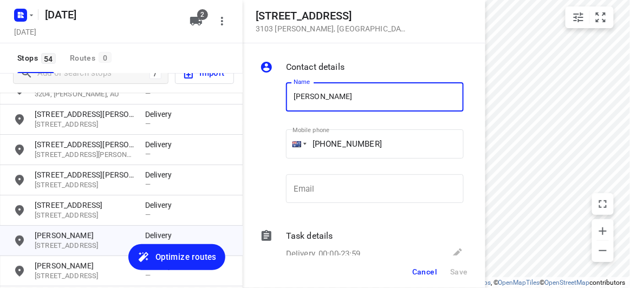
drag, startPoint x: 335, startPoint y: 99, endPoint x: 250, endPoint y: 100, distance: 85.5
click at [250, 100] on div "Contact details Name [PERSON_NAME] Name Mobile phone [PHONE_NUMBER] ​ Email Ema…" at bounding box center [364, 149] width 243 height 212
type input "KOBE"
click at [345, 144] on input "[PHONE_NUMBER]" at bounding box center [375, 143] width 178 height 29
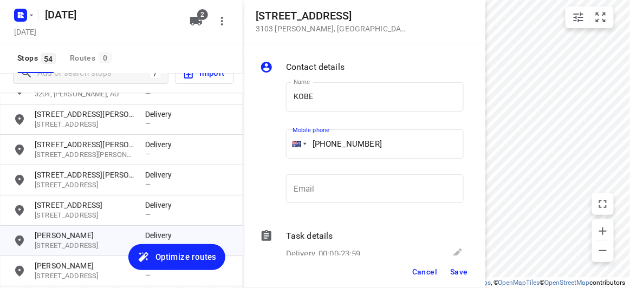
drag, startPoint x: 397, startPoint y: 145, endPoint x: 330, endPoint y: 145, distance: 67.1
click at [330, 145] on input "[PHONE_NUMBER]" at bounding box center [375, 143] width 178 height 29
paste input "4"
click at [330, 142] on input "[PHONE_NUMBER]" at bounding box center [375, 143] width 178 height 29
type input "[PHONE_NUMBER]"
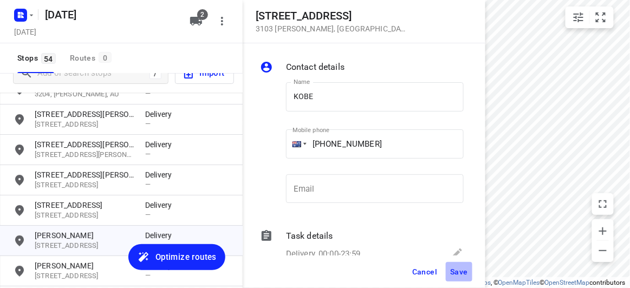
click at [457, 271] on span "Save" at bounding box center [459, 271] width 18 height 9
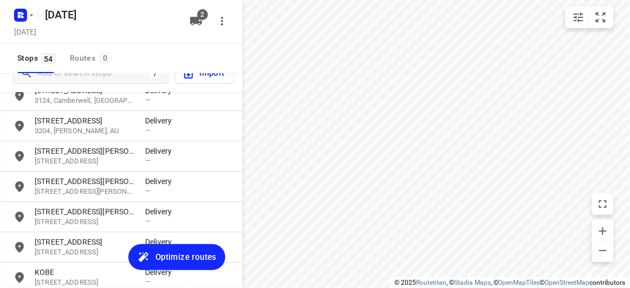
scroll to position [991, 0]
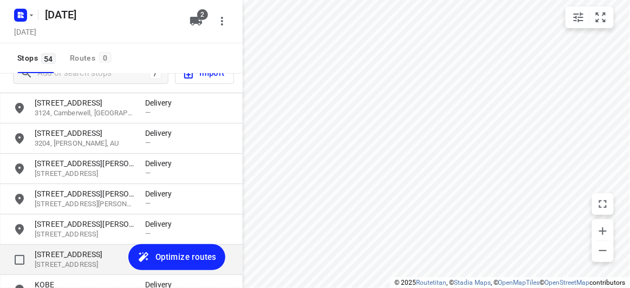
click at [94, 255] on p "[STREET_ADDRESS]" at bounding box center [85, 254] width 100 height 11
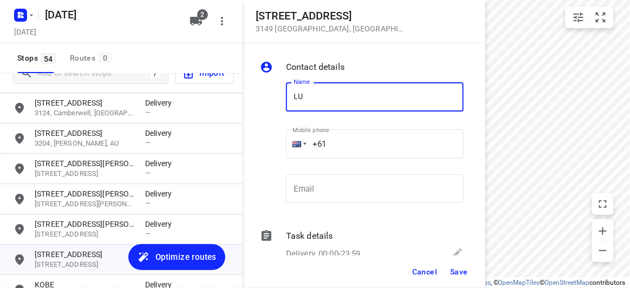
type input "[PERSON_NAME] LEVEL 2/ 395"
click at [343, 139] on input "+61" at bounding box center [375, 143] width 178 height 29
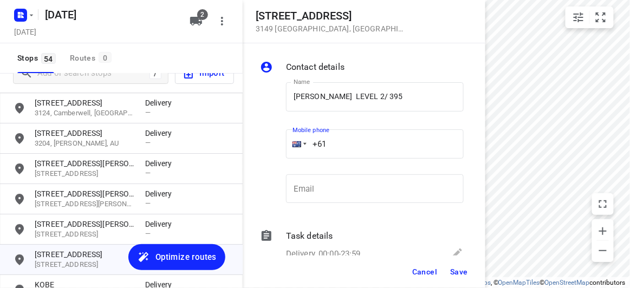
paste input "433551011"
type input "[PHONE_NUMBER]"
click at [459, 265] on button "Save" at bounding box center [459, 271] width 27 height 19
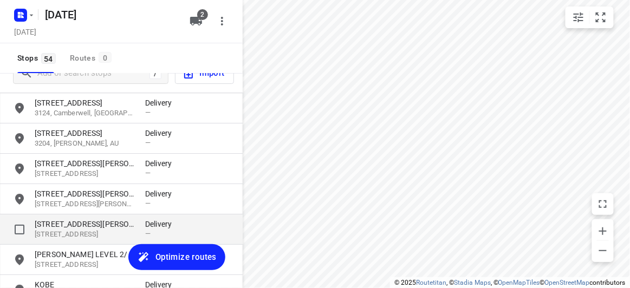
click at [74, 225] on p "[STREET_ADDRESS][PERSON_NAME]" at bounding box center [85, 224] width 100 height 11
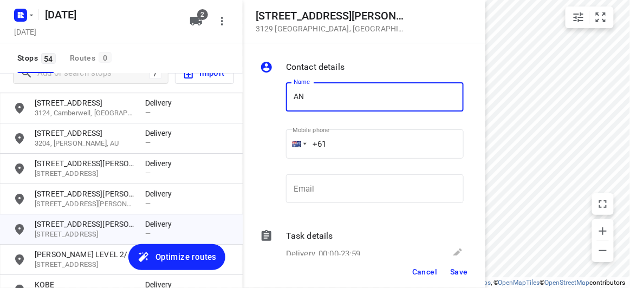
type input "[PERSON_NAME]"
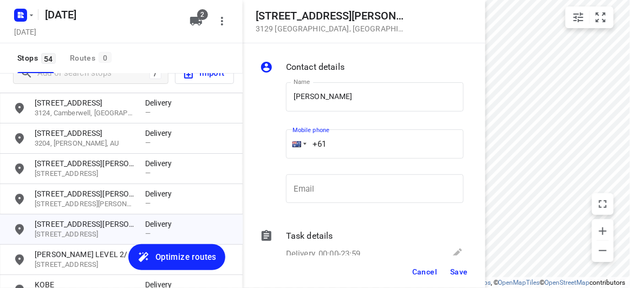
click at [283, 147] on div "Mobile phone +61 ​" at bounding box center [375, 147] width 186 height 50
paste input "433016221"
type input "[PHONE_NUMBER]"
click at [462, 268] on span "Save" at bounding box center [459, 271] width 18 height 9
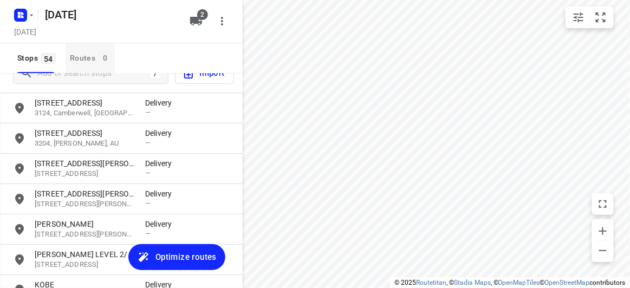
click at [75, 72] on button "Routes 0" at bounding box center [90, 58] width 49 height 30
click at [78, 75] on input "Add or search stops" at bounding box center [135, 73] width 195 height 17
paste input "[STREET_ADDRESS][PERSON_NAME][PERSON_NAME][PERSON_NAME]"
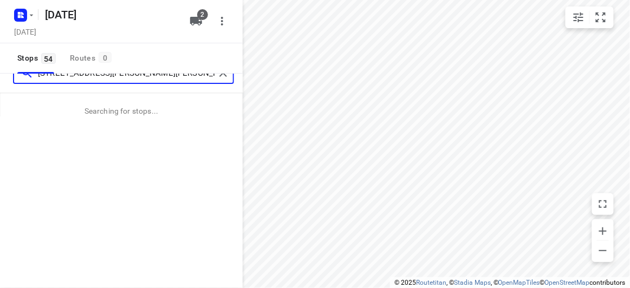
scroll to position [14, 0]
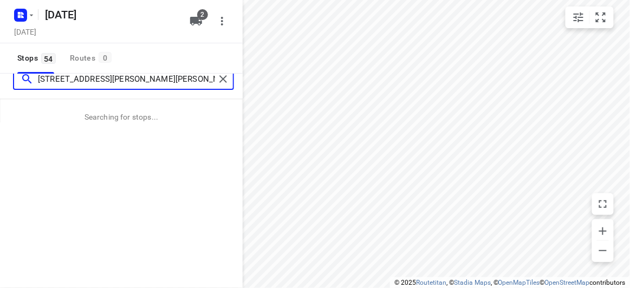
type input "[STREET_ADDRESS][PERSON_NAME][PERSON_NAME][PERSON_NAME]"
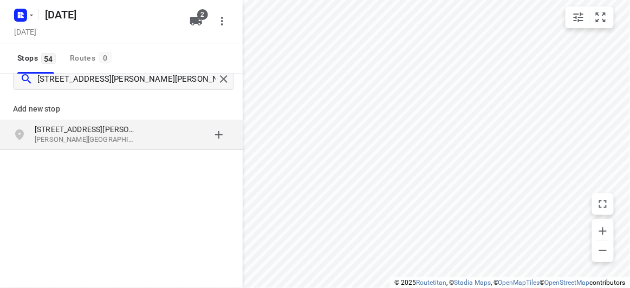
click at [127, 127] on p "[STREET_ADDRESS][PERSON_NAME]" at bounding box center [85, 129] width 100 height 11
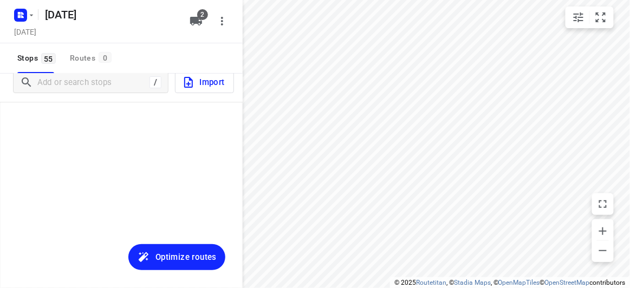
scroll to position [1563, 0]
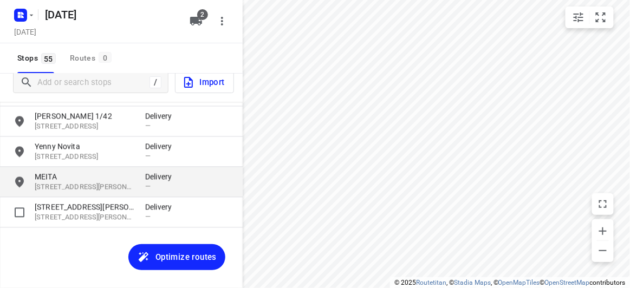
click at [70, 193] on div "MEITA [STREET_ADDRESS][PERSON_NAME] Delivery —" at bounding box center [121, 182] width 243 height 30
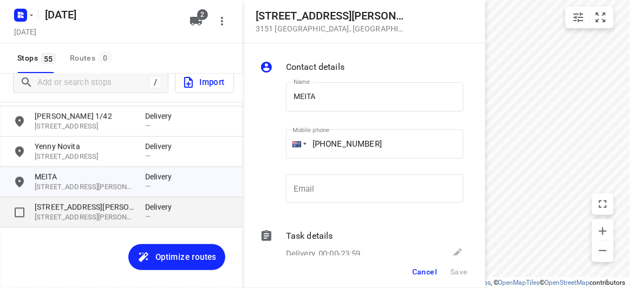
click at [71, 200] on div "[STREET_ADDRESS][PERSON_NAME][PERSON_NAME][PERSON_NAME] Delivery —" at bounding box center [121, 212] width 243 height 30
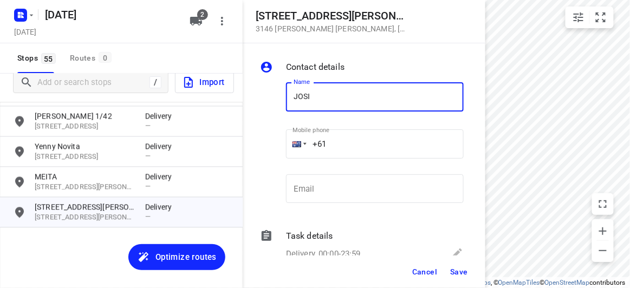
type input "[PERSON_NAME]"
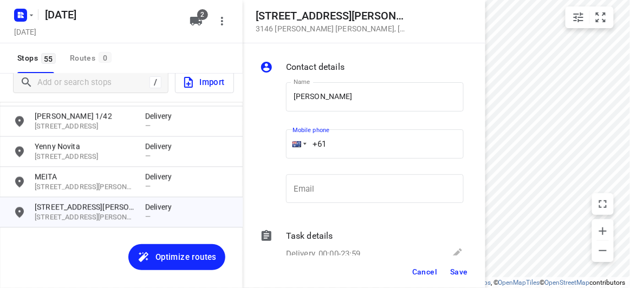
click at [335, 143] on input "+61" at bounding box center [375, 143] width 178 height 29
paste input "412868762"
type input "[PHONE_NUMBER]"
click at [463, 269] on span "Save" at bounding box center [459, 271] width 18 height 9
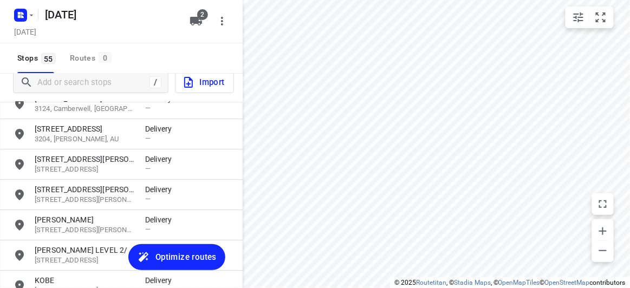
scroll to position [972, 0]
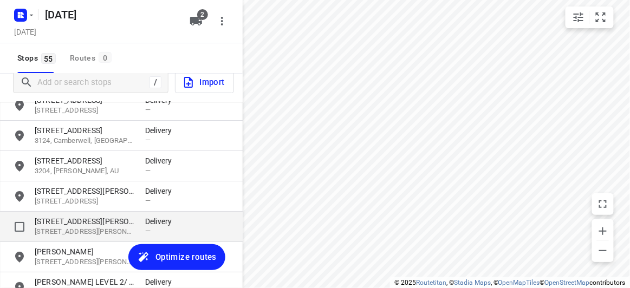
click at [69, 235] on p "[STREET_ADDRESS][PERSON_NAME]" at bounding box center [85, 232] width 100 height 10
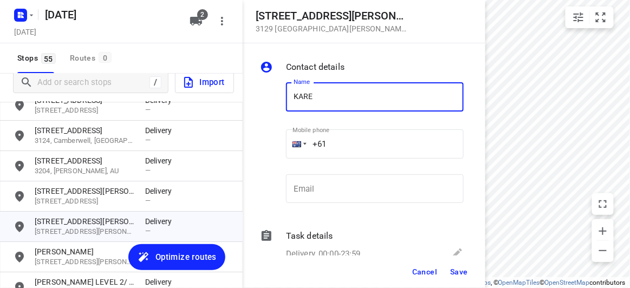
type input "[PERSON_NAME]"
drag, startPoint x: 309, startPoint y: 151, endPoint x: 299, endPoint y: 153, distance: 9.3
click at [301, 153] on div "+61" at bounding box center [375, 143] width 178 height 29
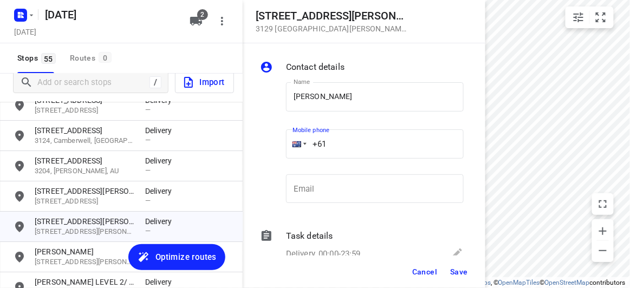
paste input "448525958"
type input "[PHONE_NUMBER]"
click at [454, 269] on span "Save" at bounding box center [459, 271] width 18 height 9
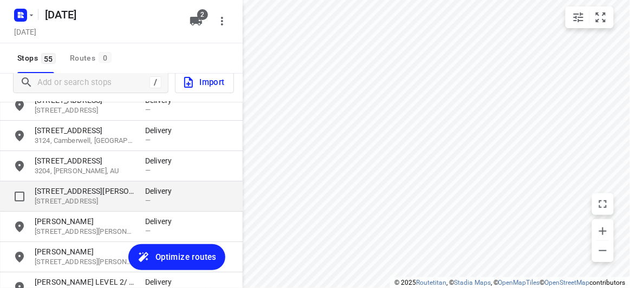
click at [88, 195] on p "[STREET_ADDRESS][PERSON_NAME]" at bounding box center [85, 191] width 100 height 11
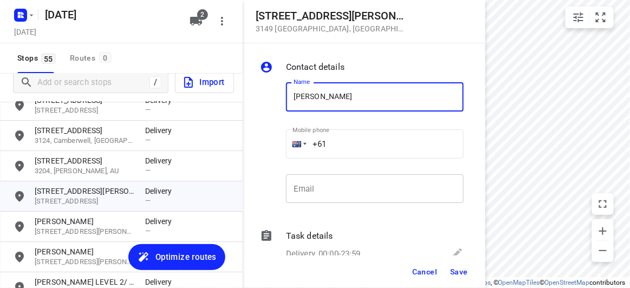
type input "[PERSON_NAME] 1/56"
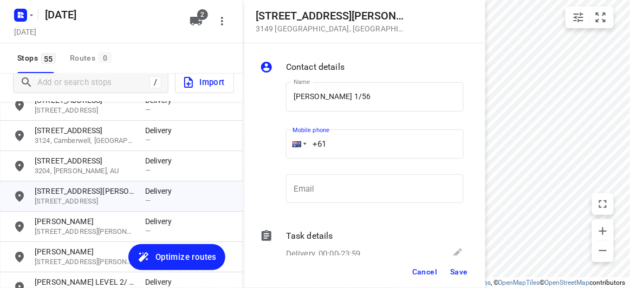
drag, startPoint x: 299, startPoint y: 145, endPoint x: 272, endPoint y: 147, distance: 27.1
click at [272, 147] on div "Name [PERSON_NAME] 1/56 Name Mobile phone +61 ​ Email Email" at bounding box center [362, 145] width 208 height 143
paste input "433708869"
type input "[PHONE_NUMBER]"
click at [460, 267] on span "Save" at bounding box center [459, 271] width 18 height 9
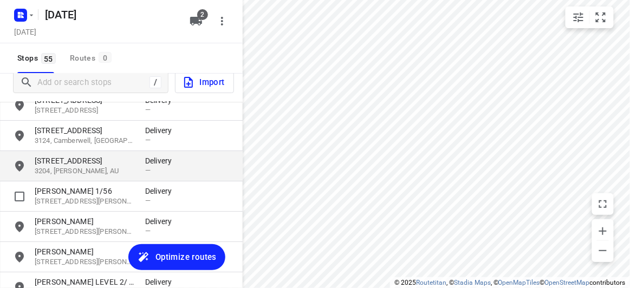
click at [132, 176] on div "[STREET_ADDRESS][PERSON_NAME] Delivery —" at bounding box center [121, 166] width 243 height 30
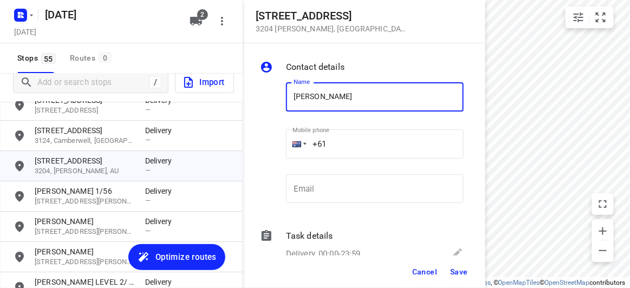
type input "[PERSON_NAME]"
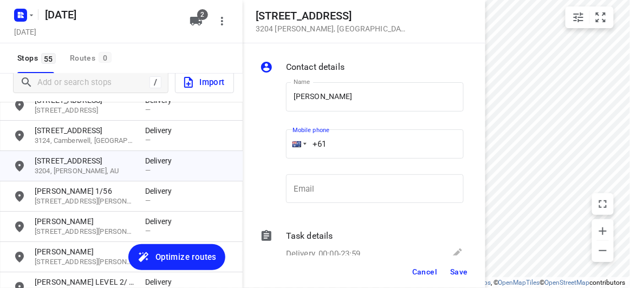
click at [343, 148] on input "+61" at bounding box center [375, 143] width 178 height 29
paste input "423218427"
type input "[PHONE_NUMBER]"
click at [456, 270] on span "Save" at bounding box center [459, 271] width 18 height 9
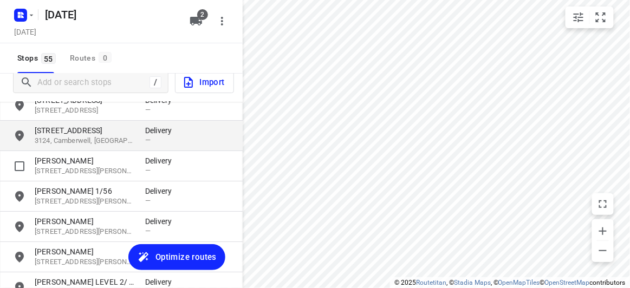
click at [70, 138] on p "3124, Camberwell, [GEOGRAPHIC_DATA]" at bounding box center [85, 141] width 100 height 10
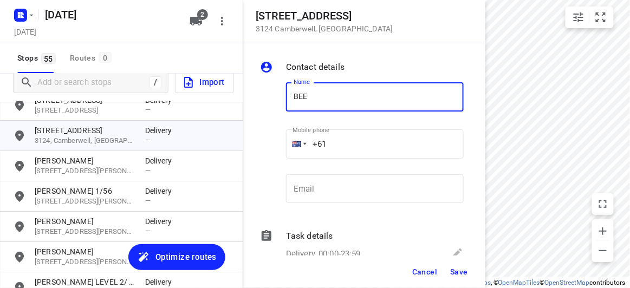
type input "BEE [PERSON_NAME]"
click at [347, 142] on input "+61" at bounding box center [375, 143] width 178 height 29
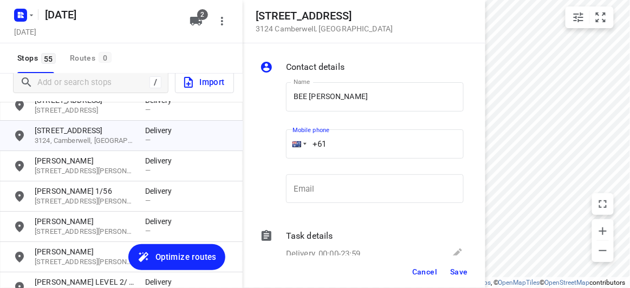
paste input "433117027"
type input "[PHONE_NUMBER]"
click at [457, 270] on span "Save" at bounding box center [459, 271] width 18 height 9
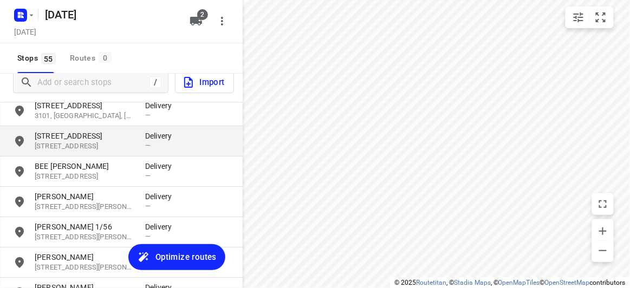
scroll to position [923, 0]
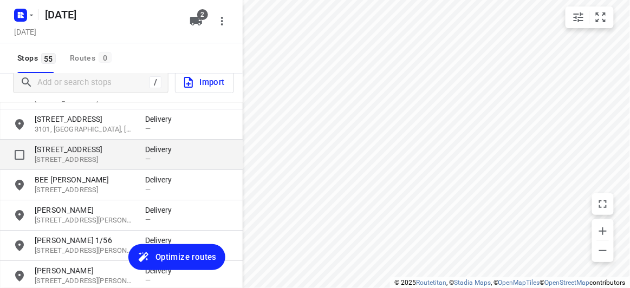
click at [68, 160] on p "[STREET_ADDRESS]" at bounding box center [85, 160] width 100 height 10
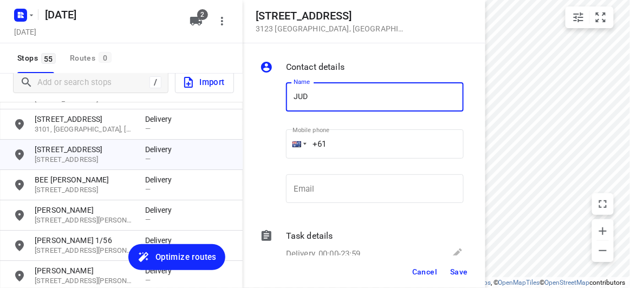
type input "[PERSON_NAME]"
click at [351, 136] on input "+61" at bounding box center [375, 143] width 178 height 29
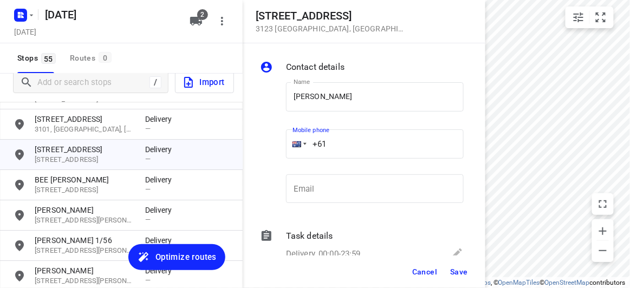
paste input "61413134184"
drag, startPoint x: 313, startPoint y: 160, endPoint x: 261, endPoint y: 162, distance: 51.5
click at [261, 162] on div "Name [PERSON_NAME] Name Mobile phone [PHONE_NUMBER] ​ Email Email" at bounding box center [362, 145] width 208 height 143
paste input "tel"
type input "[PHONE_NUMBER]"
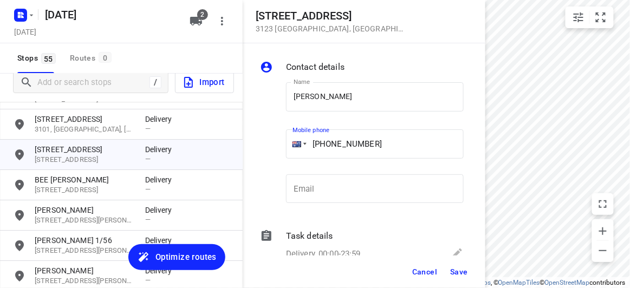
click at [463, 283] on div "Cancel Save" at bounding box center [364, 272] width 243 height 32
click at [454, 263] on button "Save" at bounding box center [459, 271] width 27 height 19
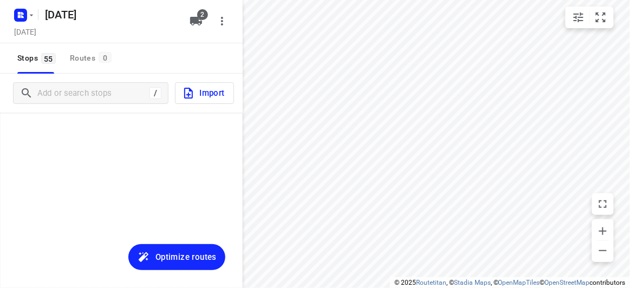
scroll to position [923, 0]
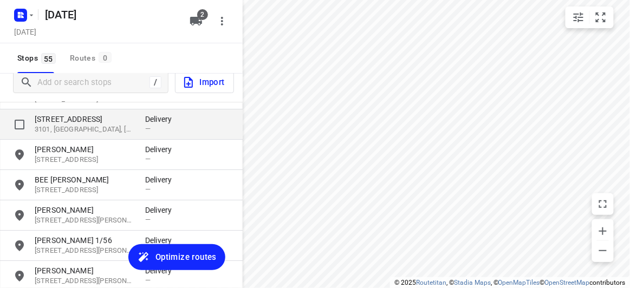
click at [75, 125] on p "3101, [GEOGRAPHIC_DATA], [GEOGRAPHIC_DATA]" at bounding box center [85, 130] width 100 height 10
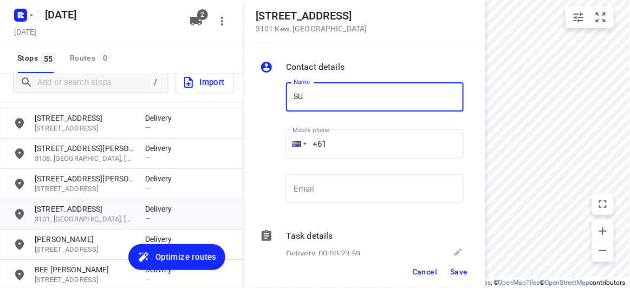
scroll to position [824, 0]
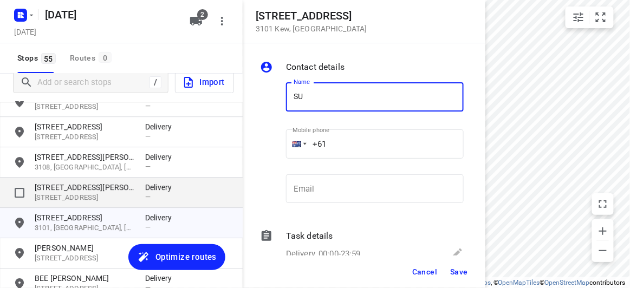
type input "SU"
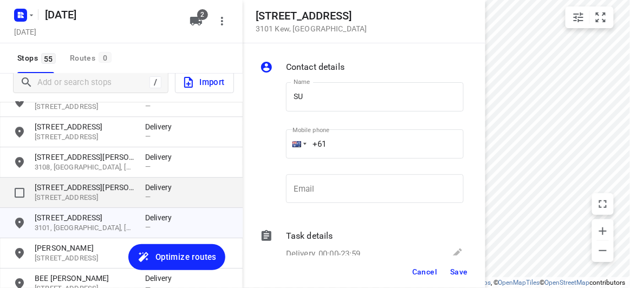
click at [81, 189] on p "[STREET_ADDRESS][PERSON_NAME]" at bounding box center [85, 187] width 100 height 11
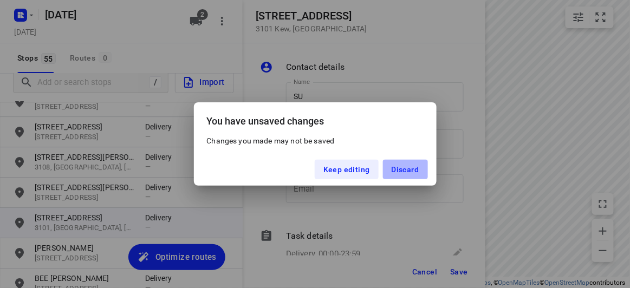
click at [396, 174] on button "Discard" at bounding box center [405, 169] width 45 height 19
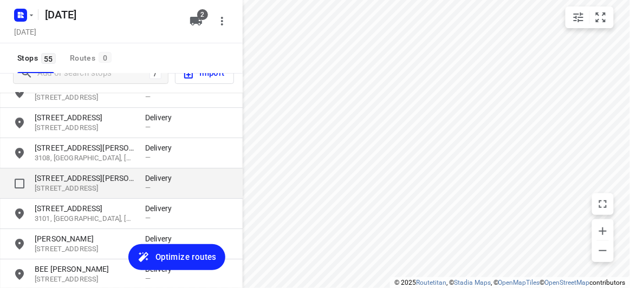
click at [83, 187] on p "[STREET_ADDRESS]" at bounding box center [85, 189] width 100 height 10
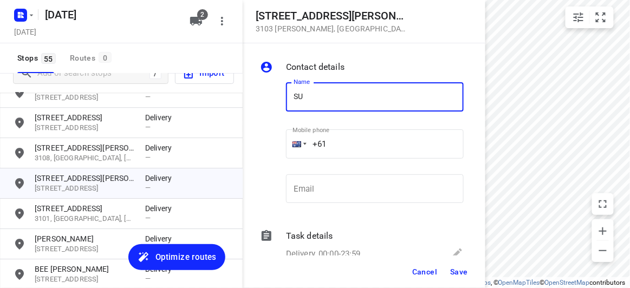
type input "SUSAN CHUA"
click at [345, 150] on input "+61" at bounding box center [375, 143] width 178 height 29
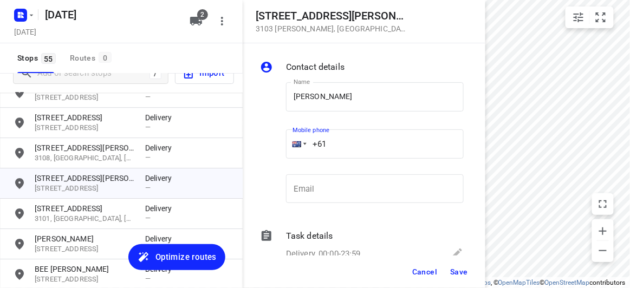
paste input "61424327728"
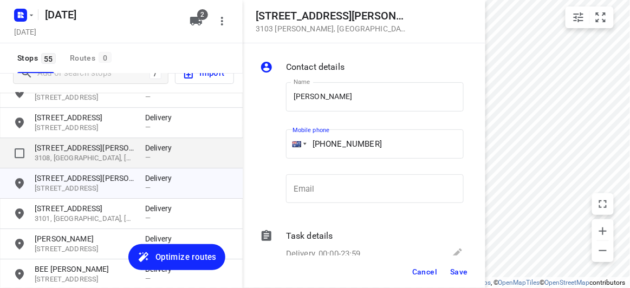
drag, startPoint x: 407, startPoint y: 145, endPoint x: 219, endPoint y: 148, distance: 187.9
click at [219, 148] on div "28 Norbert Street 3103 Balwyn , Australia Contact details Name SUSAN CHUA Name …" at bounding box center [121, 144] width 243 height 288
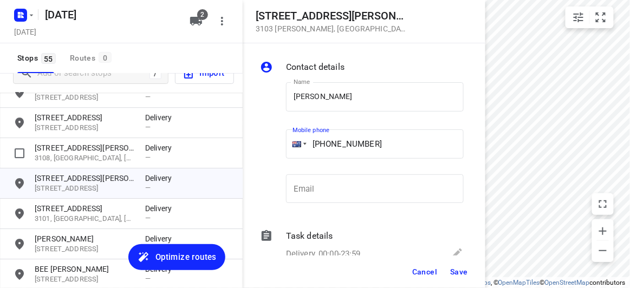
paste input "tel"
type input "+61 424327728"
click at [461, 266] on button "Save" at bounding box center [459, 271] width 27 height 19
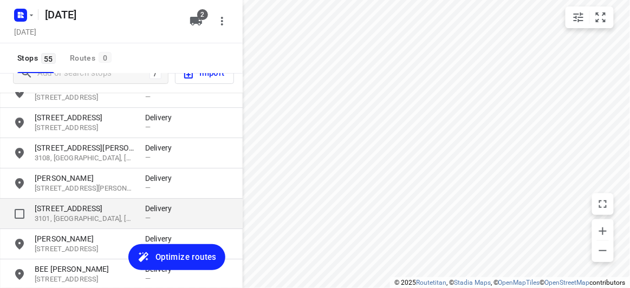
click at [75, 211] on p "[STREET_ADDRESS]" at bounding box center [85, 208] width 100 height 11
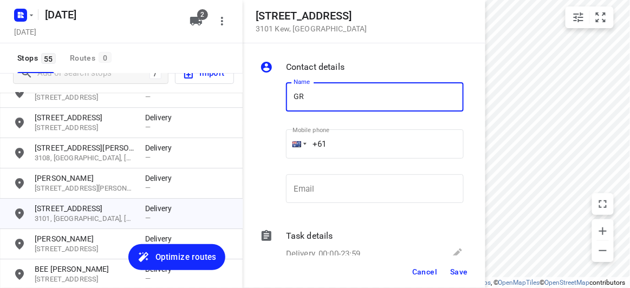
type input "GRACE LIU 309/369"
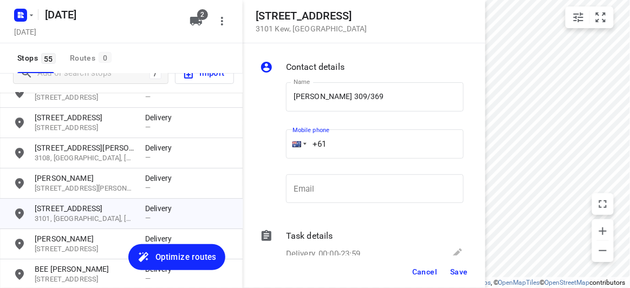
click at [350, 138] on input "+61" at bounding box center [375, 143] width 178 height 29
paste input "61417784668"
drag, startPoint x: 378, startPoint y: 143, endPoint x: 276, endPoint y: 151, distance: 102.6
click at [275, 151] on div "Name GRACE LIU 309/369 Name Mobile phone +61 61417784668 ​ Email Email" at bounding box center [362, 145] width 208 height 143
paste input "tel"
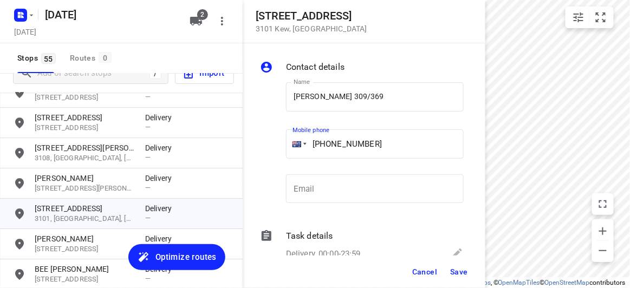
type input "+61 417784668"
click at [469, 278] on button "Save" at bounding box center [459, 271] width 27 height 19
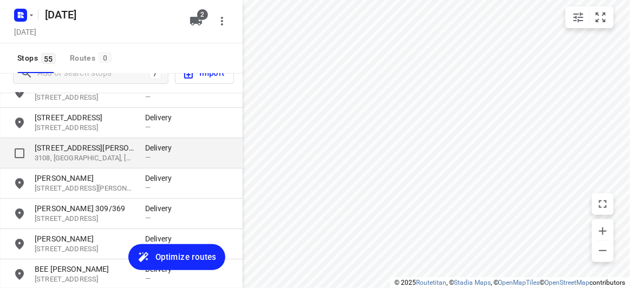
click at [63, 155] on p "3108, [GEOGRAPHIC_DATA], [GEOGRAPHIC_DATA]" at bounding box center [85, 158] width 100 height 10
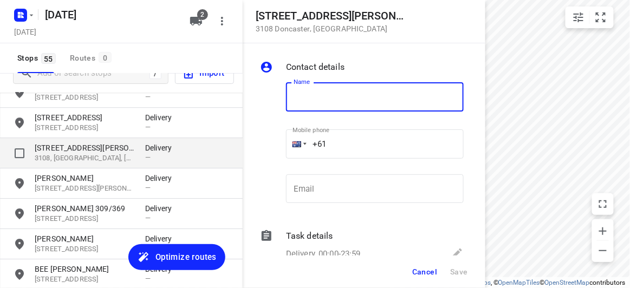
type input "B"
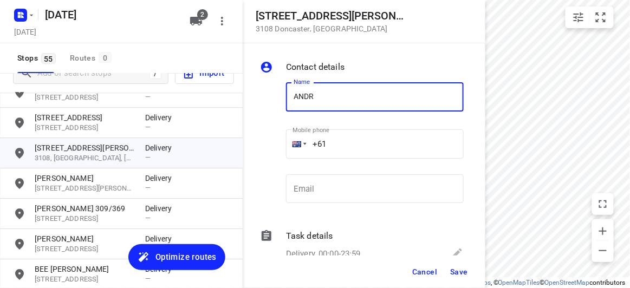
type input "ANDREW CHEONG 3/4"
click at [358, 146] on input "+61" at bounding box center [375, 143] width 178 height 29
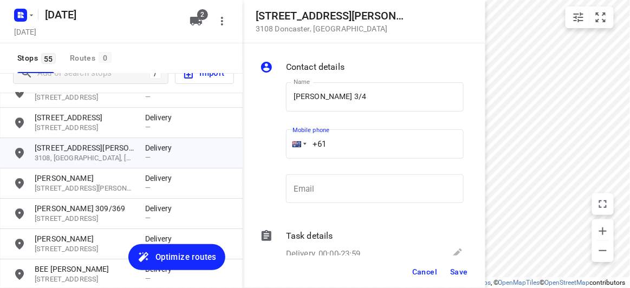
paste input "61437493631"
drag, startPoint x: 382, startPoint y: 161, endPoint x: 307, endPoint y: 161, distance: 75.3
click at [307, 161] on p "​" at bounding box center [375, 164] width 178 height 7
drag, startPoint x: 418, startPoint y: 142, endPoint x: 369, endPoint y: 202, distance: 77.7
click at [253, 149] on div "Contact details Name ANDREW CHEONG 3/4 Name Mobile phone +61 61437493631 ​ Emai…" at bounding box center [364, 149] width 243 height 212
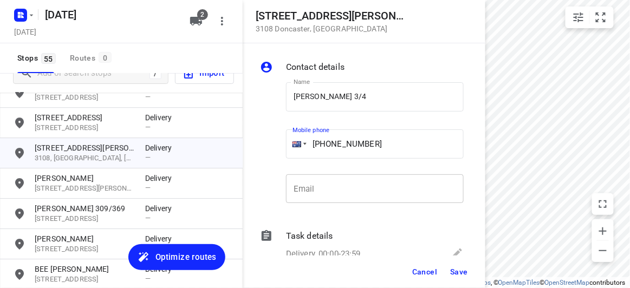
paste input "tel"
type input "+61 437493631"
click at [464, 279] on button "Save" at bounding box center [459, 271] width 27 height 19
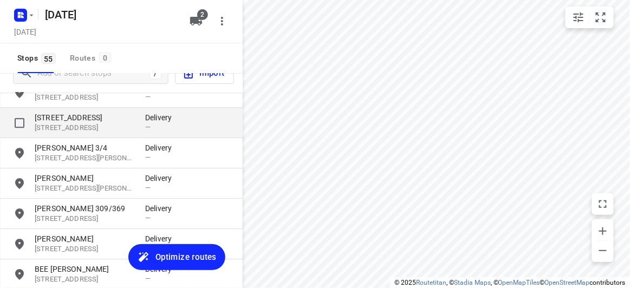
click at [86, 124] on p "[STREET_ADDRESS]" at bounding box center [85, 128] width 100 height 10
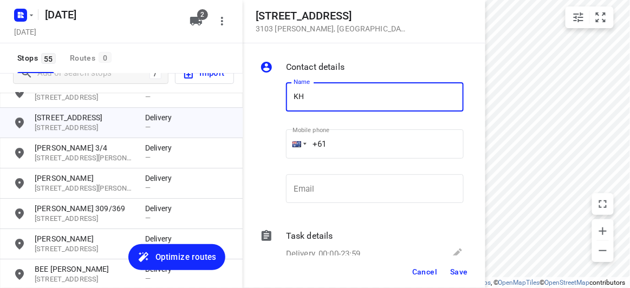
type input "[PERSON_NAME]"
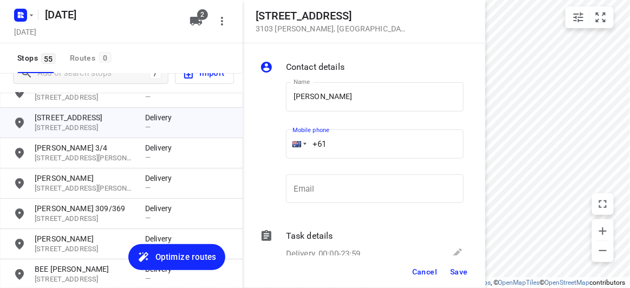
click at [348, 144] on input "+61" at bounding box center [375, 143] width 178 height 29
click at [341, 143] on input "+61" at bounding box center [375, 143] width 178 height 29
click at [337, 142] on input "+61" at bounding box center [375, 143] width 178 height 29
paste input "0404830055"
click at [336, 143] on input "+61 0404830055" at bounding box center [375, 143] width 178 height 29
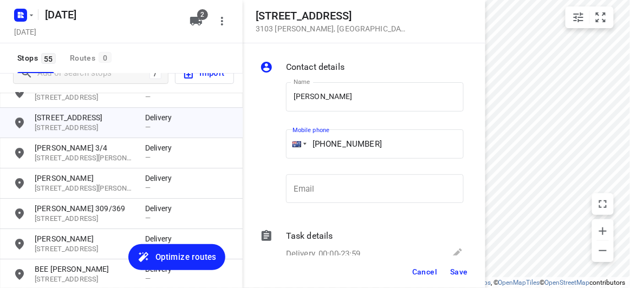
click at [331, 142] on input "+61 0404830055" at bounding box center [375, 143] width 178 height 29
type input "+61 404830055"
click at [457, 268] on span "Save" at bounding box center [459, 271] width 18 height 9
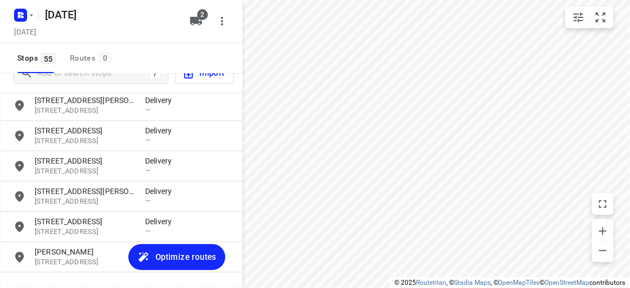
scroll to position [627, 0]
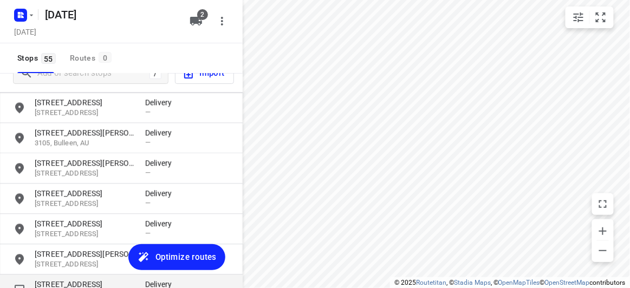
click at [63, 277] on div "2 Eyre Court 3107, Templestowe Lower, AU Delivery —" at bounding box center [121, 289] width 243 height 30
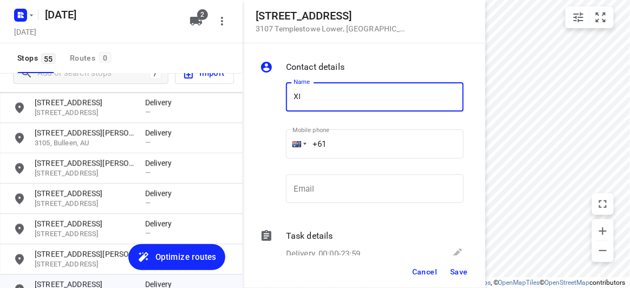
type input "Xiashun Guo 2/2"
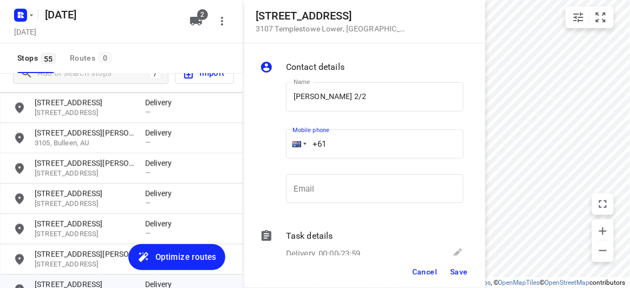
click at [342, 145] on input "+61" at bounding box center [375, 143] width 178 height 29
paste input "439041277"
type input "+61 439041277"
click at [465, 272] on span "Save" at bounding box center [459, 271] width 18 height 9
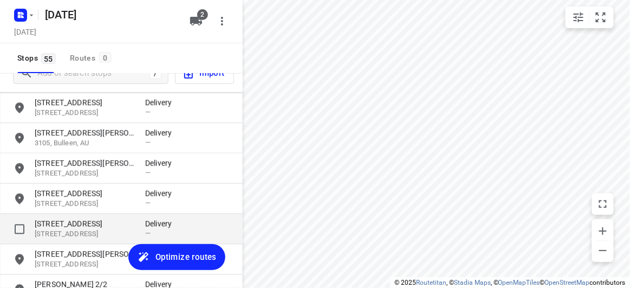
click at [109, 232] on p "[STREET_ADDRESS]" at bounding box center [85, 234] width 100 height 10
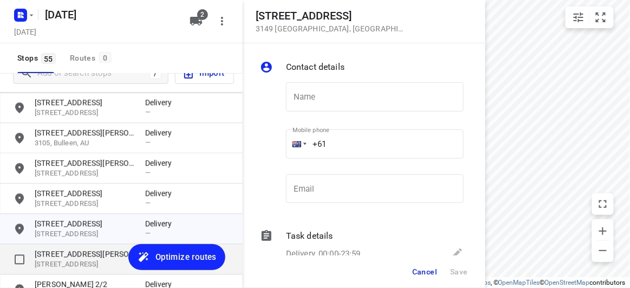
click at [88, 256] on p "[STREET_ADDRESS][PERSON_NAME]" at bounding box center [85, 253] width 100 height 11
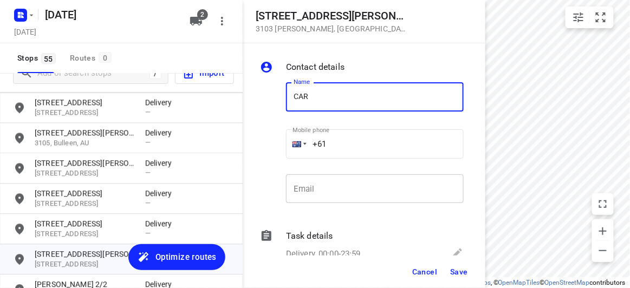
type input "CARA LEUNG"
click at [342, 141] on input "+61" at bounding box center [375, 143] width 178 height 29
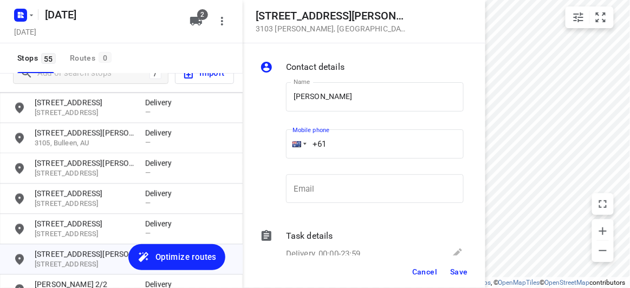
paste input "61434189288"
drag, startPoint x: 342, startPoint y: 141, endPoint x: 366, endPoint y: 153, distance: 27.4
click at [282, 153] on div "Mobile phone +61 61434189288 ​" at bounding box center [375, 147] width 186 height 50
drag, startPoint x: 372, startPoint y: 153, endPoint x: 292, endPoint y: 182, distance: 84.8
click at [201, 154] on div "13 Elliott Avenue 3103 Balwyn , Australia Contact details Name CARA LEUNG Name …" at bounding box center [121, 144] width 243 height 288
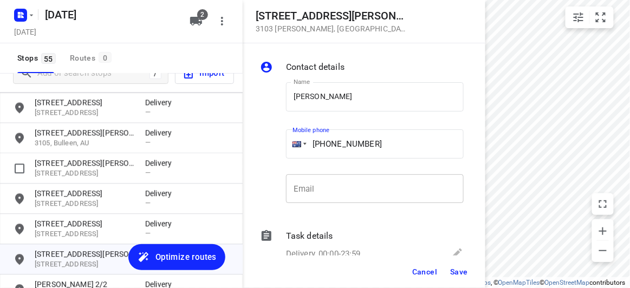
paste input "tel"
type input "+61 434189288"
click at [440, 274] on button "Cancel" at bounding box center [425, 271] width 34 height 19
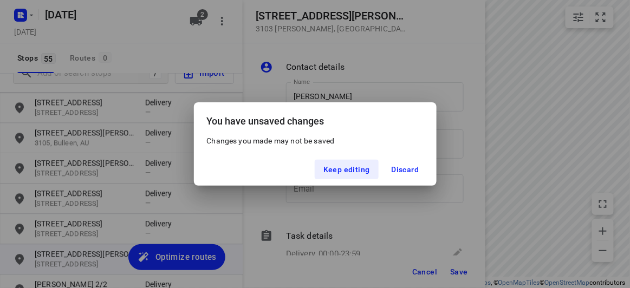
click at [454, 276] on div "You have unsaved changes Changes you made may not be saved Keep editing Discard" at bounding box center [315, 144] width 630 height 288
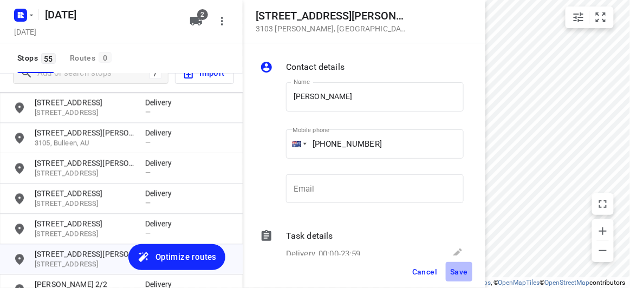
click at [460, 266] on button "Save" at bounding box center [459, 271] width 27 height 19
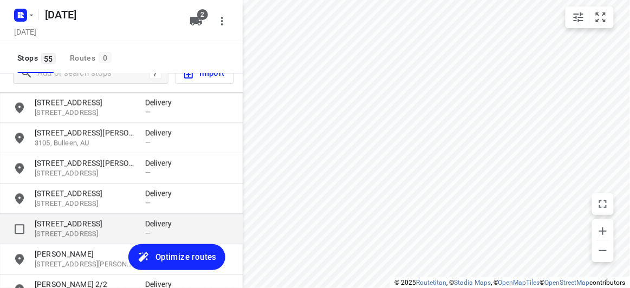
click at [84, 218] on p "[STREET_ADDRESS]" at bounding box center [85, 223] width 100 height 11
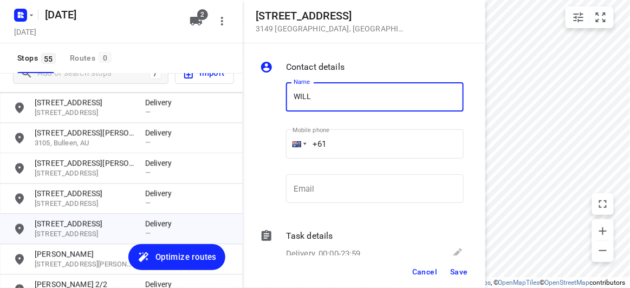
type input "WILLY"
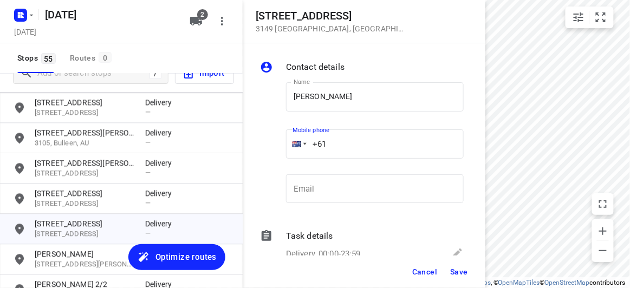
click at [284, 143] on div "Mobile phone +61 ​" at bounding box center [375, 147] width 186 height 50
paste input "433038828"
type input "+61 433038828"
click at [467, 264] on button "Save" at bounding box center [459, 271] width 27 height 19
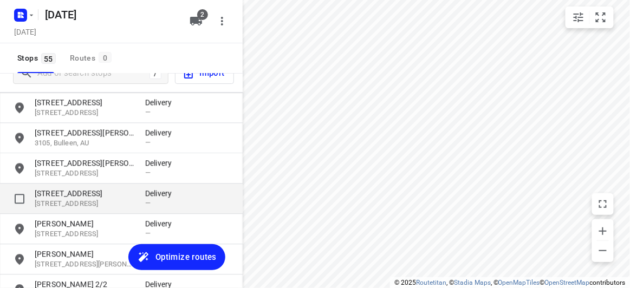
click at [96, 197] on p "[STREET_ADDRESS]" at bounding box center [85, 193] width 100 height 11
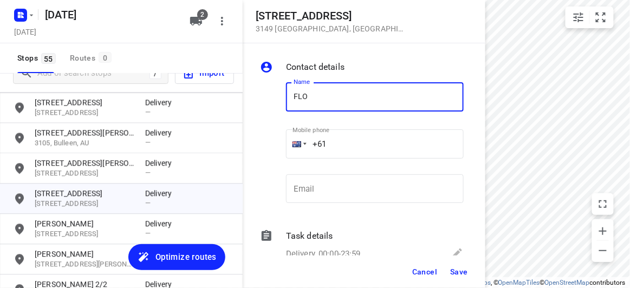
type input "Florence Chooi 3/436"
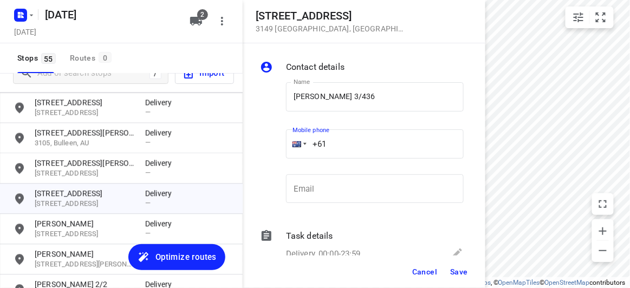
drag, startPoint x: 310, startPoint y: 144, endPoint x: 292, endPoint y: 145, distance: 17.9
click at [292, 145] on div "+61" at bounding box center [375, 143] width 178 height 29
paste input "468493238"
type input "+61 468493238"
click at [469, 271] on button "Save" at bounding box center [459, 271] width 27 height 19
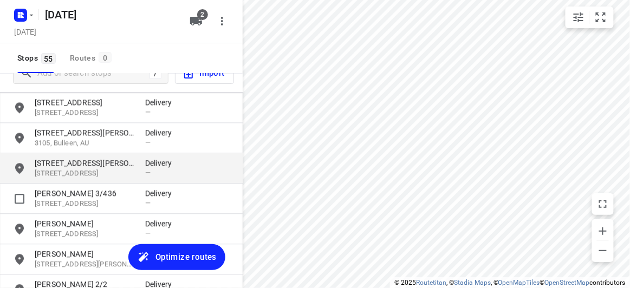
click at [67, 168] on p "[STREET_ADDRESS]" at bounding box center [85, 173] width 100 height 10
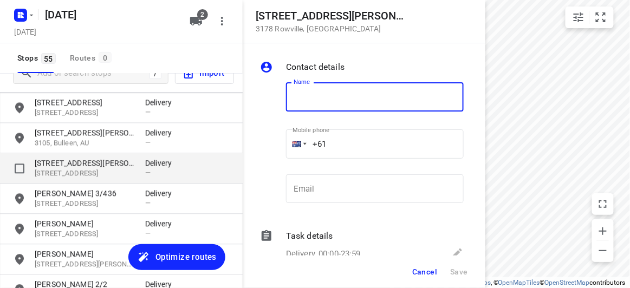
type input "L"
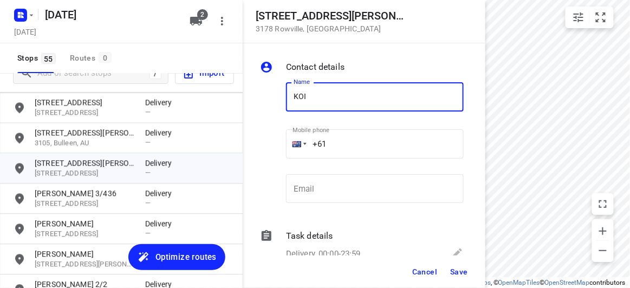
type input "KOI YI 4/15"
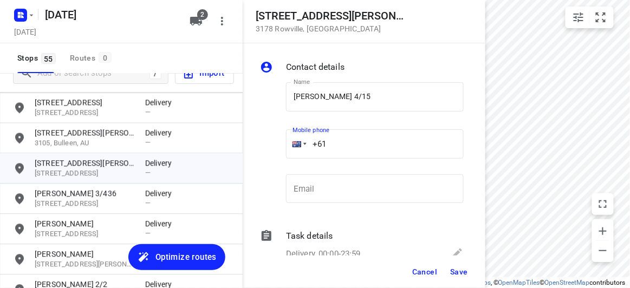
drag, startPoint x: 347, startPoint y: 142, endPoint x: 296, endPoint y: 142, distance: 50.9
click at [296, 142] on div "+61" at bounding box center [375, 143] width 178 height 29
paste input "tel"
paste input "449039836"
type input "+61 449039836"
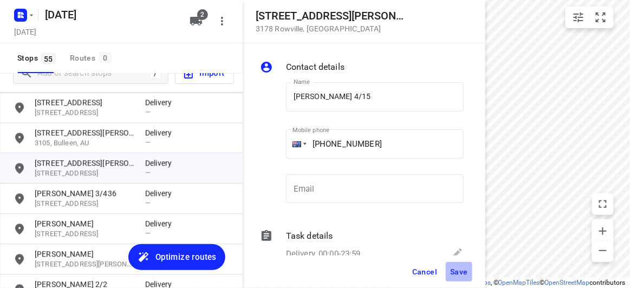
click at [459, 265] on button "Save" at bounding box center [459, 271] width 27 height 19
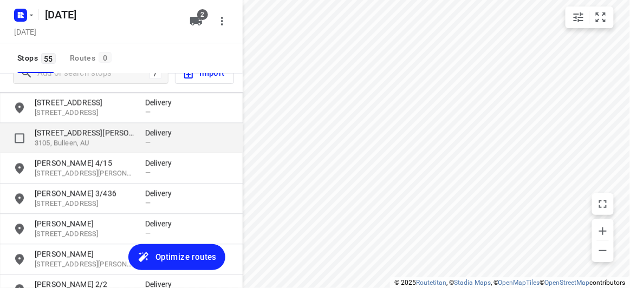
click at [63, 133] on p "[STREET_ADDRESS][PERSON_NAME]" at bounding box center [85, 132] width 100 height 11
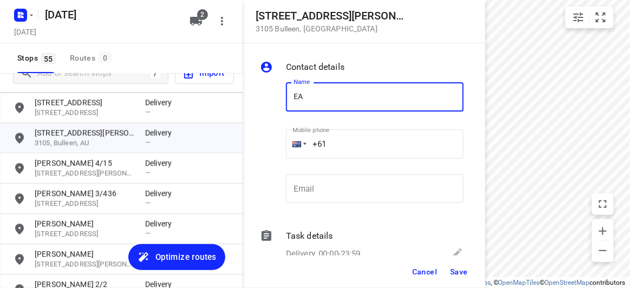
type input "E"
type input "SEAN REUBEN"
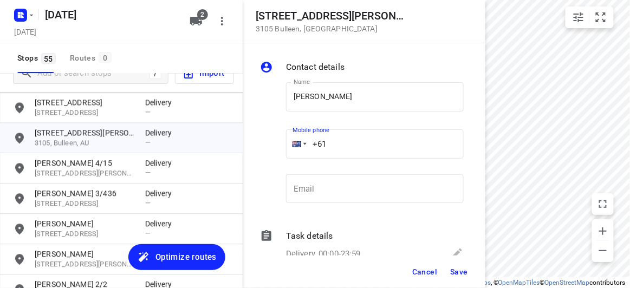
drag, startPoint x: 294, startPoint y: 140, endPoint x: 286, endPoint y: 140, distance: 7.6
click at [286, 140] on div "+61" at bounding box center [375, 143] width 178 height 29
paste input "404327333"
type input "+61 404327333"
click at [451, 264] on button "Save" at bounding box center [459, 271] width 27 height 19
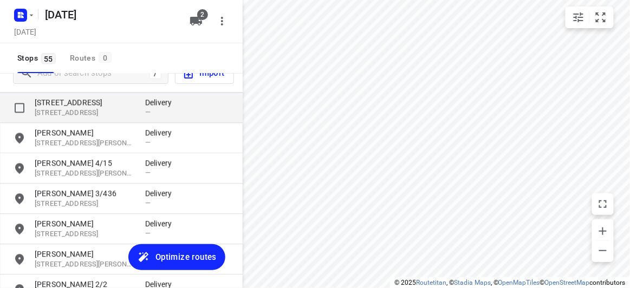
click at [58, 108] on p "[STREET_ADDRESS]" at bounding box center [85, 113] width 100 height 10
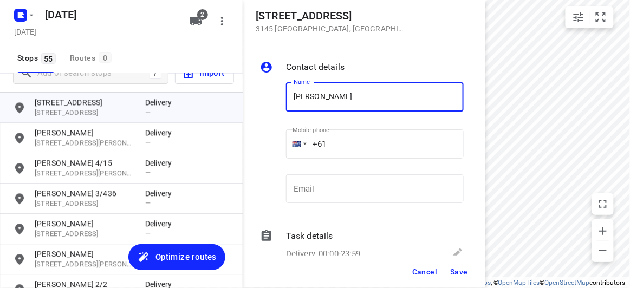
paste input "+61433555883"
type input "ALEX NG+61433555883"
drag, startPoint x: 319, startPoint y: 147, endPoint x: 307, endPoint y: 146, distance: 12.0
click at [305, 147] on div "+61" at bounding box center [375, 143] width 178 height 29
paste input "433555883"
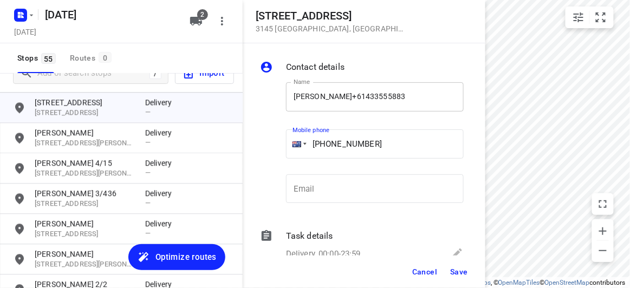
type input "+61 433555883"
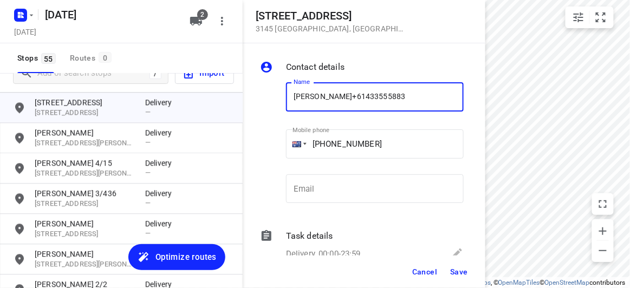
drag, startPoint x: 414, startPoint y: 99, endPoint x: 326, endPoint y: 99, distance: 87.7
click at [326, 99] on input "ALEX NG+61433555883" at bounding box center [375, 96] width 178 height 29
type input "ALEX NG"
click at [456, 273] on span "Save" at bounding box center [459, 271] width 18 height 9
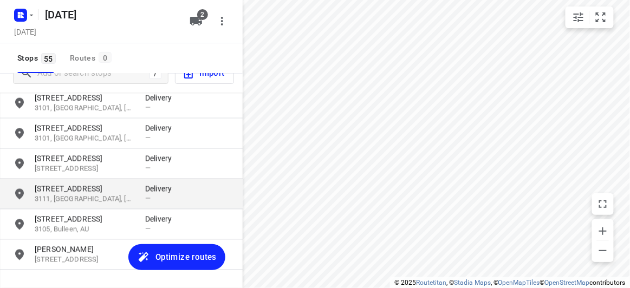
scroll to position [431, 0]
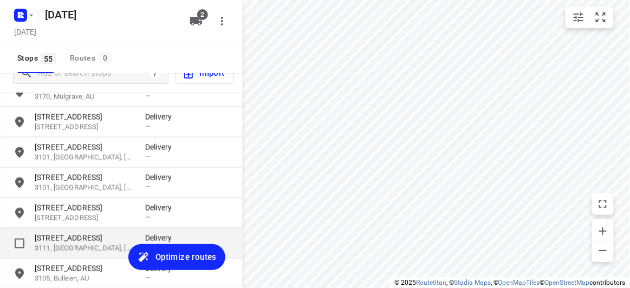
click at [75, 244] on p "3111, [GEOGRAPHIC_DATA], [GEOGRAPHIC_DATA]" at bounding box center [85, 249] width 100 height 10
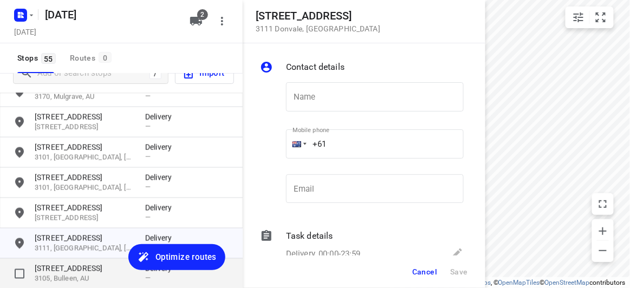
click at [73, 265] on p "[STREET_ADDRESS]" at bounding box center [85, 268] width 100 height 11
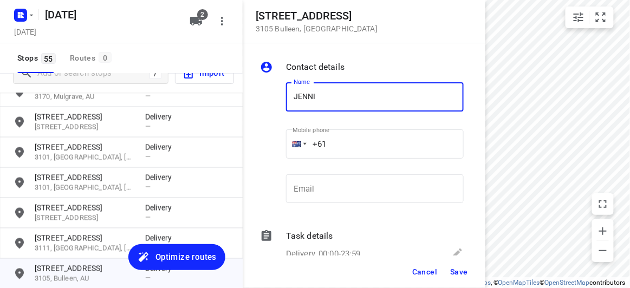
type input "JENNIFER 4/51-53"
click at [339, 145] on input "+61" at bounding box center [375, 143] width 178 height 29
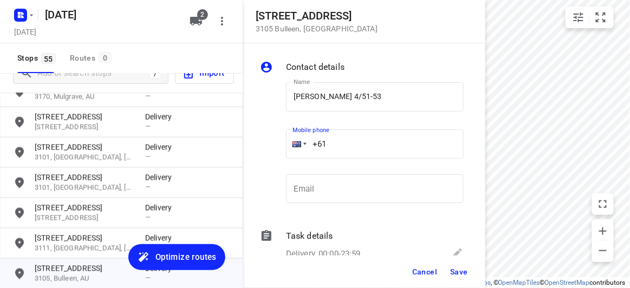
paste input "416376451"
type input "+61 416376451"
click at [467, 276] on button "Save" at bounding box center [459, 271] width 27 height 19
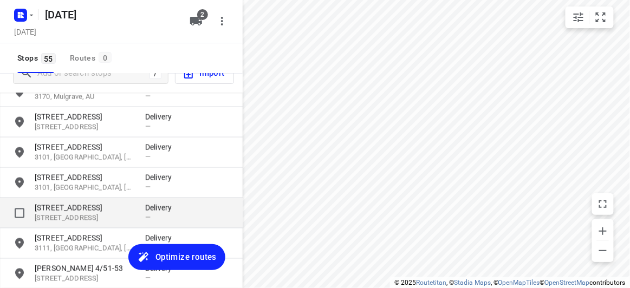
click at [81, 207] on p "[STREET_ADDRESS]" at bounding box center [85, 207] width 100 height 11
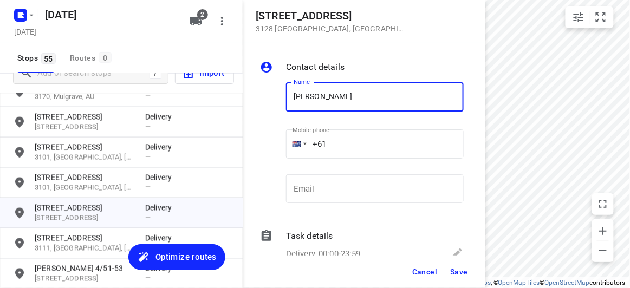
type input "FAY 2/421"
click at [345, 148] on input "+61" at bounding box center [375, 143] width 178 height 29
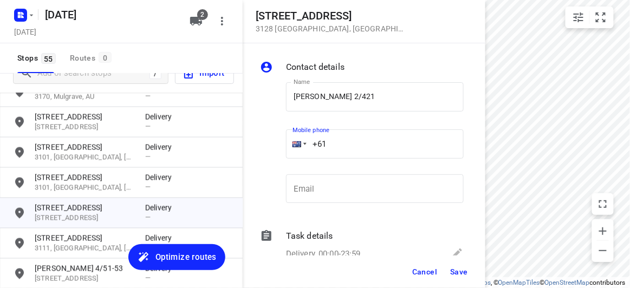
paste input "450581186"
type input "+61 450581186"
click at [460, 272] on span "Save" at bounding box center [459, 271] width 18 height 9
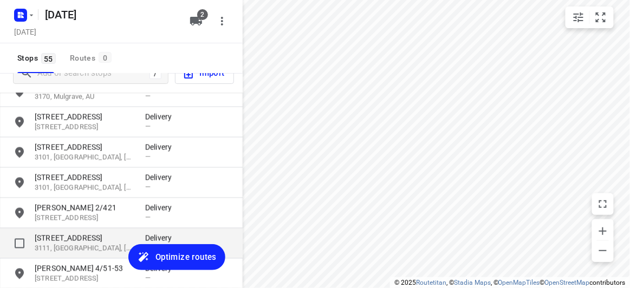
click at [84, 230] on div "17A Powers Street 3111, Donvale, AU Delivery —" at bounding box center [121, 243] width 243 height 30
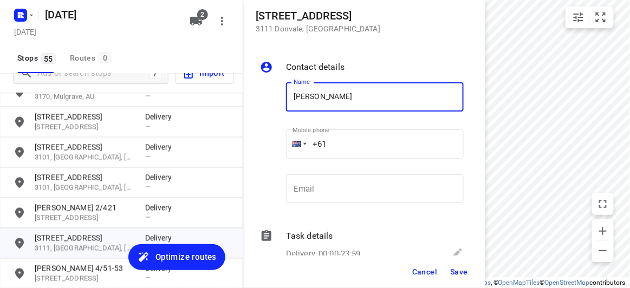
paste input "+61421906306"
type input "AMANDA YUEN+61421906306"
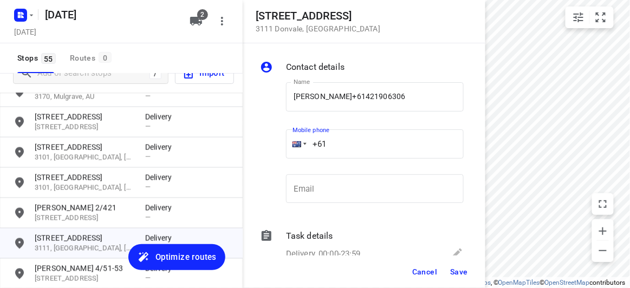
drag, startPoint x: 290, startPoint y: 146, endPoint x: 378, endPoint y: 103, distance: 97.6
click at [286, 146] on div "+61" at bounding box center [375, 143] width 178 height 29
paste input "421906306"
type input "+61 421906306"
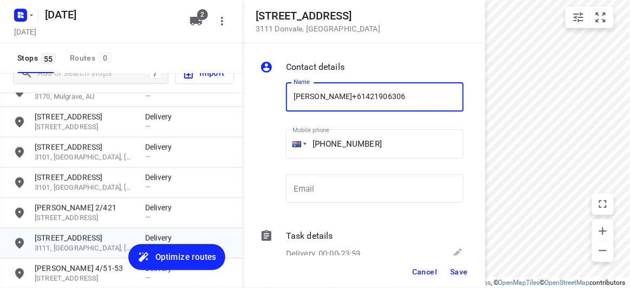
drag, startPoint x: 411, startPoint y: 84, endPoint x: 348, endPoint y: 95, distance: 64.3
click at [348, 95] on input "AMANDA YUEN+61421906306" at bounding box center [375, 96] width 178 height 29
type input "AMANDA YUEN"
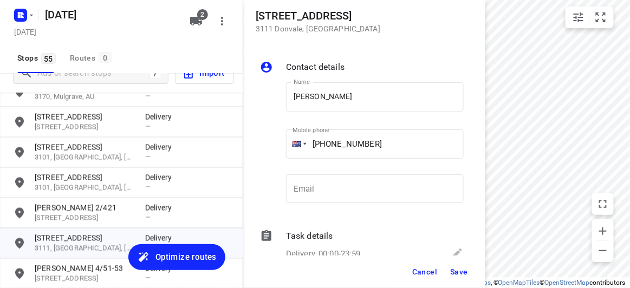
click at [446, 267] on div "Cancel Save" at bounding box center [364, 272] width 243 height 32
click at [459, 278] on button "Save" at bounding box center [459, 271] width 27 height 19
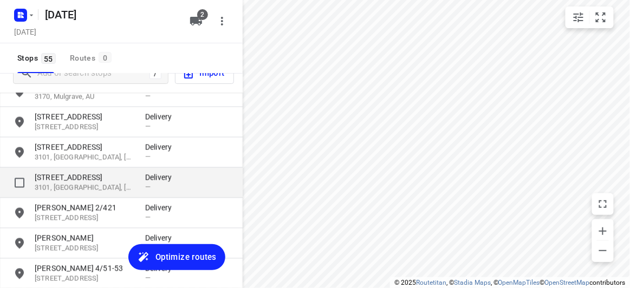
click at [72, 180] on p "[STREET_ADDRESS]" at bounding box center [85, 177] width 100 height 11
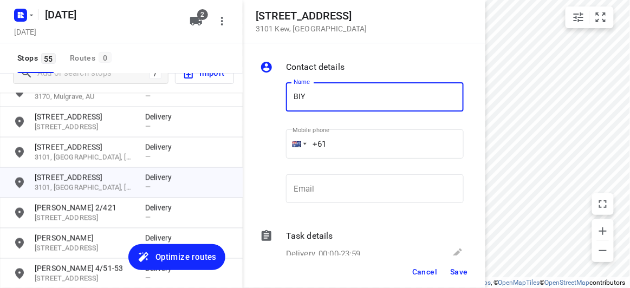
type input "BIYATI"
click at [289, 136] on div "+61" at bounding box center [375, 143] width 178 height 29
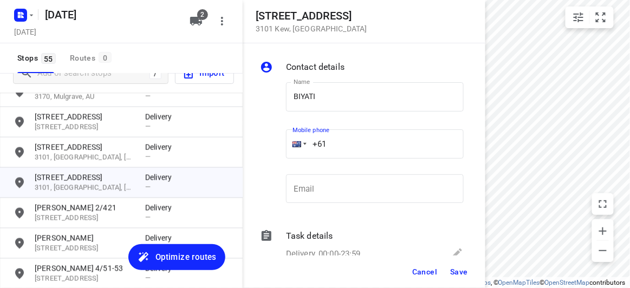
paste input "431022845"
type input "+61 431022845"
click at [457, 272] on span "Save" at bounding box center [459, 271] width 18 height 9
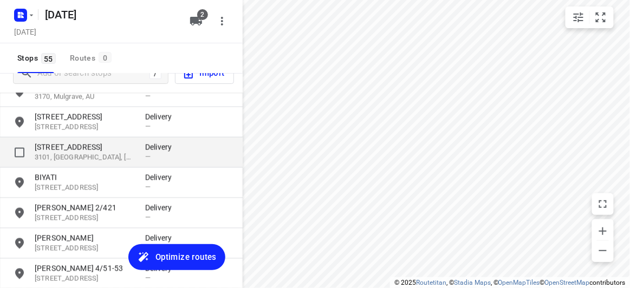
click at [86, 152] on p "[STREET_ADDRESS]" at bounding box center [85, 147] width 100 height 11
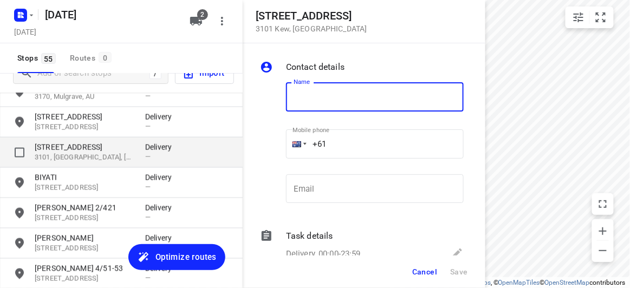
type input "O"
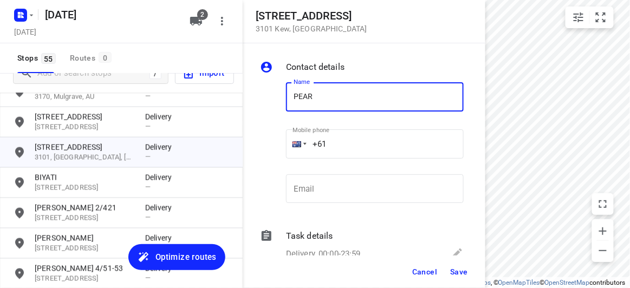
type input "PEARLY LIM 302/369"
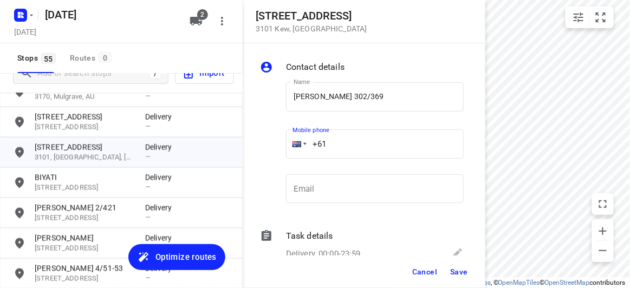
drag, startPoint x: 341, startPoint y: 146, endPoint x: 286, endPoint y: 146, distance: 55.2
click at [286, 146] on div "+61" at bounding box center [375, 143] width 178 height 29
paste input "tel"
paste input "400738882"
type input "+61 400738882"
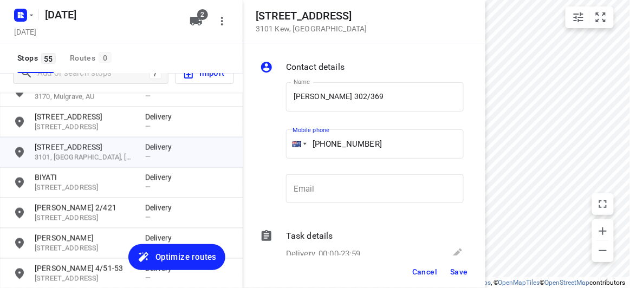
click at [460, 276] on button "Save" at bounding box center [459, 271] width 27 height 19
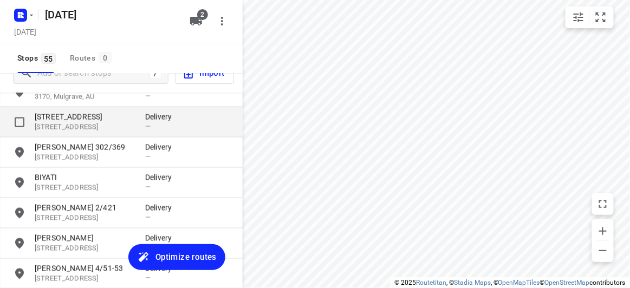
click at [79, 131] on p "[STREET_ADDRESS]" at bounding box center [85, 127] width 100 height 10
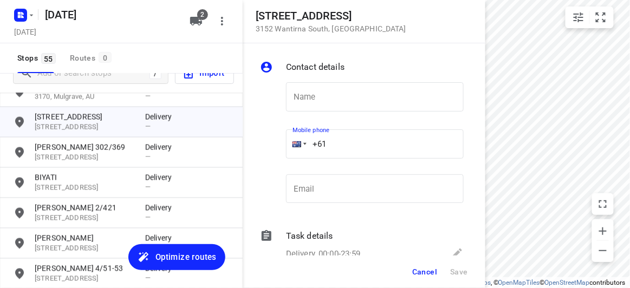
drag, startPoint x: 330, startPoint y: 142, endPoint x: 278, endPoint y: 146, distance: 51.6
click at [278, 146] on div "Name Name Mobile phone +61 ​ Email Email" at bounding box center [362, 145] width 208 height 143
paste input "412987997"
type input "+61 412987997"
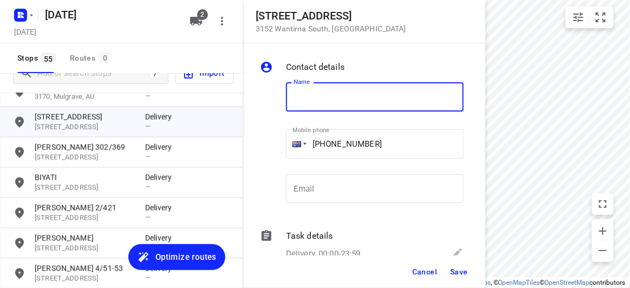
click at [304, 86] on input "text" at bounding box center [375, 96] width 178 height 29
paste input "孝安"
type input "孝安"
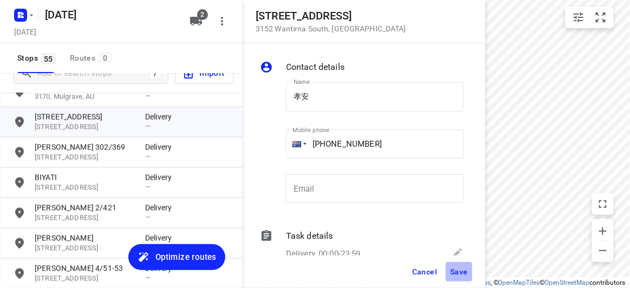
click at [462, 265] on button "Save" at bounding box center [459, 271] width 27 height 19
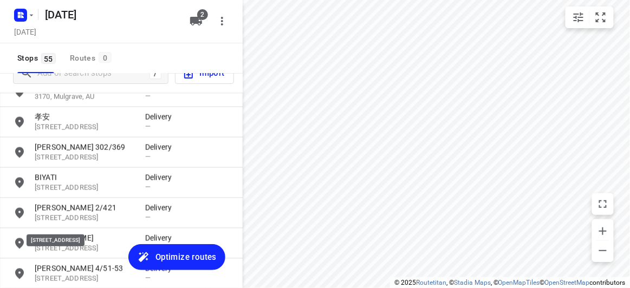
scroll to position [332, 0]
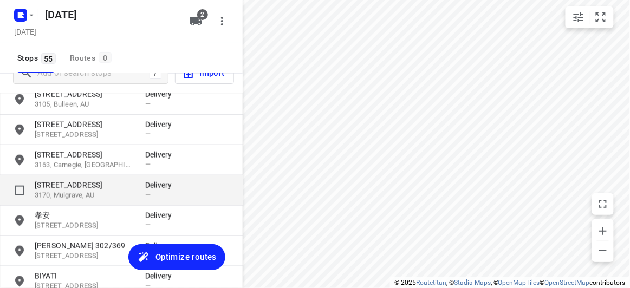
click at [70, 189] on p "[STREET_ADDRESS]" at bounding box center [85, 185] width 100 height 11
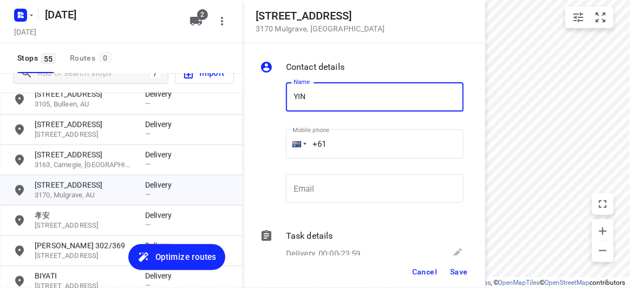
type input "YIN YIN CHONG"
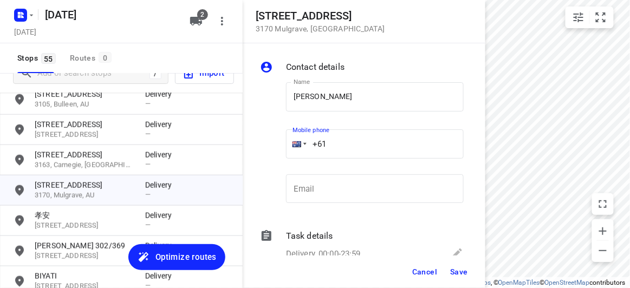
click at [289, 141] on div "+61" at bounding box center [375, 143] width 178 height 29
paste input "61422155118"
drag, startPoint x: 393, startPoint y: 142, endPoint x: 289, endPoint y: 167, distance: 106.9
click at [276, 156] on div "Name YIN YIN CHONG Name Mobile phone +61 61422155118 ​ Email Email" at bounding box center [362, 145] width 208 height 143
paste input "tel"
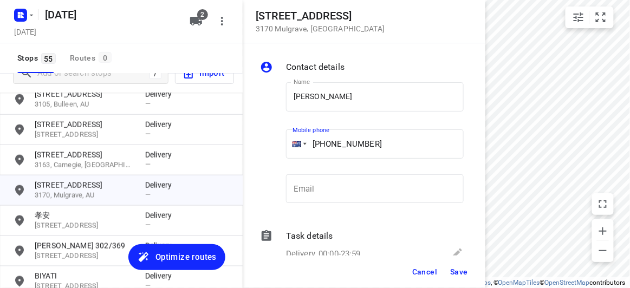
type input "+61 422155118"
click at [459, 270] on span "Save" at bounding box center [459, 271] width 18 height 9
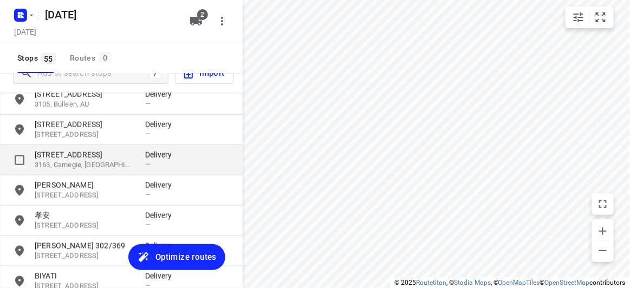
click at [74, 154] on p "[STREET_ADDRESS]" at bounding box center [85, 154] width 100 height 11
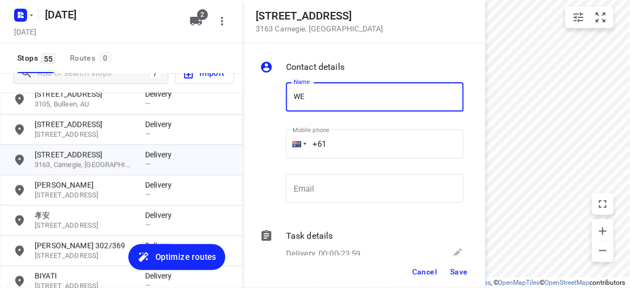
type input "WENDY CHONG 2/16"
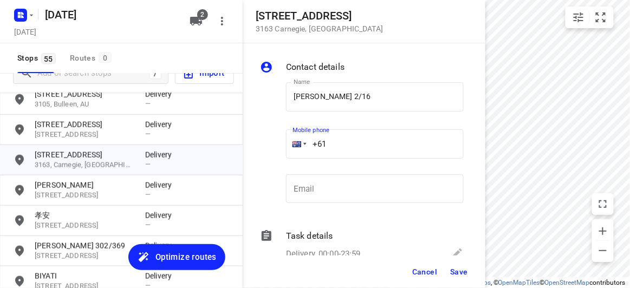
drag, startPoint x: 323, startPoint y: 133, endPoint x: 290, endPoint y: 133, distance: 33.0
click at [290, 133] on div "+61" at bounding box center [375, 143] width 178 height 29
paste input "434636283"
type input "+61 434636283"
click at [472, 270] on button "Save" at bounding box center [459, 271] width 27 height 19
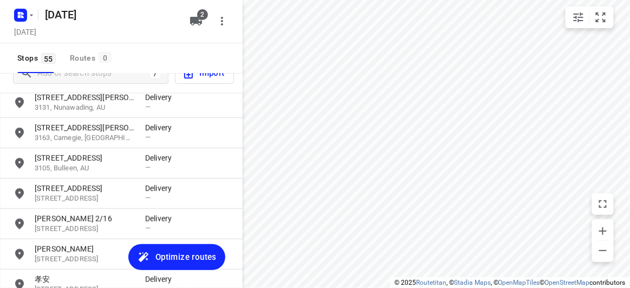
scroll to position [234, 0]
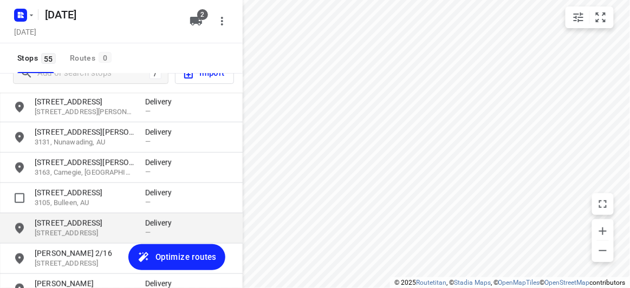
click at [77, 233] on p "[STREET_ADDRESS]" at bounding box center [85, 233] width 100 height 10
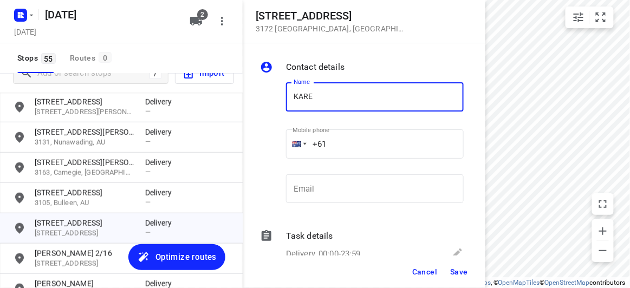
type input "KAREN LUONG"
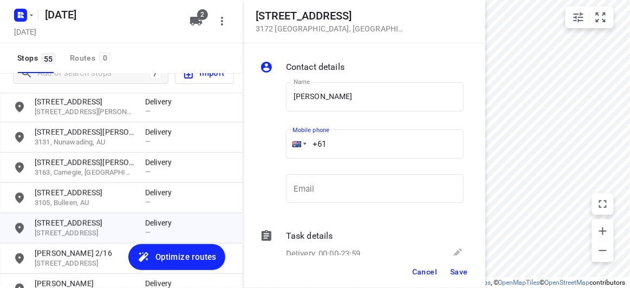
drag, startPoint x: 313, startPoint y: 142, endPoint x: 282, endPoint y: 141, distance: 31.4
click at [284, 142] on div "Mobile phone +61 ​" at bounding box center [375, 147] width 186 height 50
paste input "tel"
paste input "421531028"
type input "+61 421531028"
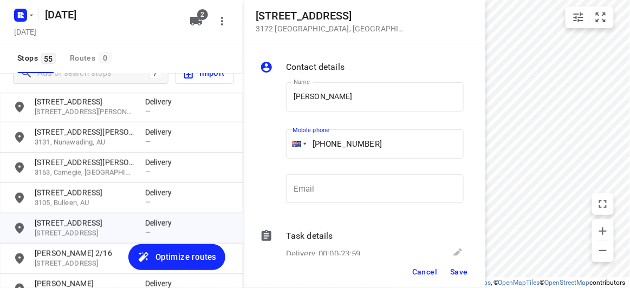
click at [451, 267] on span "Save" at bounding box center [459, 271] width 18 height 9
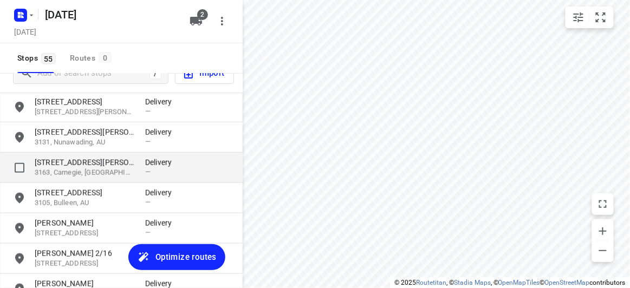
click at [68, 164] on p "[STREET_ADDRESS][PERSON_NAME]" at bounding box center [85, 162] width 100 height 11
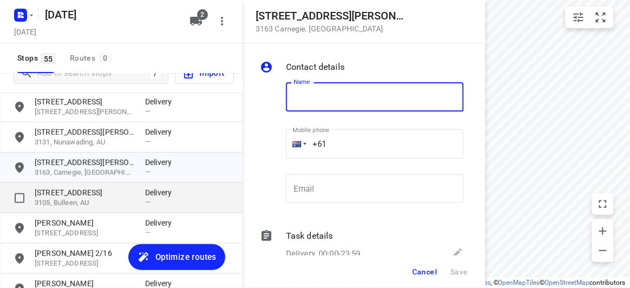
click at [74, 193] on p "[STREET_ADDRESS]" at bounding box center [85, 192] width 100 height 11
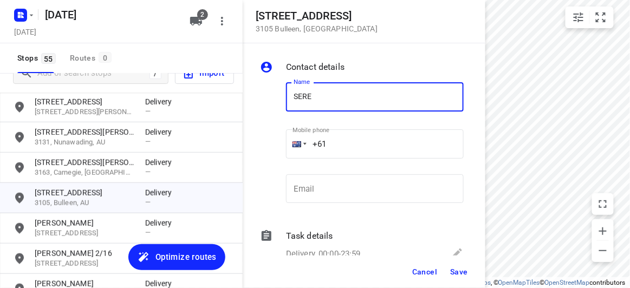
type input "SERENE 1/174"
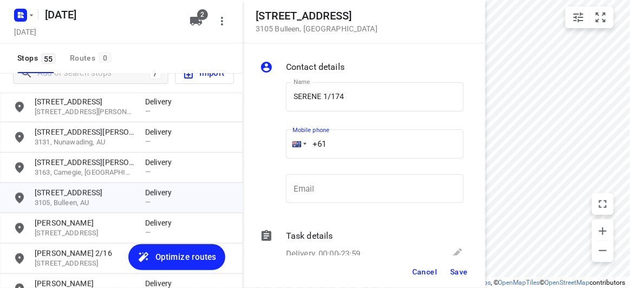
drag, startPoint x: 294, startPoint y: 140, endPoint x: 286, endPoint y: 139, distance: 7.7
click at [289, 140] on div "+61" at bounding box center [375, 143] width 178 height 29
paste input "tel"
paste input "433949140"
type input "+61 433949140"
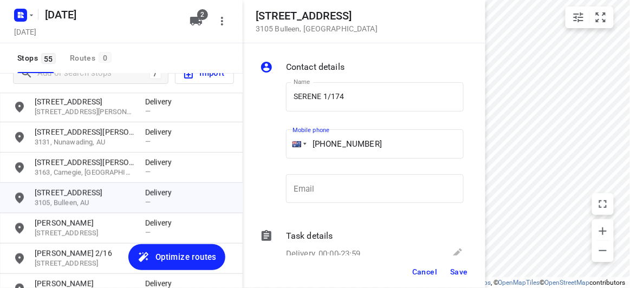
click at [459, 270] on span "Save" at bounding box center [459, 271] width 18 height 9
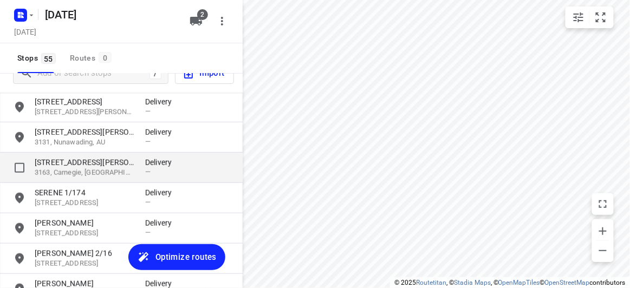
click at [64, 158] on p "[STREET_ADDRESS][PERSON_NAME]" at bounding box center [85, 162] width 100 height 11
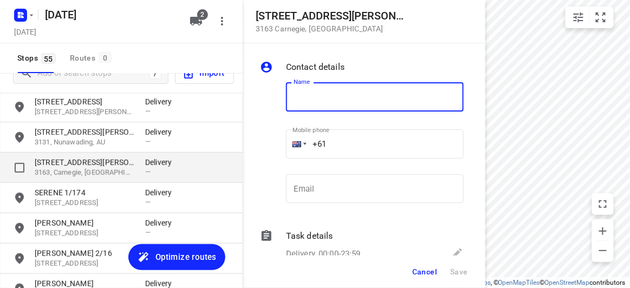
type input "L"
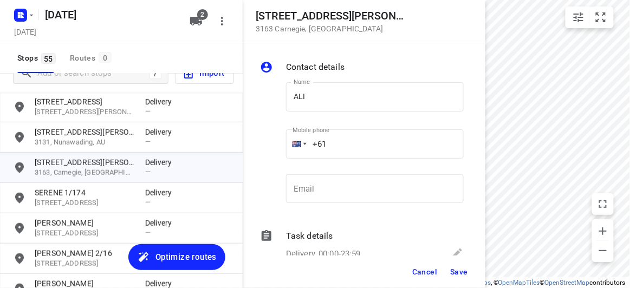
click at [328, 129] on label "Mobile phone" at bounding box center [310, 130] width 37 height 6
drag, startPoint x: 340, startPoint y: 94, endPoint x: 348, endPoint y: 103, distance: 11.5
click at [340, 94] on input "ALI" at bounding box center [375, 96] width 178 height 29
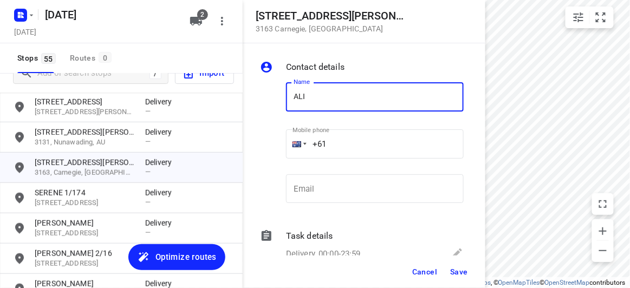
type input "ALISSA KHOO"
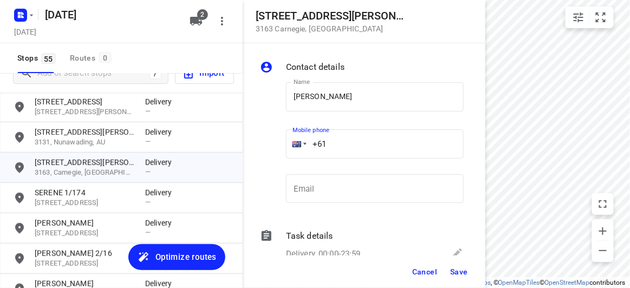
click at [353, 144] on input "+61" at bounding box center [375, 143] width 178 height 29
paste input "422791989"
type input "+61 422791989"
click at [450, 269] on span "Save" at bounding box center [459, 271] width 18 height 9
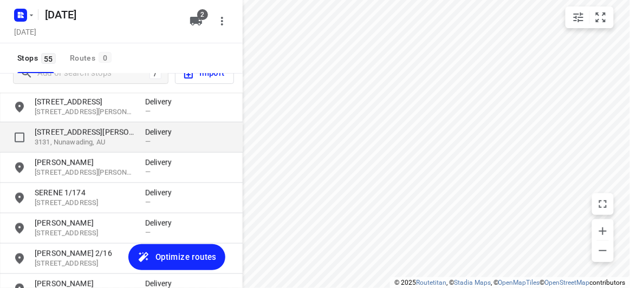
click at [73, 140] on p "3131, Nunawading, AU" at bounding box center [85, 143] width 100 height 10
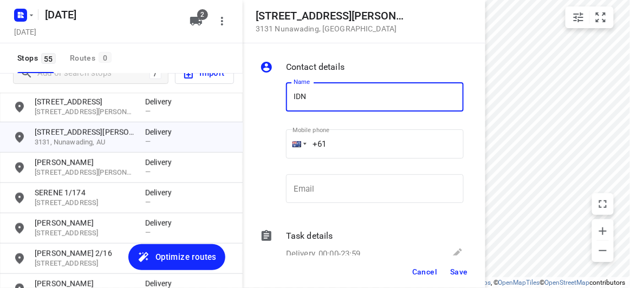
drag, startPoint x: 338, startPoint y: 89, endPoint x: 281, endPoint y: 91, distance: 57.4
click at [282, 91] on div "Name IDN Name" at bounding box center [375, 98] width 186 height 55
type input "SIDNEY HO"
click at [331, 142] on input "+61" at bounding box center [375, 143] width 178 height 29
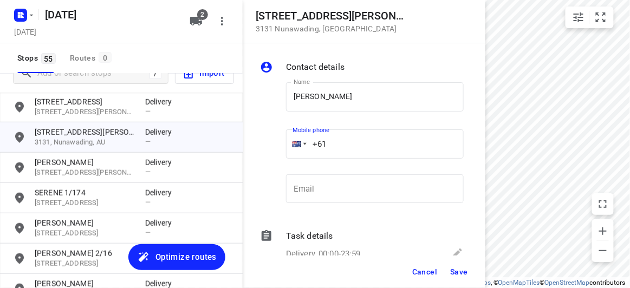
paste input "0401441121"
click at [332, 154] on input "+61 0401441121" at bounding box center [375, 143] width 178 height 29
type input "+61 401441121"
click at [450, 269] on span "Save" at bounding box center [459, 271] width 18 height 9
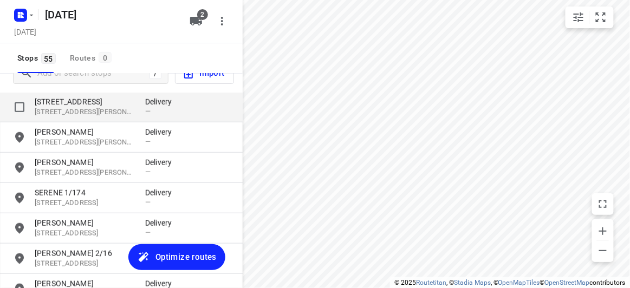
click at [54, 110] on p "[STREET_ADDRESS][PERSON_NAME]" at bounding box center [85, 112] width 100 height 10
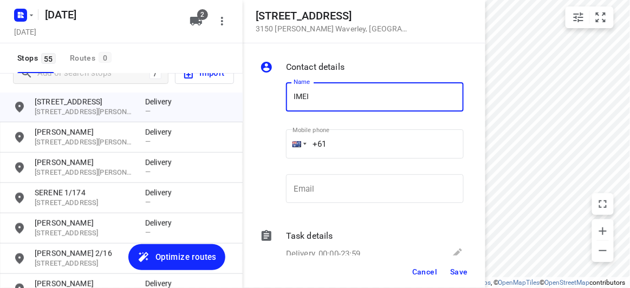
type input "IMEIA"
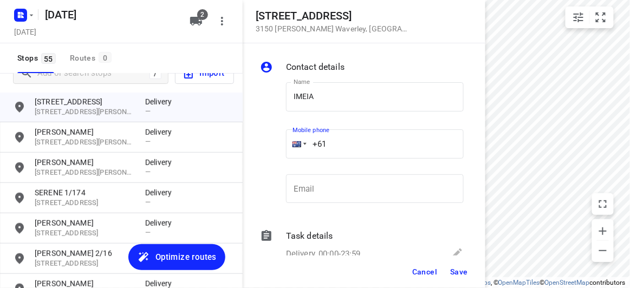
click at [349, 145] on input "+61" at bounding box center [375, 143] width 178 height 29
paste input "422270088"
type input "+61 422270088"
click at [444, 265] on div "Cancel Save" at bounding box center [364, 272] width 243 height 32
click at [449, 272] on button "Save" at bounding box center [459, 271] width 27 height 19
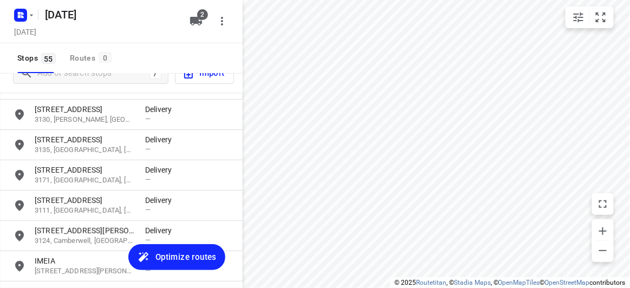
scroll to position [37, 0]
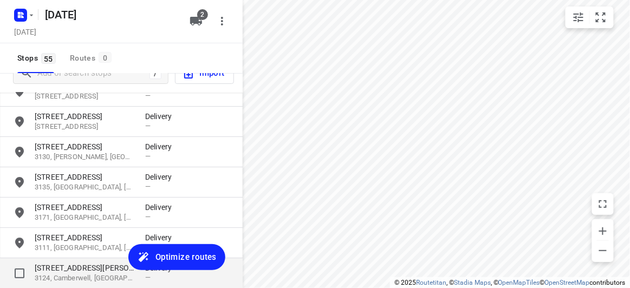
click at [64, 266] on p "[STREET_ADDRESS][PERSON_NAME]" at bounding box center [85, 268] width 100 height 11
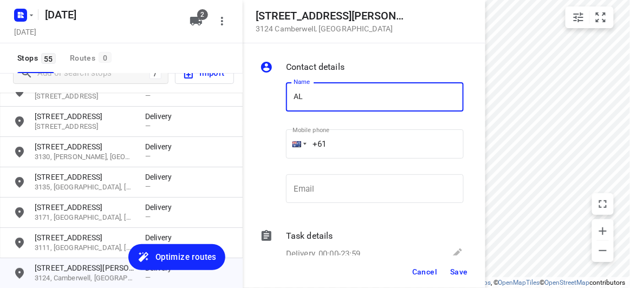
type input "ALVIN SIAW"
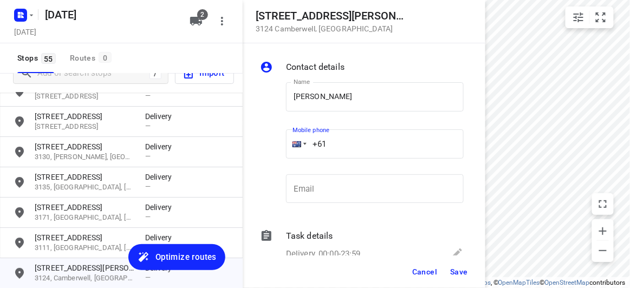
click at [339, 147] on input "+61" at bounding box center [375, 143] width 178 height 29
paste input "402207709"
type input "+61 402207709"
click at [454, 271] on span "Save" at bounding box center [459, 271] width 18 height 9
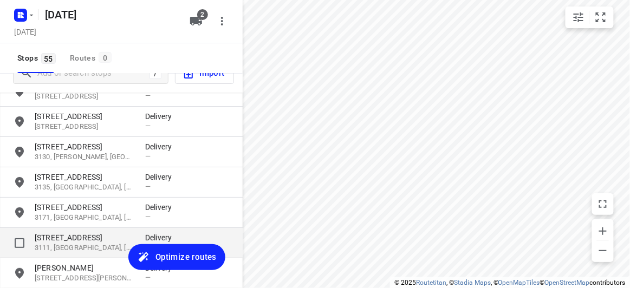
click at [71, 233] on p "[STREET_ADDRESS]" at bounding box center [85, 237] width 100 height 11
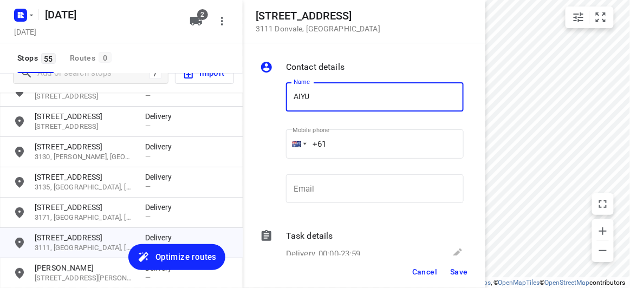
type input "AIYUEN CHOONG"
click at [337, 140] on input "+61" at bounding box center [375, 143] width 178 height 29
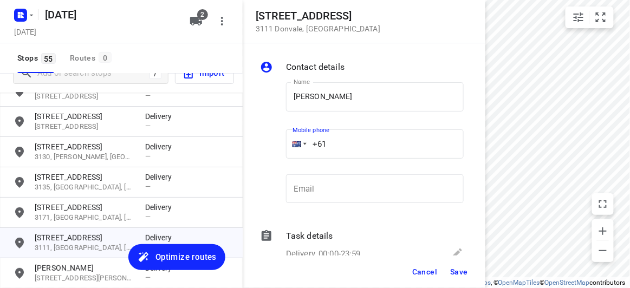
paste input "416531190"
type input "+61 416531190"
click at [455, 266] on button "Save" at bounding box center [459, 271] width 27 height 19
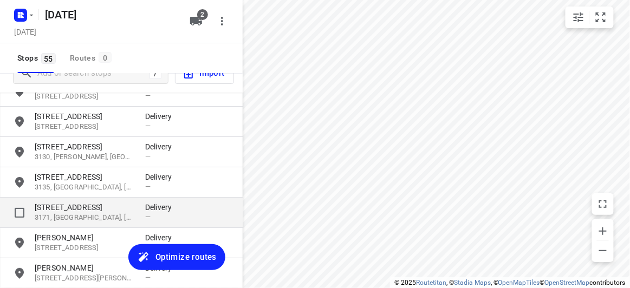
click at [96, 213] on p "3171, [GEOGRAPHIC_DATA], [GEOGRAPHIC_DATA]" at bounding box center [85, 218] width 100 height 10
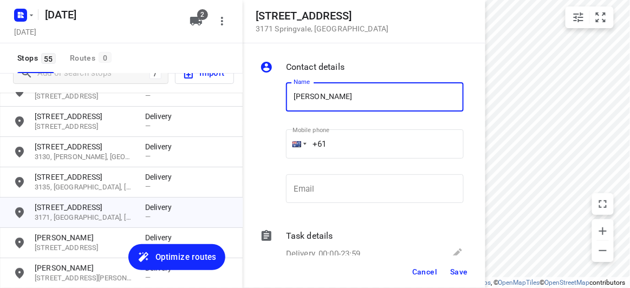
type input "GARY LAM"
click at [335, 141] on input "+61" at bounding box center [375, 143] width 178 height 29
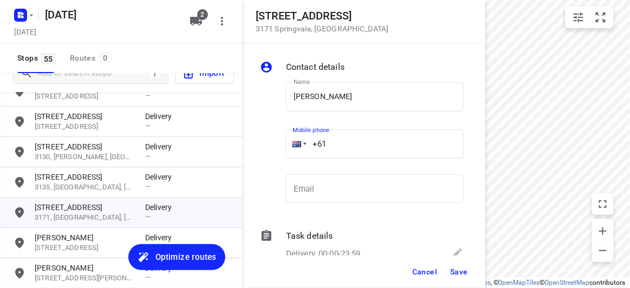
paste input "0401496694"
click at [332, 141] on input "+61 0401496694" at bounding box center [375, 143] width 178 height 29
type input "+61 401496694"
click at [443, 261] on div "Cancel Save" at bounding box center [364, 272] width 243 height 32
click at [449, 267] on button "Save" at bounding box center [459, 271] width 27 height 19
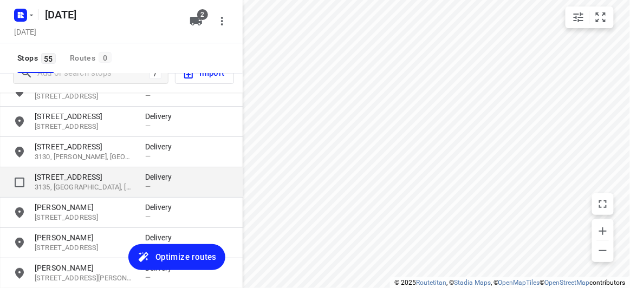
click at [94, 187] on p "3135, [GEOGRAPHIC_DATA], [GEOGRAPHIC_DATA]" at bounding box center [85, 187] width 100 height 10
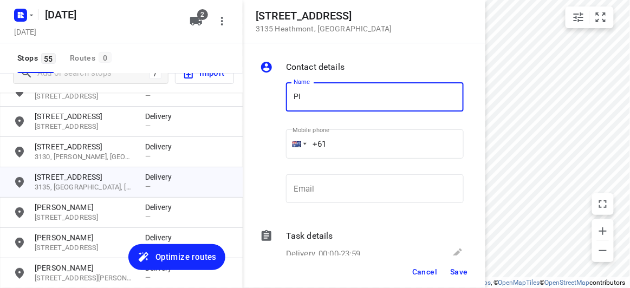
type input "PIAO PIAO 3/1"
click at [333, 144] on input "+61" at bounding box center [375, 143] width 178 height 29
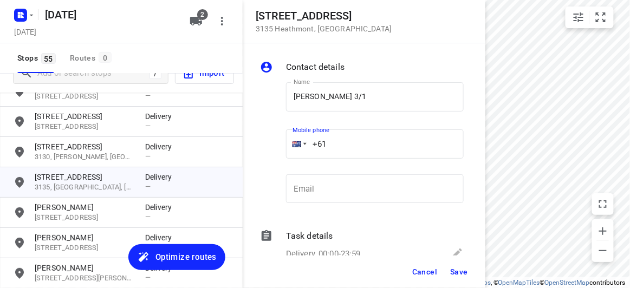
paste input "404154451"
type input "+61 404154451"
click at [457, 270] on span "Save" at bounding box center [459, 271] width 18 height 9
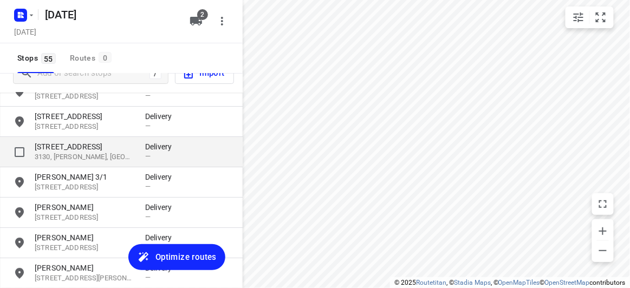
click at [72, 145] on p "[STREET_ADDRESS]" at bounding box center [85, 146] width 100 height 11
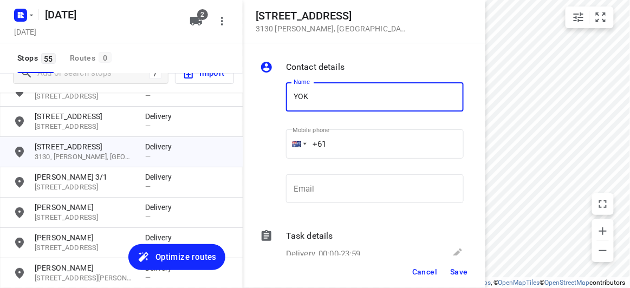
type input "Yoke-Ching Tan 3/3"
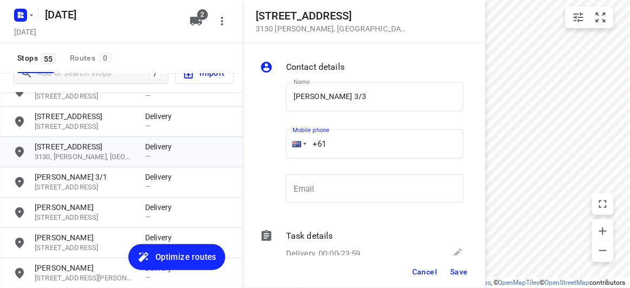
click at [332, 144] on input "+61" at bounding box center [375, 143] width 178 height 29
paste input "423708057"
type input "+61 423708057"
click at [459, 271] on span "Save" at bounding box center [459, 271] width 18 height 9
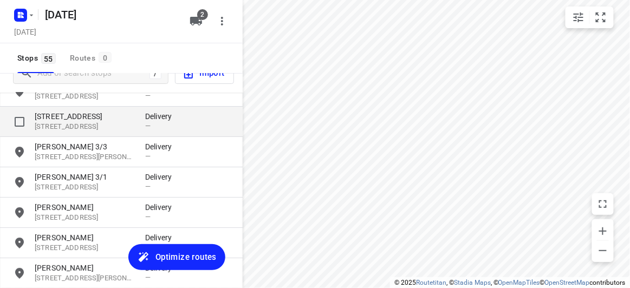
click at [55, 115] on p "[STREET_ADDRESS]" at bounding box center [85, 116] width 100 height 11
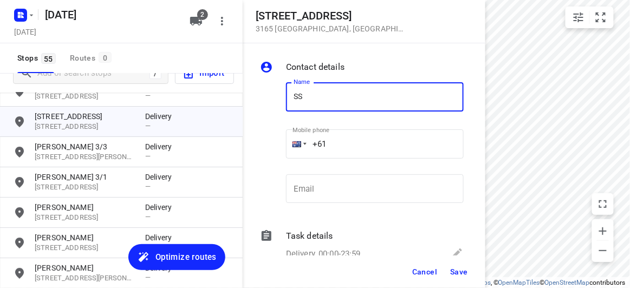
click at [299, 93] on input "SS" at bounding box center [375, 96] width 178 height 29
click at [299, 94] on input "SS" at bounding box center [375, 96] width 178 height 29
click at [293, 95] on input "SS" at bounding box center [375, 96] width 178 height 29
click at [307, 95] on input "ESS" at bounding box center [375, 96] width 178 height 29
type input "ESSIE LOW"
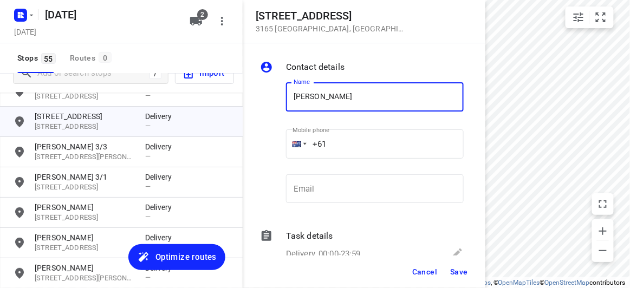
click at [343, 142] on input "+61" at bounding box center [375, 143] width 178 height 29
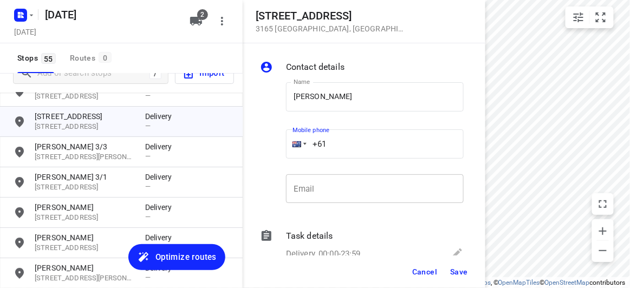
paste input "425466422"
type input "+61 425466422"
click at [461, 284] on div "Cancel Save" at bounding box center [364, 272] width 243 height 32
click at [456, 278] on button "Save" at bounding box center [459, 271] width 27 height 19
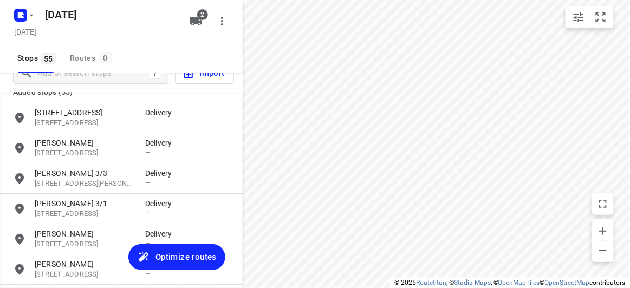
scroll to position [0, 0]
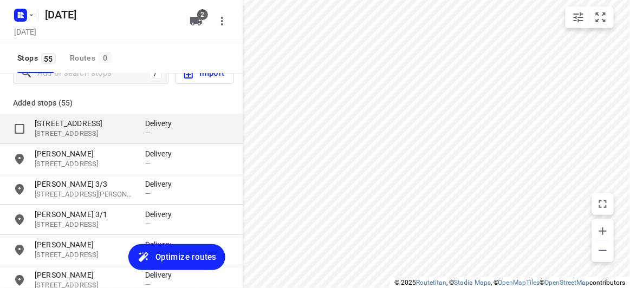
click at [68, 126] on p "[STREET_ADDRESS]" at bounding box center [85, 123] width 100 height 11
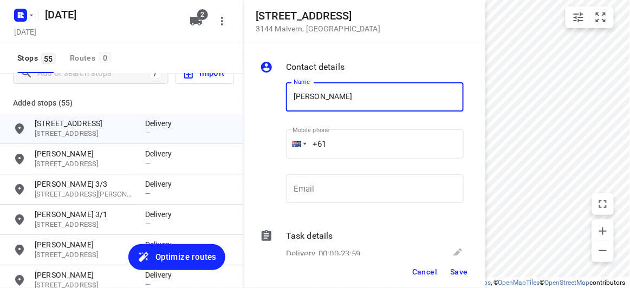
type input "AMY YE"
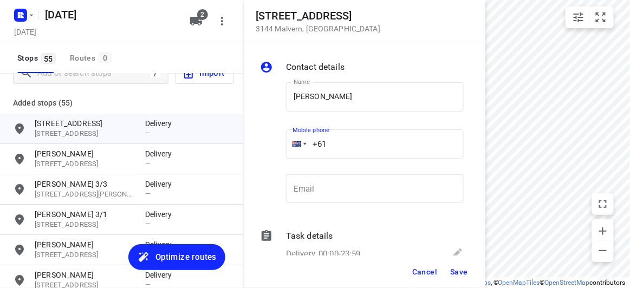
click at [341, 142] on input "+61" at bounding box center [375, 143] width 178 height 29
paste input "0451175117"
click at [337, 149] on input "+61 0451175117" at bounding box center [375, 143] width 178 height 29
click at [334, 148] on input "+61 0451175117" at bounding box center [375, 143] width 178 height 29
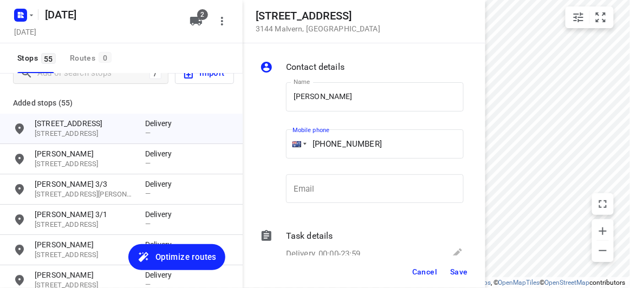
type input "+61 451175117"
click at [466, 271] on span "Save" at bounding box center [459, 271] width 18 height 9
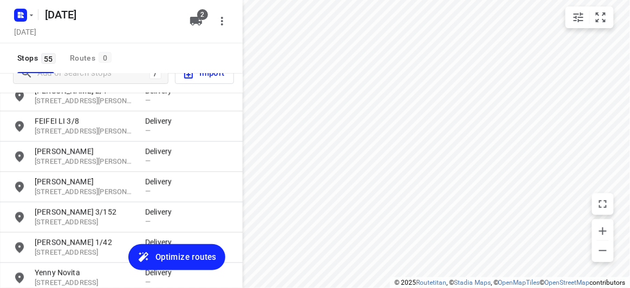
scroll to position [1563, 0]
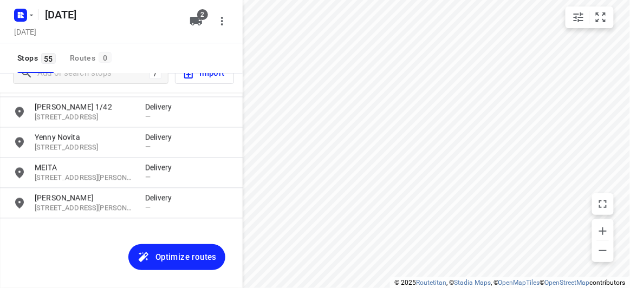
click at [165, 255] on span "Optimize routes" at bounding box center [185, 257] width 61 height 14
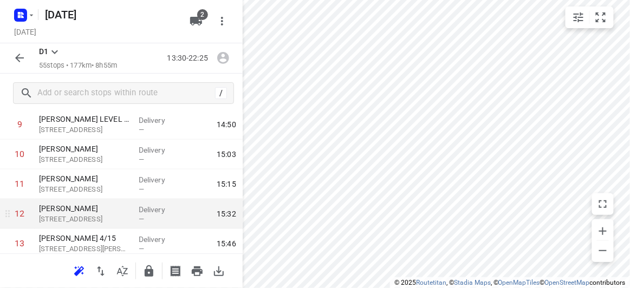
scroll to position [394, 0]
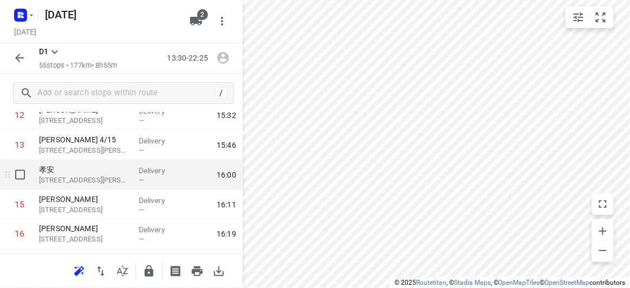
click at [30, 176] on input "checkbox" at bounding box center [20, 175] width 22 height 22
checkbox input "true"
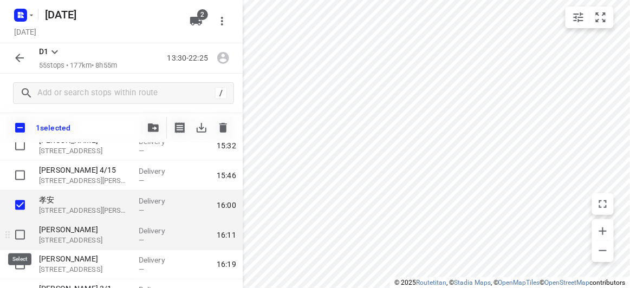
click at [24, 233] on input "checkbox" at bounding box center [20, 235] width 22 height 22
checkbox input "true"
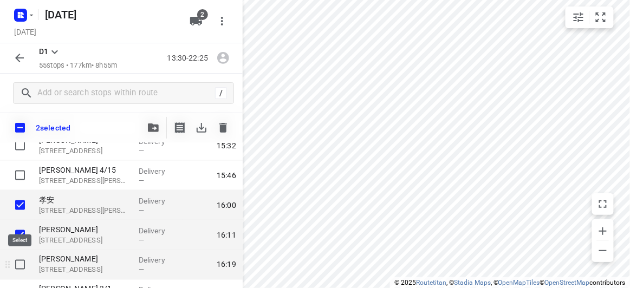
click at [22, 255] on input "checkbox" at bounding box center [20, 265] width 22 height 22
checkbox input "true"
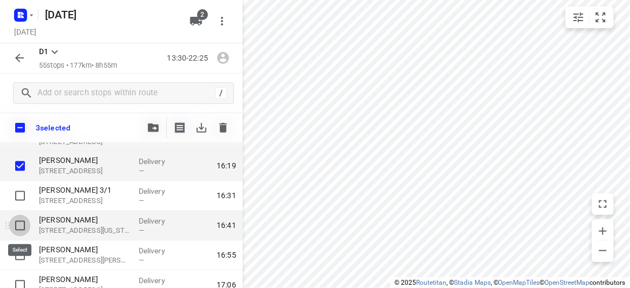
click at [22, 228] on input "checkbox" at bounding box center [20, 226] width 22 height 22
checkbox input "true"
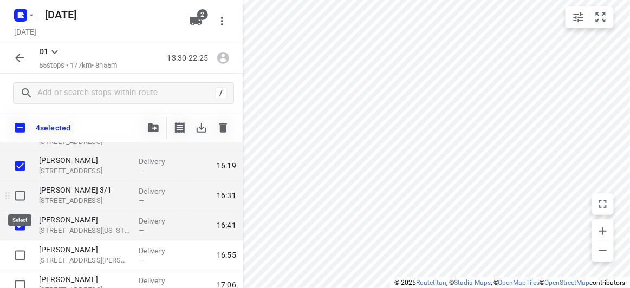
click at [22, 197] on input "checkbox" at bounding box center [20, 196] width 22 height 22
checkbox input "true"
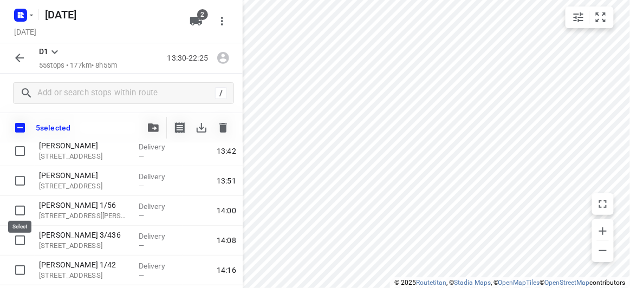
scroll to position [98, 0]
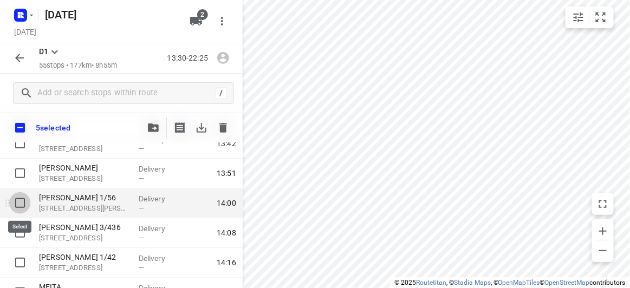
click at [21, 204] on input "checkbox" at bounding box center [20, 203] width 22 height 22
checkbox input "true"
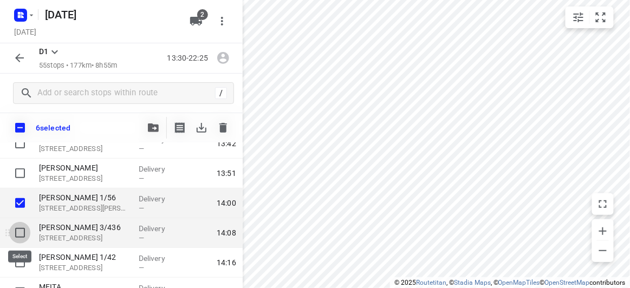
click at [23, 227] on input "checkbox" at bounding box center [20, 233] width 22 height 22
checkbox input "true"
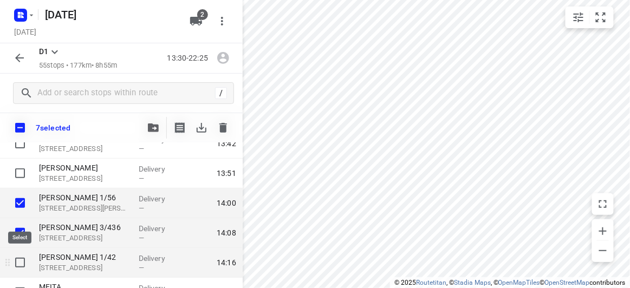
click at [23, 256] on input "checkbox" at bounding box center [20, 263] width 22 height 22
checkbox input "true"
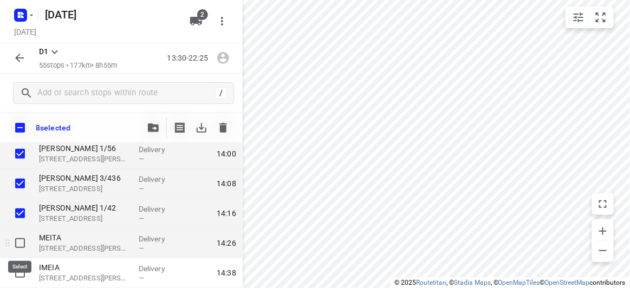
click at [22, 241] on input "checkbox" at bounding box center [20, 243] width 22 height 22
checkbox input "true"
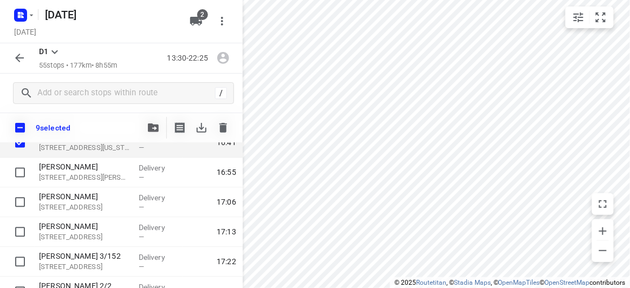
scroll to position [590, 0]
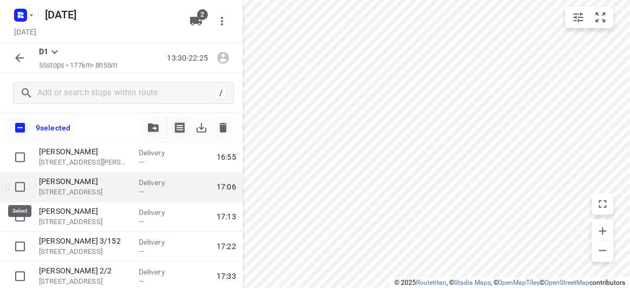
click at [17, 186] on input "checkbox" at bounding box center [20, 187] width 22 height 22
checkbox input "true"
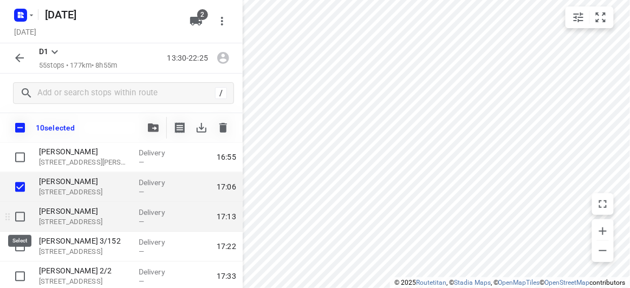
click at [20, 218] on input "checkbox" at bounding box center [20, 217] width 22 height 22
checkbox input "true"
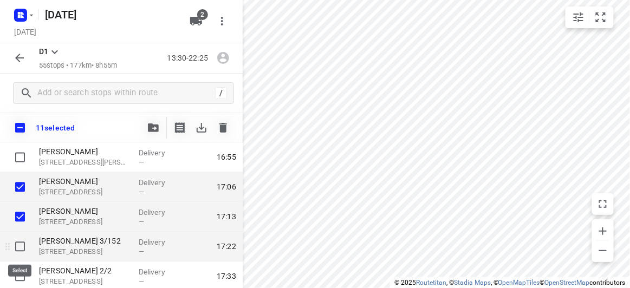
click at [18, 243] on input "checkbox" at bounding box center [20, 247] width 22 height 22
checkbox input "true"
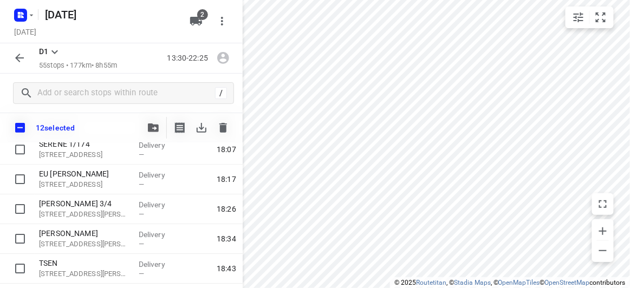
scroll to position [886, 0]
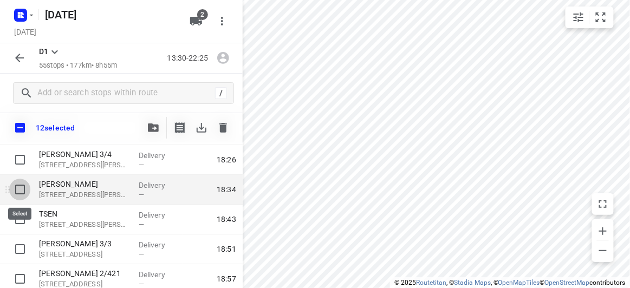
click at [24, 193] on input "checkbox" at bounding box center [20, 190] width 22 height 22
checkbox input "true"
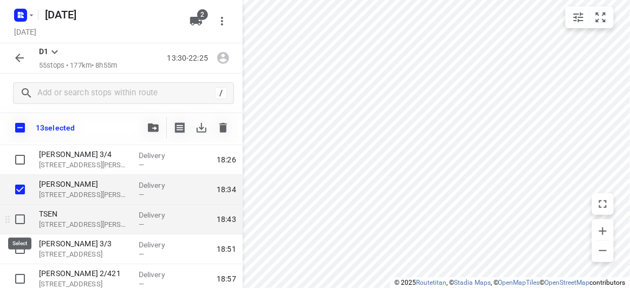
click at [25, 224] on input "checkbox" at bounding box center [20, 219] width 22 height 22
checkbox input "true"
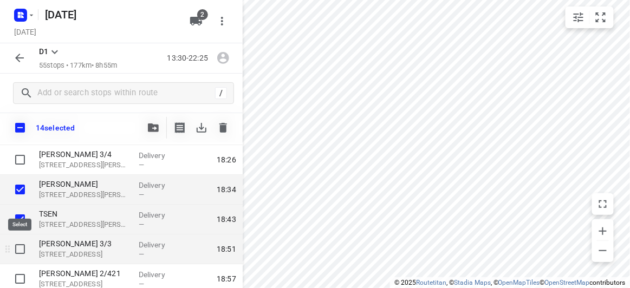
click at [21, 241] on input "checkbox" at bounding box center [20, 249] width 22 height 22
checkbox input "true"
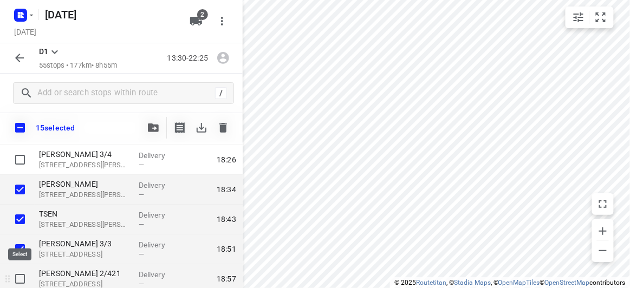
click at [21, 277] on input "checkbox" at bounding box center [20, 279] width 22 height 22
checkbox input "true"
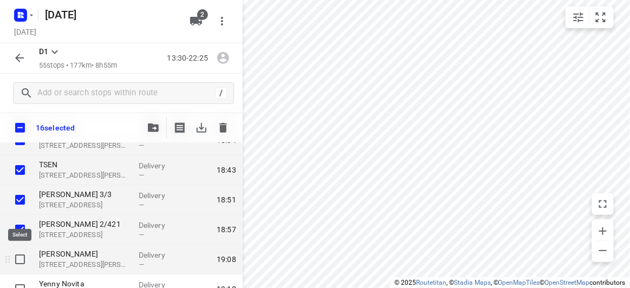
click at [17, 260] on input "checkbox" at bounding box center [20, 259] width 22 height 22
checkbox input "true"
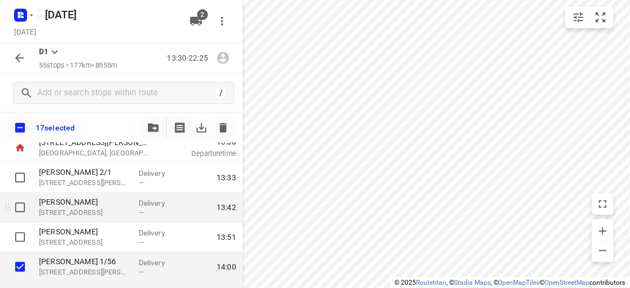
scroll to position [49, 0]
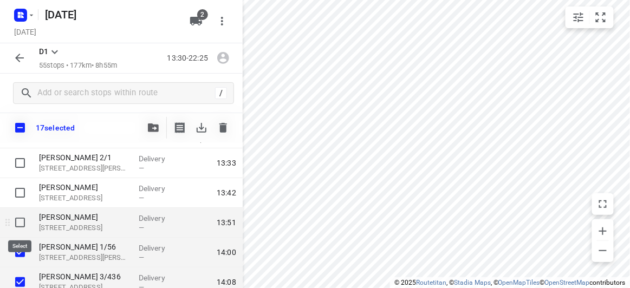
click at [21, 220] on input "checkbox" at bounding box center [20, 223] width 22 height 22
checkbox input "true"
click at [153, 134] on button "button" at bounding box center [153, 128] width 22 height 22
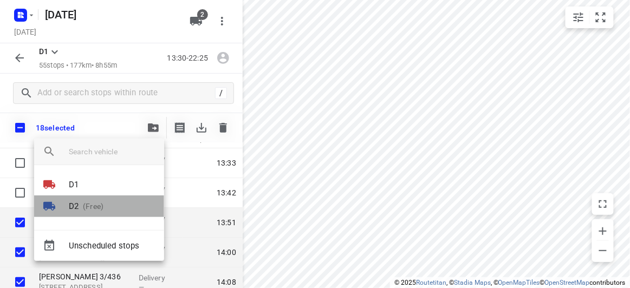
click at [100, 204] on p "(Free)" at bounding box center [90, 206] width 25 height 11
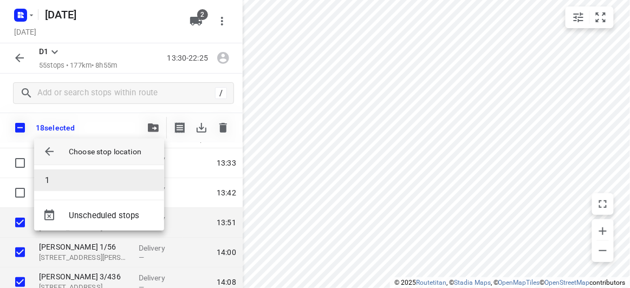
click at [72, 176] on li "1" at bounding box center [99, 180] width 130 height 22
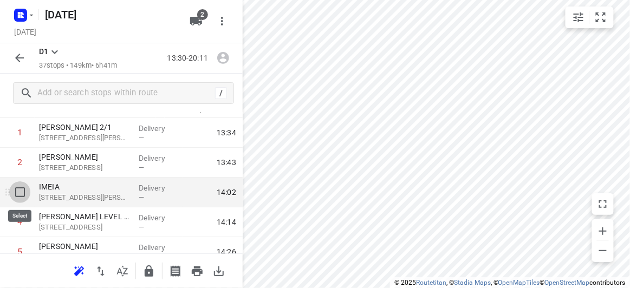
click at [24, 196] on input "checkbox" at bounding box center [20, 192] width 22 height 22
checkbox input "true"
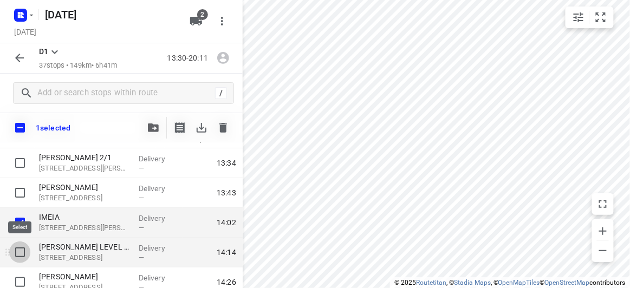
click at [23, 255] on input "checkbox" at bounding box center [20, 252] width 22 height 22
checkbox input "true"
click at [147, 129] on span "button" at bounding box center [153, 127] width 13 height 9
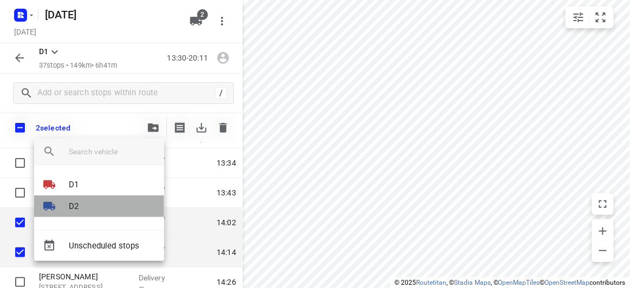
click at [88, 207] on li "D2" at bounding box center [99, 206] width 130 height 22
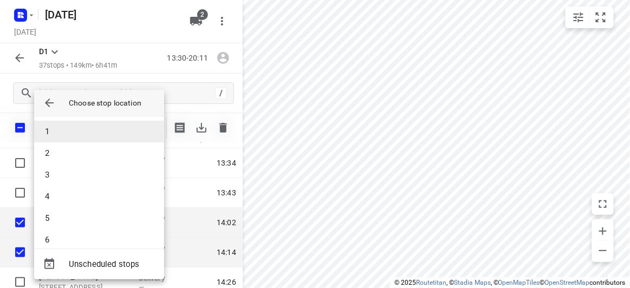
click at [65, 136] on li "1" at bounding box center [99, 132] width 130 height 22
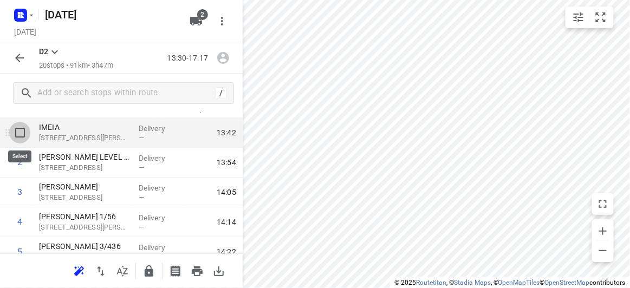
click at [21, 130] on input "checkbox" at bounding box center [20, 133] width 22 height 22
checkbox input "true"
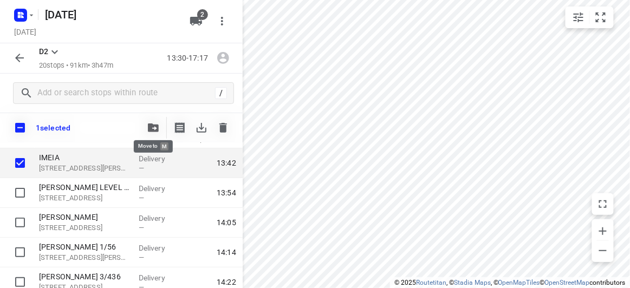
click at [156, 127] on icon "button" at bounding box center [153, 127] width 11 height 9
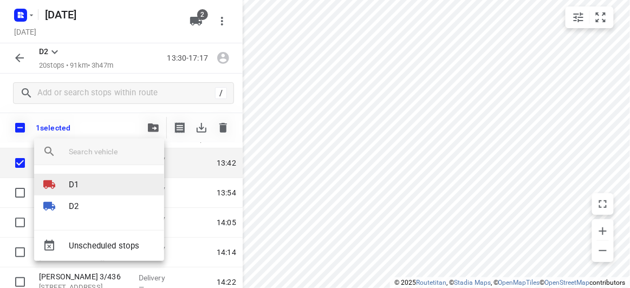
click at [78, 184] on p "D1" at bounding box center [74, 185] width 10 height 12
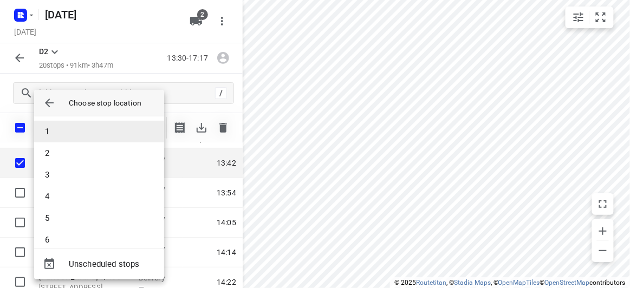
click at [62, 134] on li "1" at bounding box center [99, 132] width 130 height 22
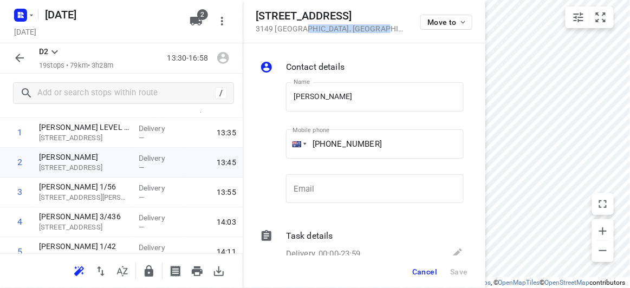
drag, startPoint x: 359, startPoint y: 27, endPoint x: 307, endPoint y: 25, distance: 52.0
click at [306, 25] on p "3149 Mount Waverley , Australia" at bounding box center [332, 28] width 152 height 9
click at [375, 25] on div "44A Hillview Avenue 3149 Mount Waverley , Australia Move to" at bounding box center [364, 21] width 217 height 23
drag, startPoint x: 369, startPoint y: 27, endPoint x: 251, endPoint y: 16, distance: 118.5
click at [251, 16] on div "44A Hillview Avenue 3149 Mount Waverley , Australia Move to" at bounding box center [364, 21] width 243 height 43
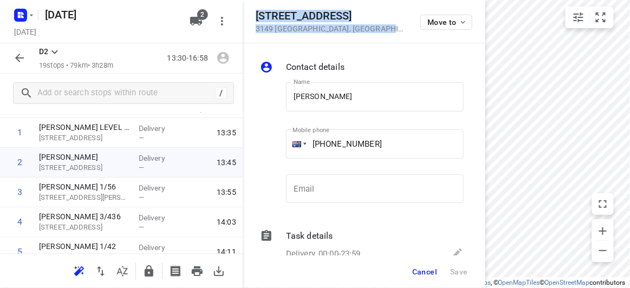
copy div "44A Hillview Avenue 3149 Mount Waverley , Australia"
click at [192, 23] on icon "button" at bounding box center [195, 21] width 13 height 13
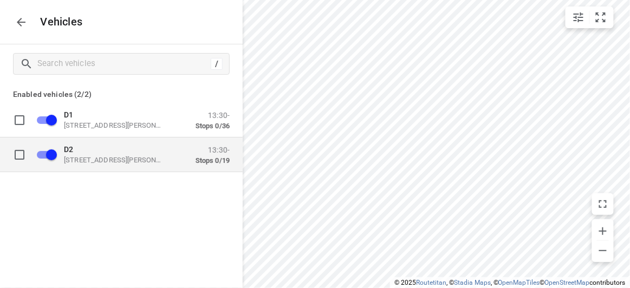
click at [124, 157] on p "49 John St, Oakleigh VIC 3166, Australia" at bounding box center [118, 159] width 108 height 9
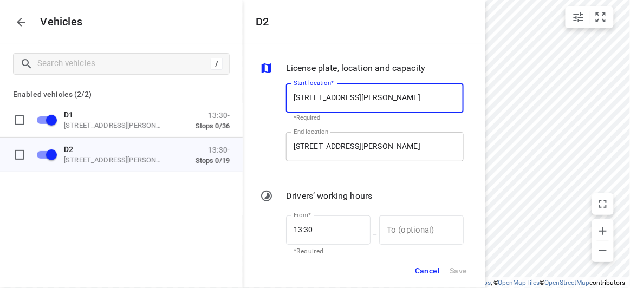
click at [338, 147] on input "49 John St, Oakleigh VIC 3166, Australia" at bounding box center [375, 146] width 178 height 29
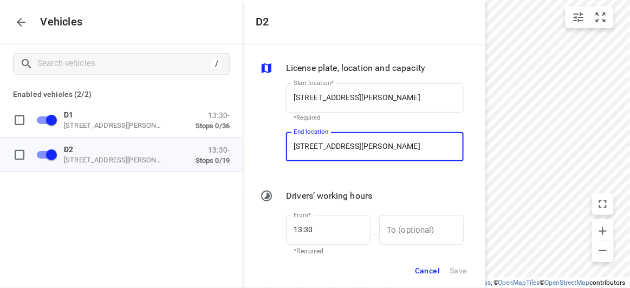
paste input "4A Hillview Avenue 3149 Mount Waverley"
type input "44A Hillview Avenue 3149 Mount Waverley, Australia"
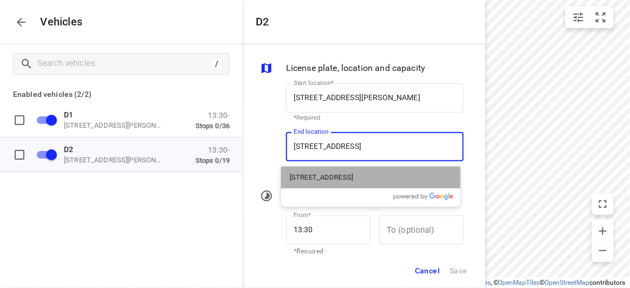
click at [317, 179] on p "44A Hillview Avenue, Mount Waverley VIC 3149, Australia" at bounding box center [321, 177] width 63 height 11
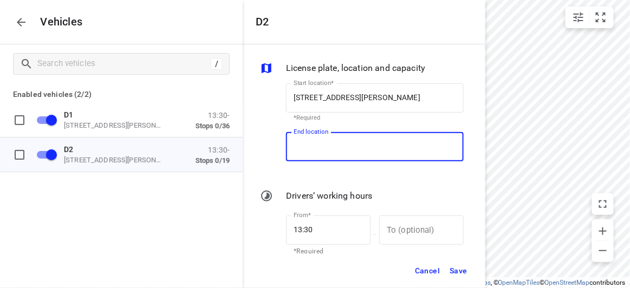
type input "44A Hillview Ave, Mount Waverley VIC 3149, Australia"
click at [448, 269] on button "Save" at bounding box center [458, 271] width 28 height 22
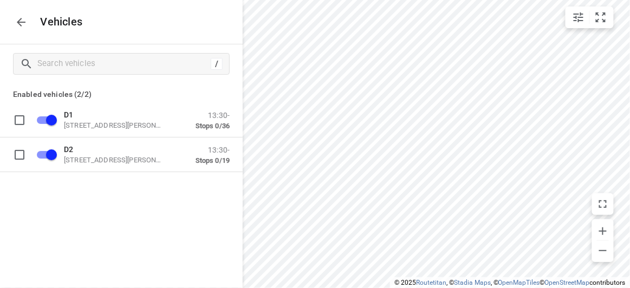
click at [22, 24] on icon "button" at bounding box center [21, 22] width 13 height 13
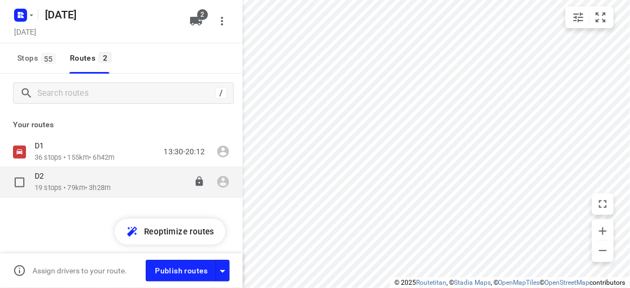
click at [51, 178] on div "D2" at bounding box center [73, 177] width 76 height 12
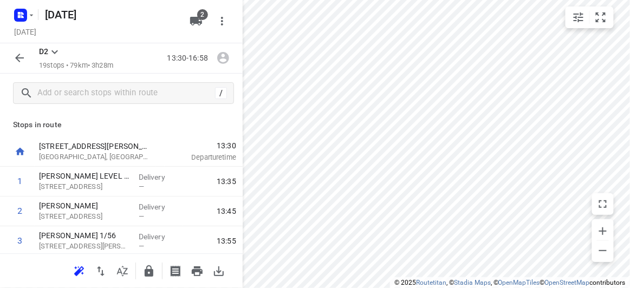
click at [82, 273] on icon "button" at bounding box center [79, 271] width 13 height 13
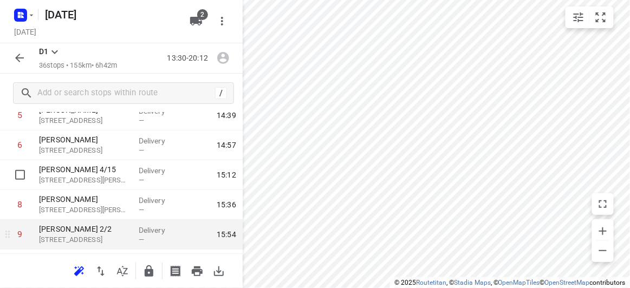
scroll to position [197, 0]
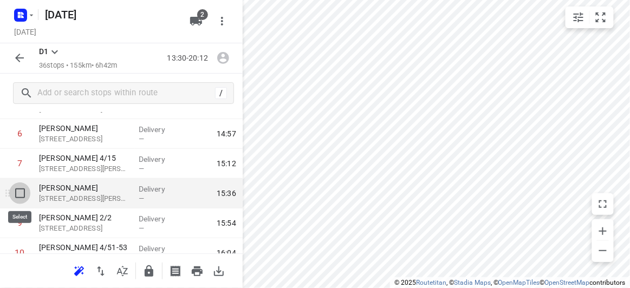
click at [21, 199] on input "checkbox" at bounding box center [20, 193] width 22 height 22
checkbox input "true"
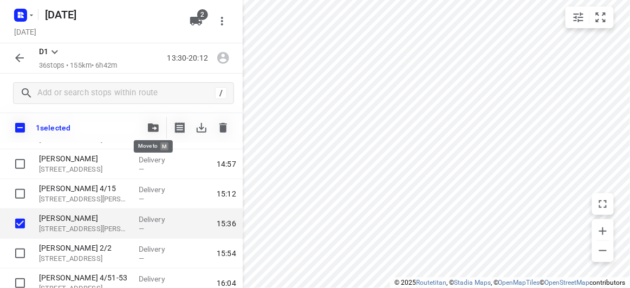
click at [152, 130] on icon "button" at bounding box center [153, 127] width 11 height 9
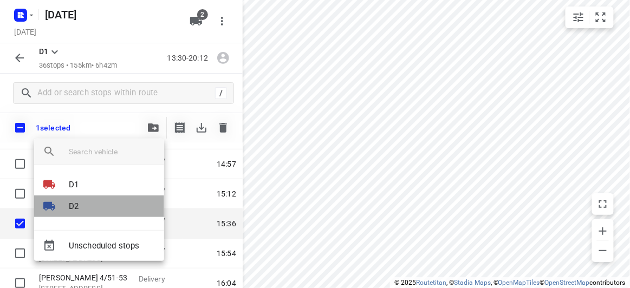
click at [89, 206] on li "D2" at bounding box center [99, 206] width 130 height 22
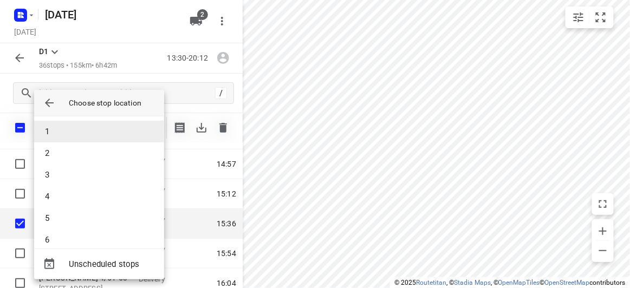
click at [54, 137] on li "1" at bounding box center [99, 132] width 130 height 22
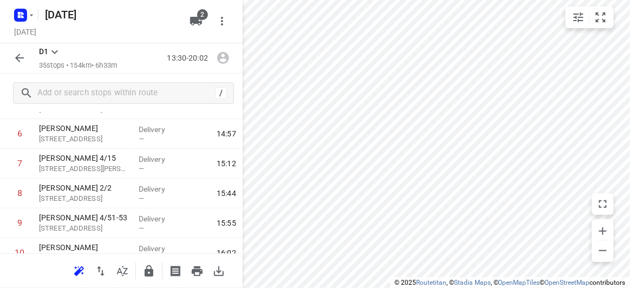
click at [20, 59] on icon "button" at bounding box center [19, 57] width 13 height 13
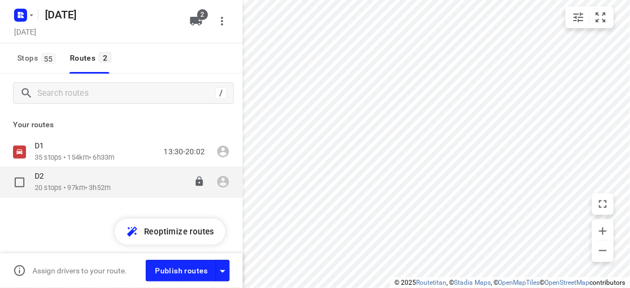
click at [45, 178] on p "D2" at bounding box center [43, 176] width 16 height 10
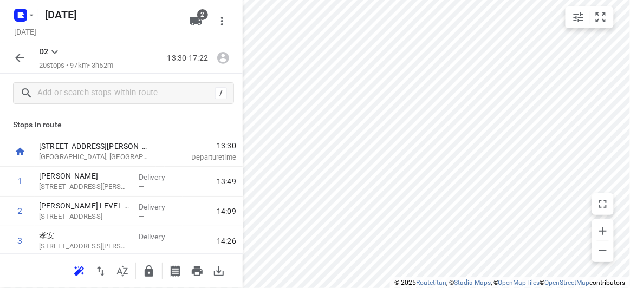
click at [79, 272] on icon "button" at bounding box center [77, 272] width 7 height 7
click at [17, 58] on icon "button" at bounding box center [19, 58] width 9 height 9
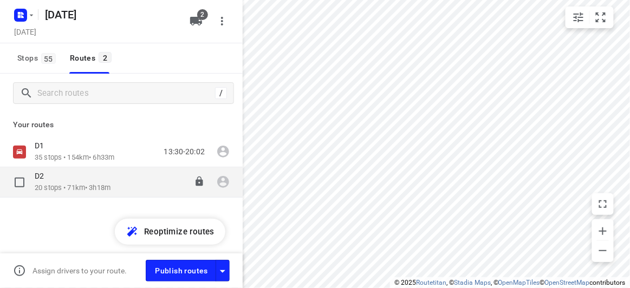
click at [21, 181] on input "checkbox" at bounding box center [20, 183] width 22 height 22
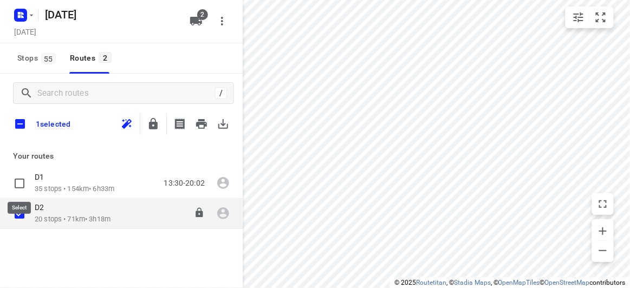
checkbox input "true"
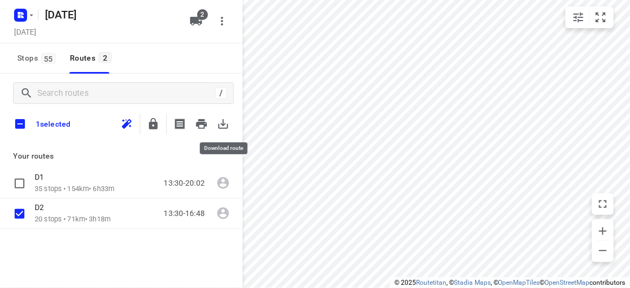
click at [230, 123] on button "button" at bounding box center [223, 124] width 22 height 22
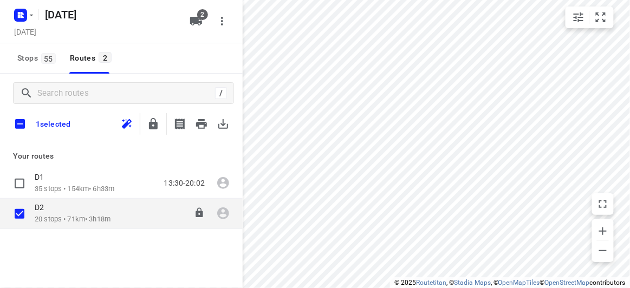
click at [76, 218] on p "20 stops • 71km • 3h18m" at bounding box center [73, 219] width 76 height 10
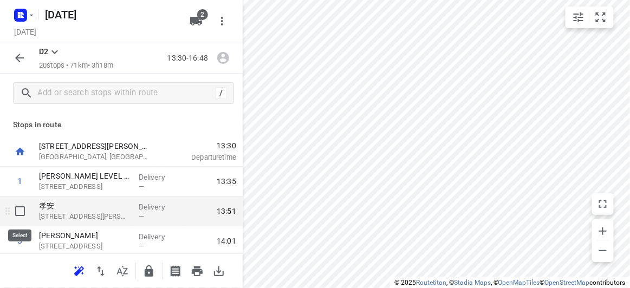
click at [22, 211] on input "checkbox" at bounding box center [20, 211] width 22 height 22
checkbox input "true"
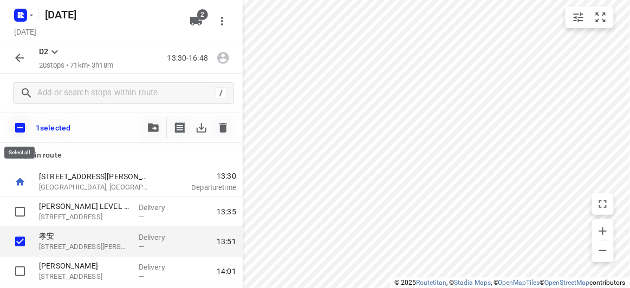
click at [21, 129] on input "checkbox" at bounding box center [20, 127] width 23 height 23
checkbox input "true"
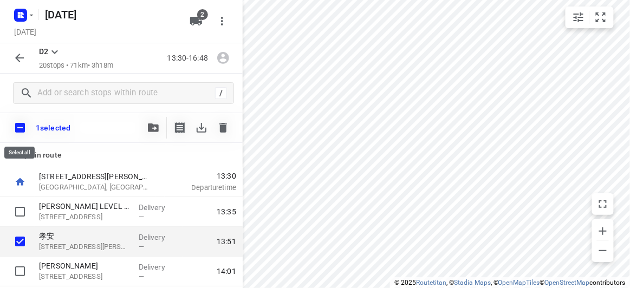
checkbox input "true"
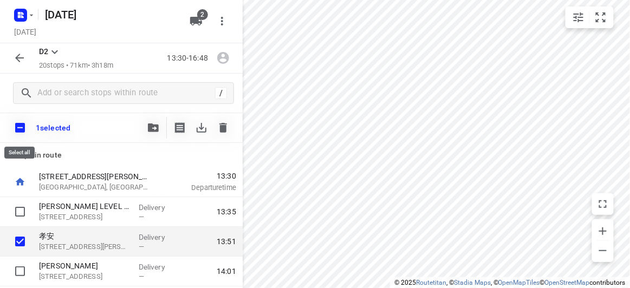
checkbox input "true"
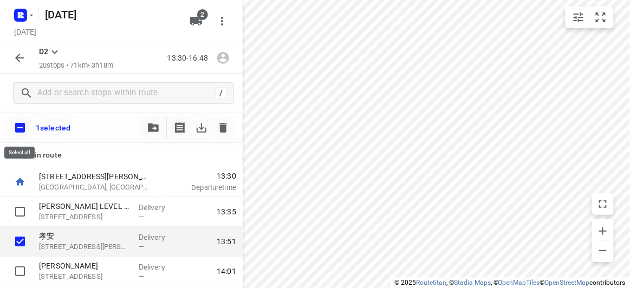
checkbox input "true"
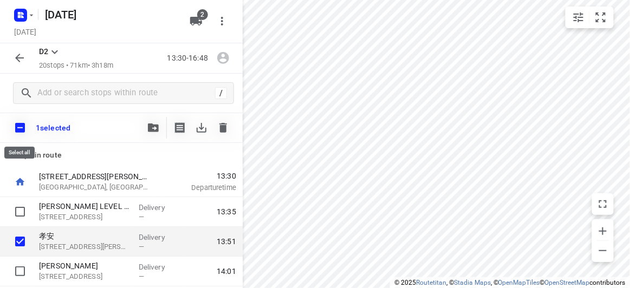
checkbox input "true"
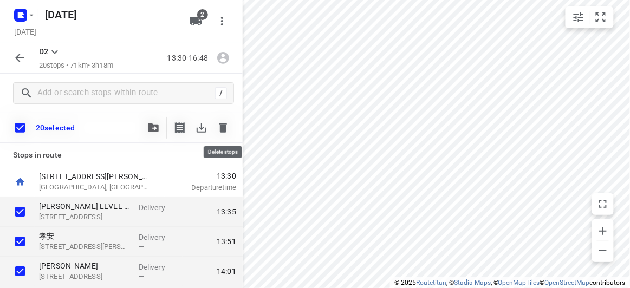
click at [212, 128] on button "button" at bounding box center [223, 128] width 22 height 22
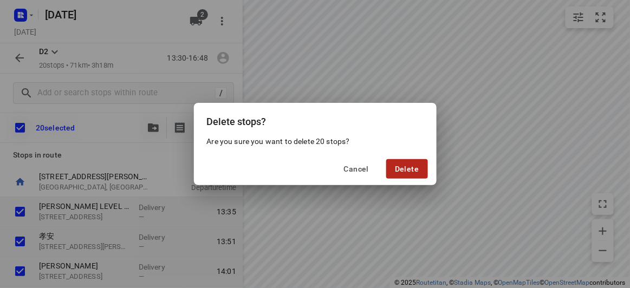
click at [404, 168] on span "Delete" at bounding box center [407, 169] width 24 height 9
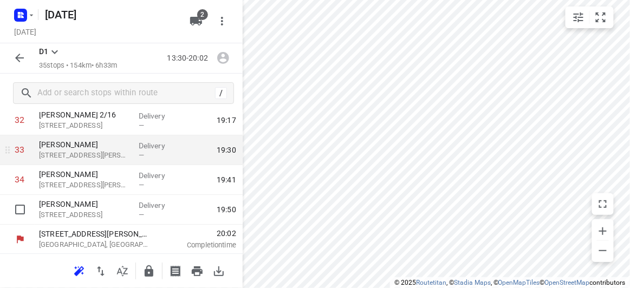
scroll to position [985, 0]
click at [22, 148] on input "checkbox" at bounding box center [20, 150] width 22 height 22
checkbox input "true"
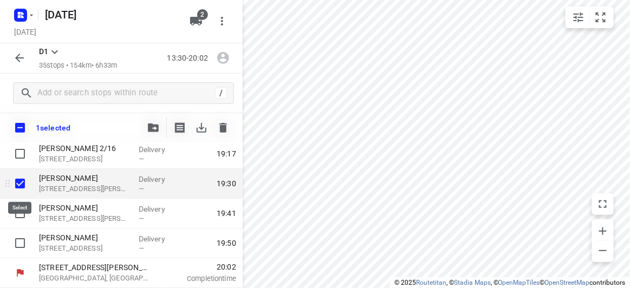
scroll to position [980, 0]
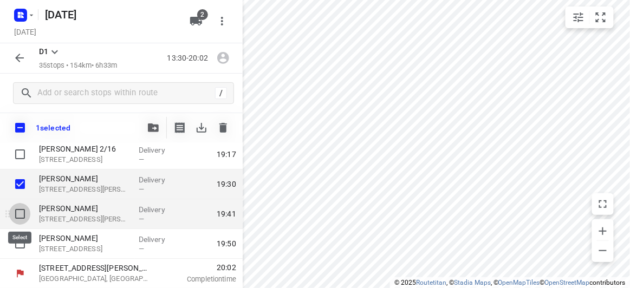
click at [22, 210] on input "checkbox" at bounding box center [20, 214] width 22 height 22
checkbox input "true"
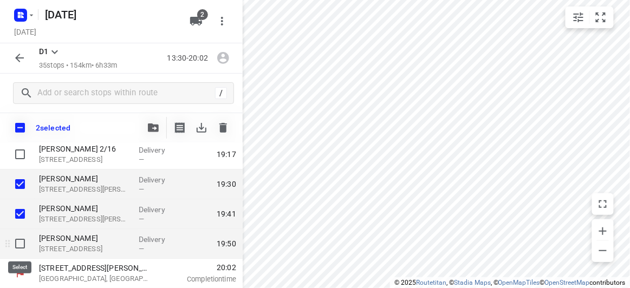
click at [19, 243] on input "checkbox" at bounding box center [20, 244] width 22 height 22
checkbox input "true"
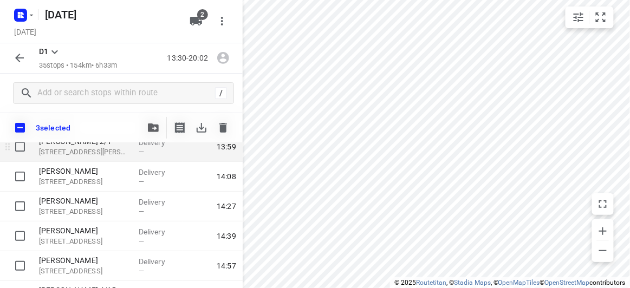
scroll to position [0, 0]
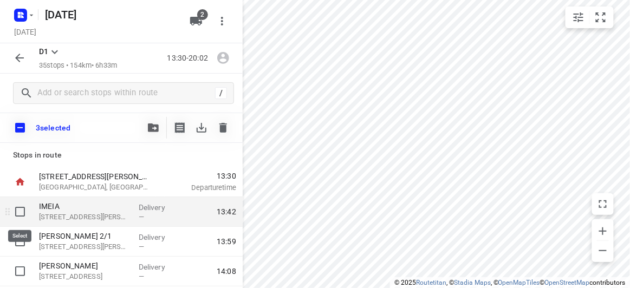
click at [23, 213] on input "checkbox" at bounding box center [20, 212] width 22 height 22
checkbox input "true"
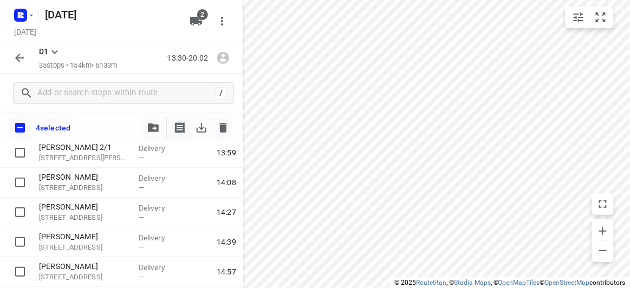
scroll to position [98, 0]
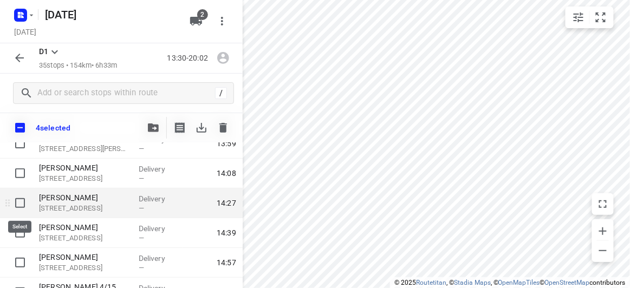
click at [19, 203] on input "checkbox" at bounding box center [20, 203] width 22 height 22
checkbox input "true"
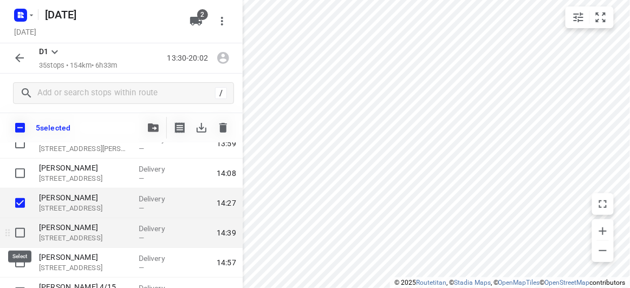
click at [19, 232] on input "checkbox" at bounding box center [20, 233] width 22 height 22
checkbox input "true"
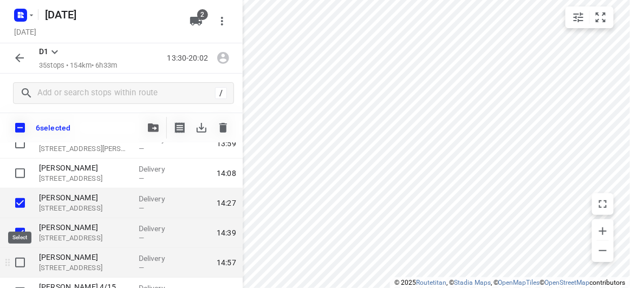
click at [18, 254] on input "checkbox" at bounding box center [20, 263] width 22 height 22
checkbox input "true"
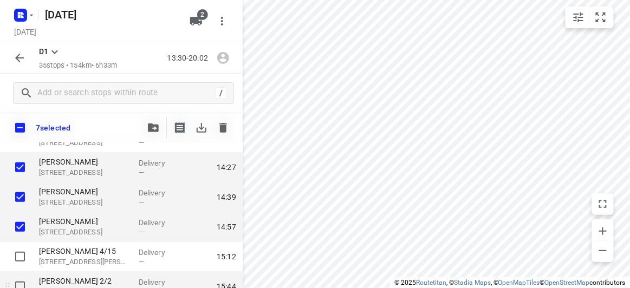
scroll to position [147, 0]
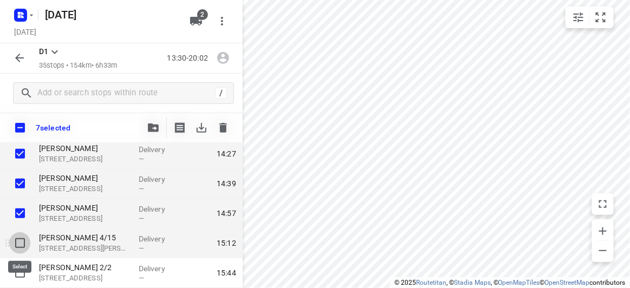
click at [18, 246] on input "checkbox" at bounding box center [20, 243] width 22 height 22
checkbox input "true"
click at [152, 126] on icon "button" at bounding box center [153, 127] width 11 height 9
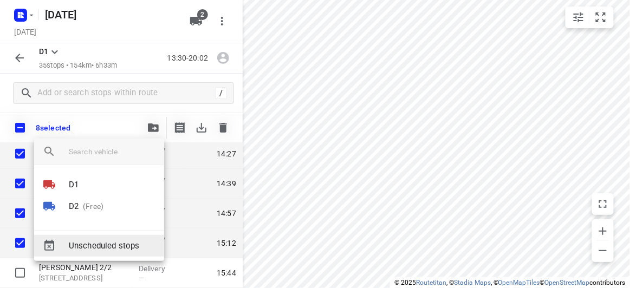
click at [107, 210] on li "D2 (Free)" at bounding box center [99, 206] width 130 height 22
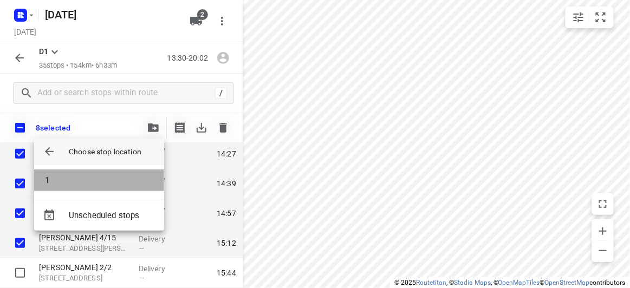
click at [67, 181] on li "1" at bounding box center [99, 180] width 130 height 22
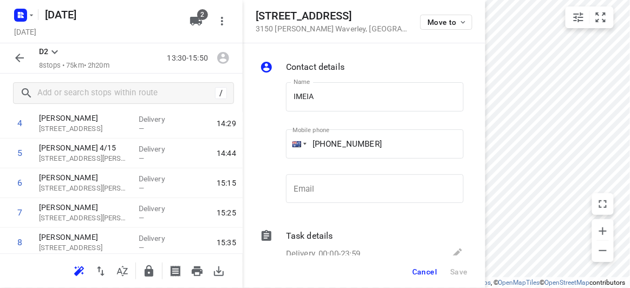
click at [358, 27] on div "11 Range View Court 3150 Glen Waverley , Australia Move to" at bounding box center [364, 21] width 217 height 23
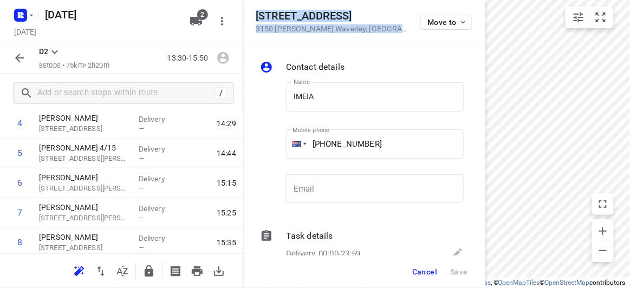
drag, startPoint x: 360, startPoint y: 29, endPoint x: 251, endPoint y: 15, distance: 109.7
click at [251, 15] on div "11 Range View Court 3150 Glen Waverley , Australia Move to" at bounding box center [364, 21] width 243 height 43
copy div "11 Range View Court 3150 Glen Waverley , Australia"
click at [201, 14] on span "2" at bounding box center [202, 14] width 11 height 11
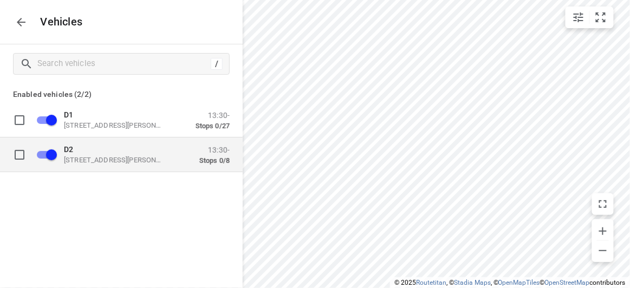
click at [107, 148] on p "D2" at bounding box center [118, 149] width 108 height 9
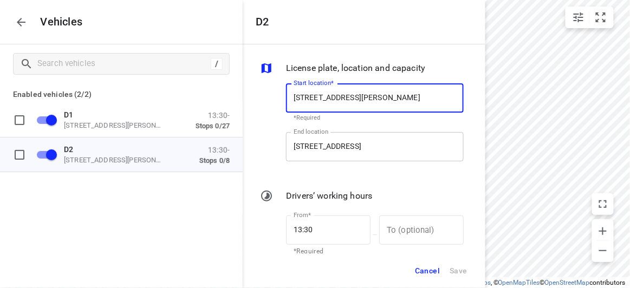
click at [362, 144] on input "44A Hillview Ave, Mount Waverley VIC 3149, Australia" at bounding box center [375, 146] width 178 height 29
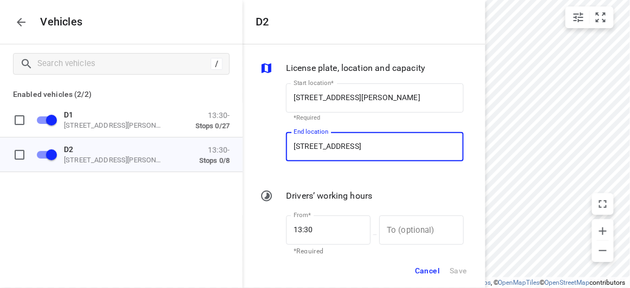
paste input "11 Range View Court 3150 Glen Waverley"
type input "11 Range View Court 3150 Glen Waverley, Australia"
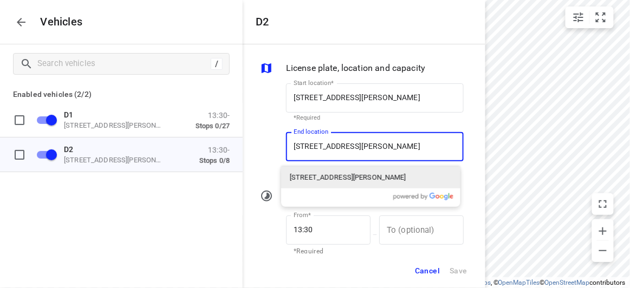
click at [304, 175] on p "11 Range View Court, Glen Waverley VIC 3150, Australia" at bounding box center [348, 177] width 116 height 11
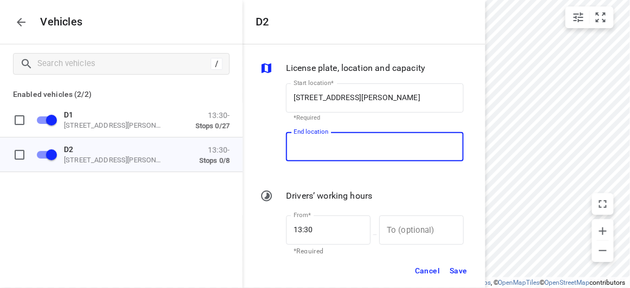
scroll to position [0, 0]
type input "11 Range View Ct, Glen Waverley VIC 3150, Australia"
click at [460, 264] on span "Save" at bounding box center [458, 271] width 18 height 14
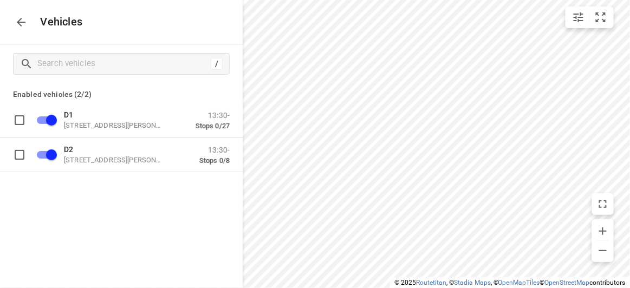
click at [17, 16] on icon "button" at bounding box center [21, 22] width 13 height 13
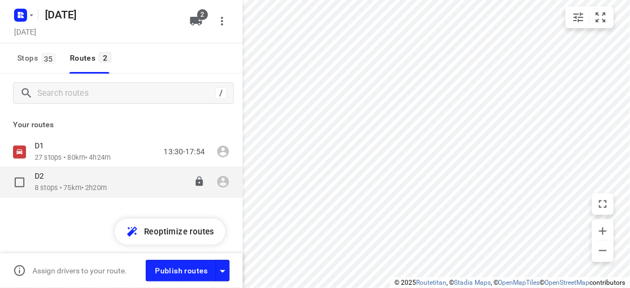
click at [68, 174] on div "D2" at bounding box center [71, 177] width 72 height 12
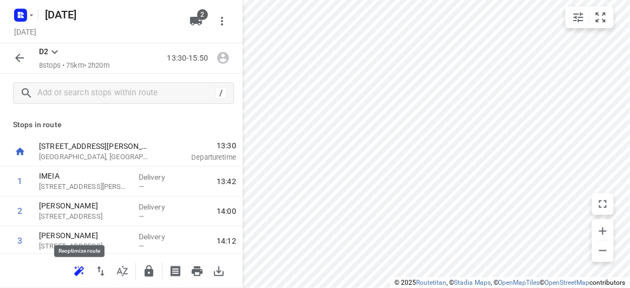
click at [77, 267] on icon "button" at bounding box center [79, 271] width 13 height 13
click at [17, 61] on icon "button" at bounding box center [19, 57] width 13 height 13
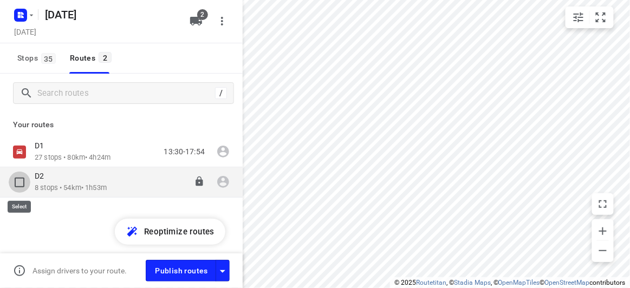
click at [24, 183] on input "checkbox" at bounding box center [20, 183] width 22 height 22
checkbox input "true"
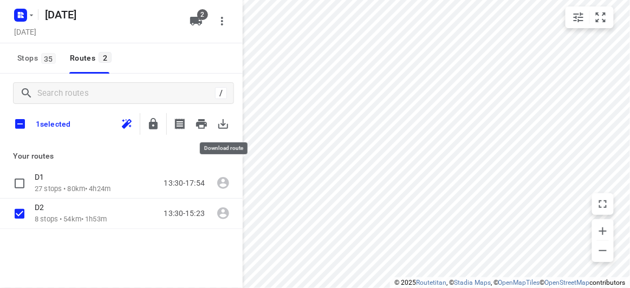
click at [224, 120] on icon "button" at bounding box center [223, 123] width 13 height 13
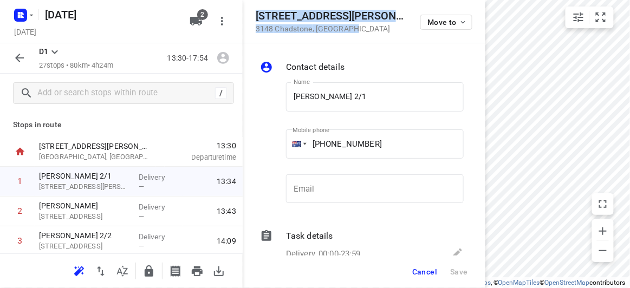
drag, startPoint x: 355, startPoint y: 30, endPoint x: 246, endPoint y: 7, distance: 110.7
click at [246, 7] on div "1 Stapley Crescent 3148 Chadstone , Australia Move to" at bounding box center [364, 21] width 243 height 43
copy div "1 Stapley Crescent 3148 Chadstone , Australia"
click at [194, 21] on icon "button" at bounding box center [196, 21] width 12 height 9
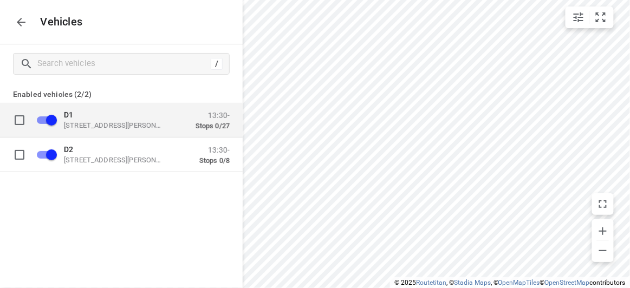
click at [91, 129] on p "49 John St, Oakleigh VIC 3166, Australia" at bounding box center [118, 125] width 108 height 9
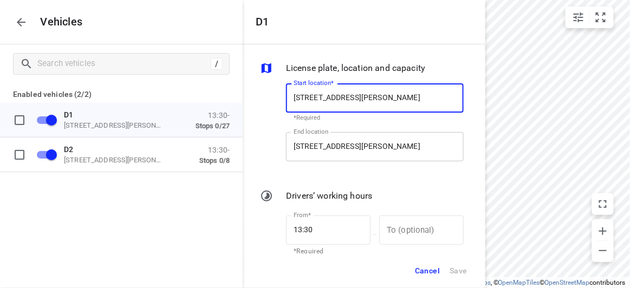
click at [343, 149] on input "49 John St, Oakleigh VIC 3166, Australia" at bounding box center [375, 146] width 178 height 29
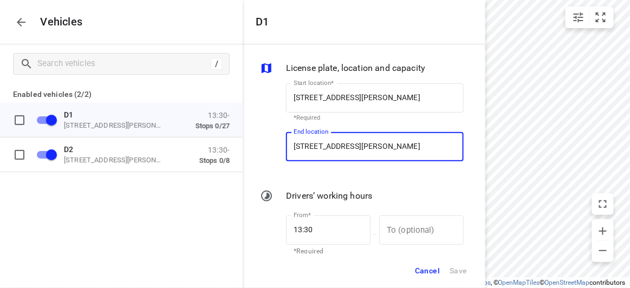
paste input "1 Stapley Crescent 3148 Chadstone"
type input "1 Stapley Crescent 3148 Chadstone, Australia"
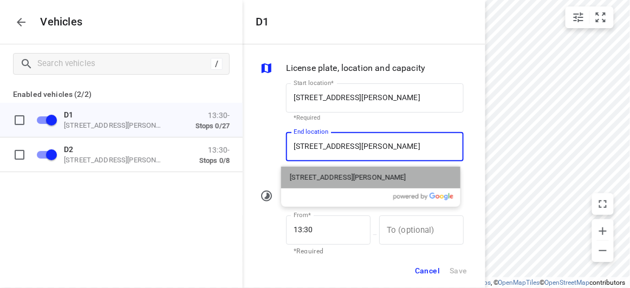
click at [331, 175] on p "1 Stapley Crescent, Chadstone VIC 3148, Australia" at bounding box center [348, 177] width 116 height 11
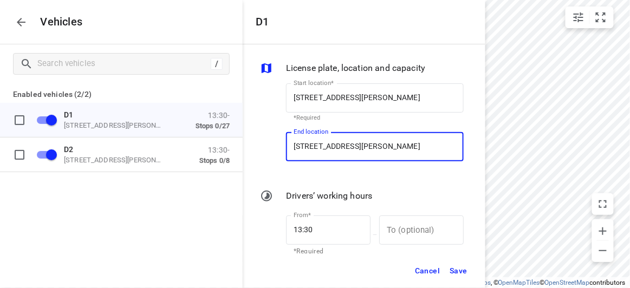
type input "1 Stapley Cres, Chadstone VIC 3148, Australia"
click at [449, 269] on span "Save" at bounding box center [458, 271] width 18 height 14
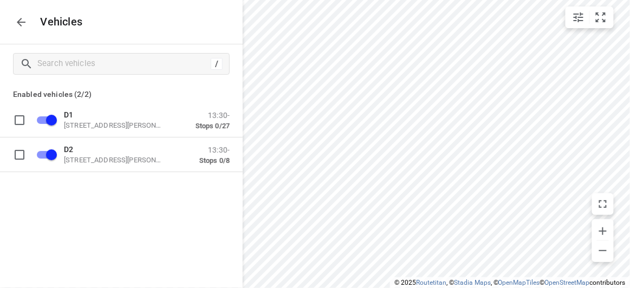
click at [16, 17] on icon "button" at bounding box center [21, 22] width 13 height 13
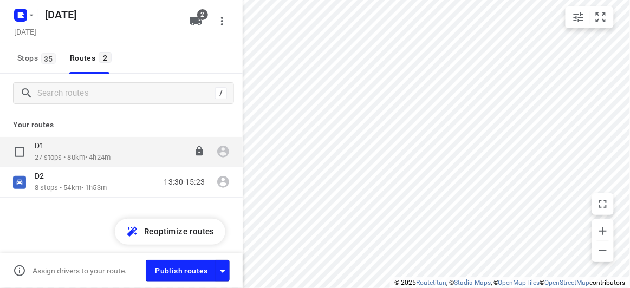
click at [56, 155] on p "27 stops • 80km • 4h24m" at bounding box center [73, 158] width 76 height 10
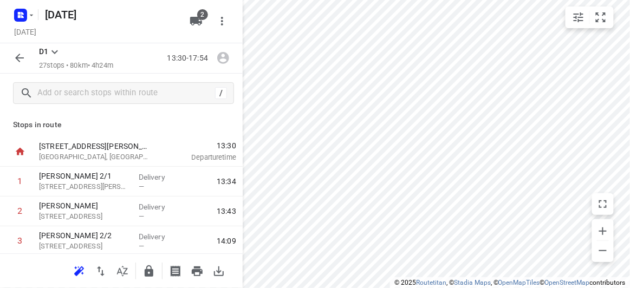
click at [79, 270] on icon "button" at bounding box center [77, 272] width 7 height 7
click at [24, 57] on icon "button" at bounding box center [19, 57] width 13 height 13
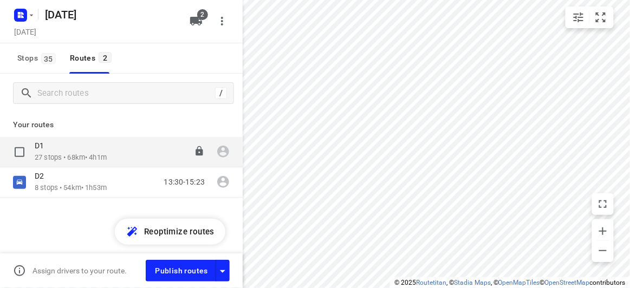
click at [18, 156] on input "checkbox" at bounding box center [20, 152] width 22 height 22
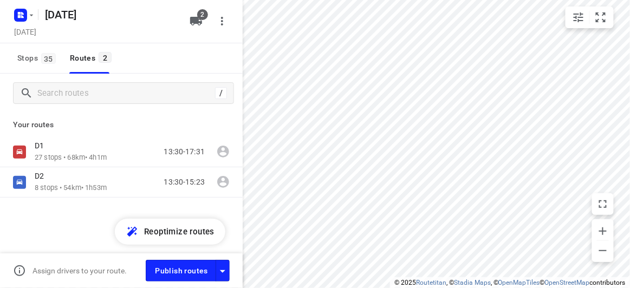
checkbox input "true"
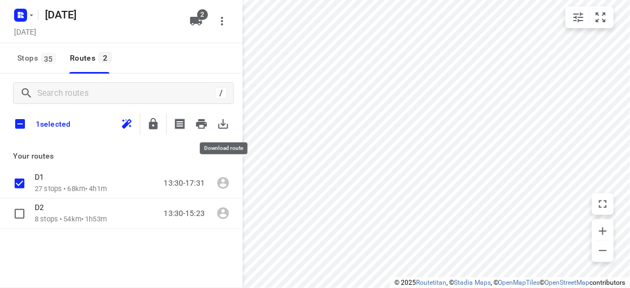
click at [228, 126] on icon "button" at bounding box center [223, 123] width 13 height 13
